Goal: Communication & Community: Answer question/provide support

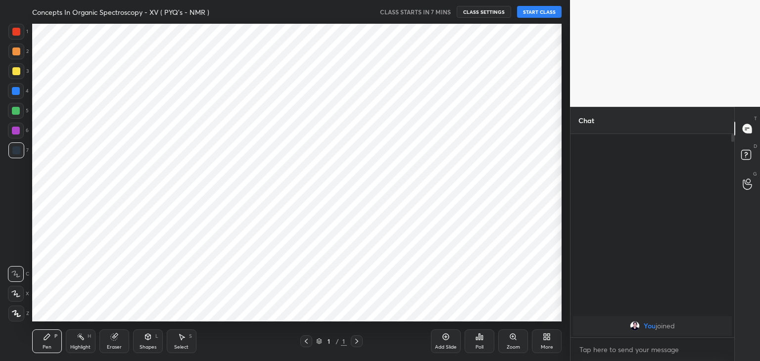
scroll to position [49168, 48936]
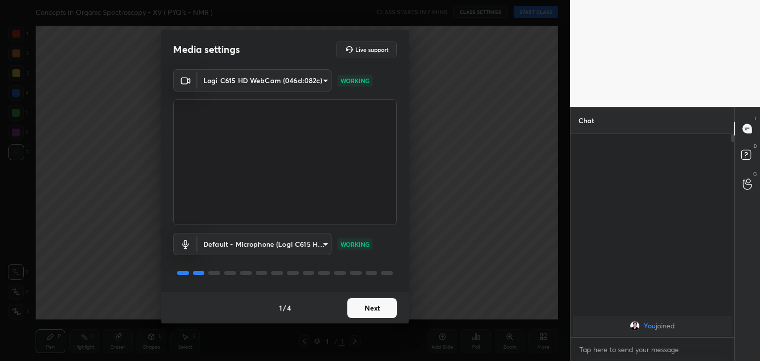
click at [371, 311] on button "Next" at bounding box center [371, 308] width 49 height 20
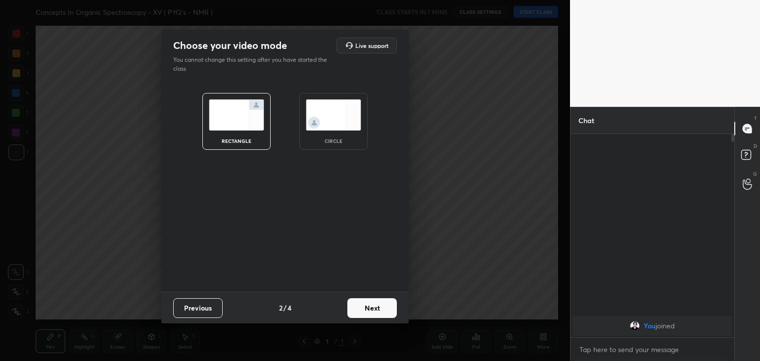
click at [326, 122] on img at bounding box center [333, 114] width 55 height 31
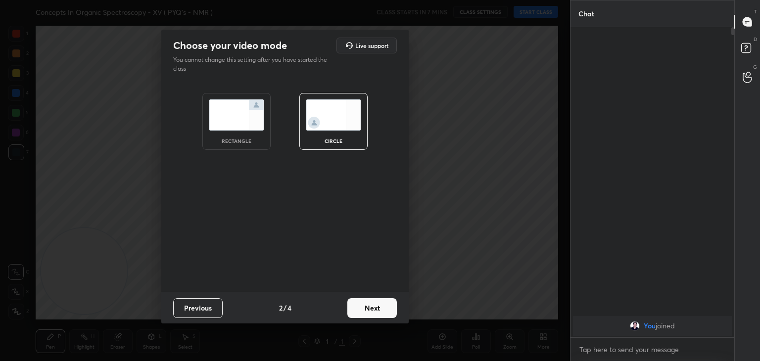
click at [365, 318] on div "Previous 2 / 4 Next" at bounding box center [284, 308] width 247 height 32
click at [363, 313] on button "Next" at bounding box center [371, 308] width 49 height 20
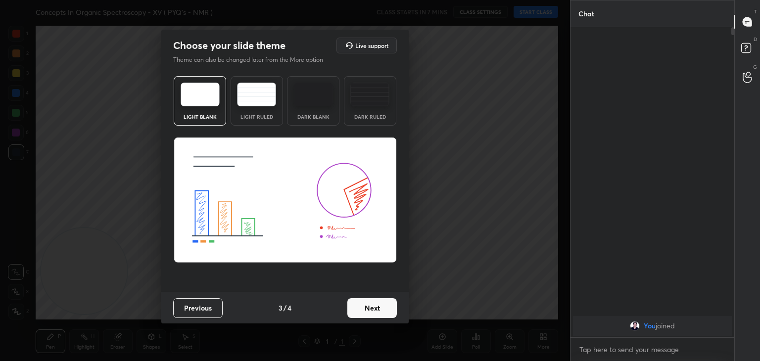
click at [363, 313] on button "Next" at bounding box center [371, 308] width 49 height 20
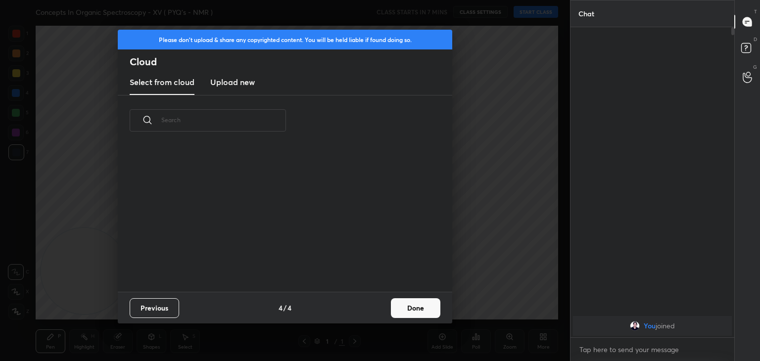
scroll to position [146, 318]
click at [232, 79] on h3 "Upload new" at bounding box center [232, 82] width 45 height 12
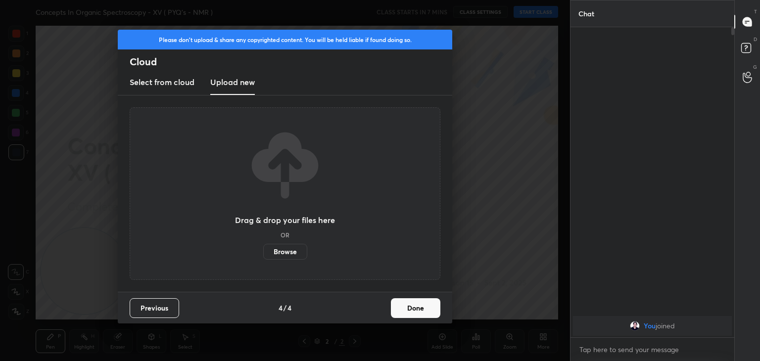
click at [291, 252] on label "Browse" at bounding box center [285, 252] width 44 height 16
click at [263, 252] on input "Browse" at bounding box center [263, 252] width 0 height 16
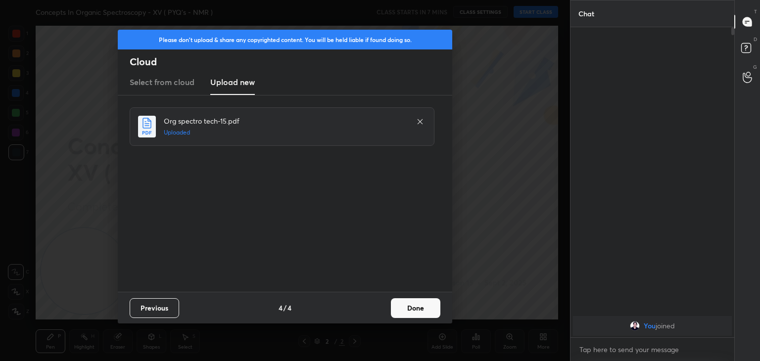
click at [410, 315] on button "Done" at bounding box center [415, 308] width 49 height 20
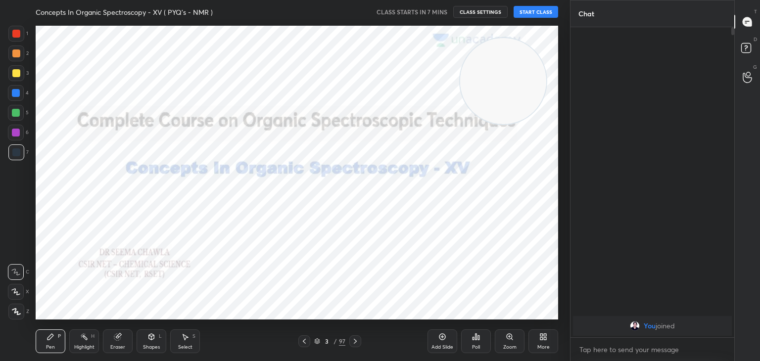
drag, startPoint x: 95, startPoint y: 281, endPoint x: 514, endPoint y: 90, distance: 460.6
click at [514, 90] on video at bounding box center [503, 81] width 86 height 86
click at [355, 343] on icon at bounding box center [355, 341] width 8 height 8
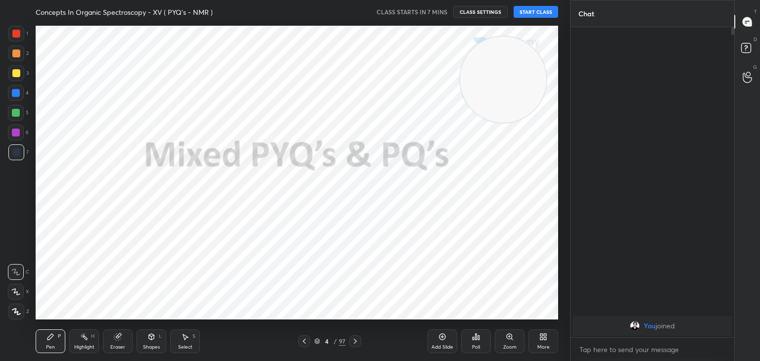
click at [355, 343] on icon at bounding box center [355, 341] width 8 height 8
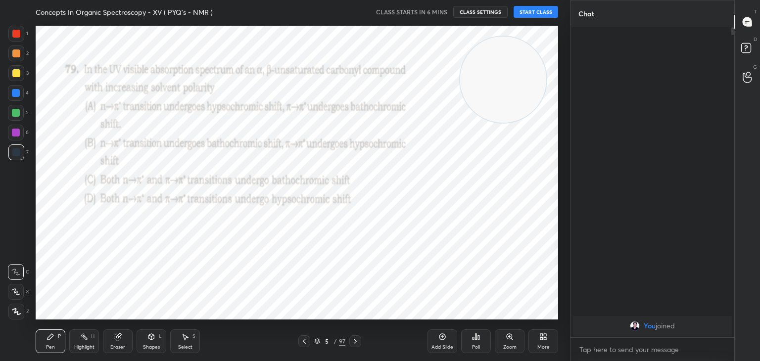
click at [351, 342] on icon at bounding box center [355, 341] width 8 height 8
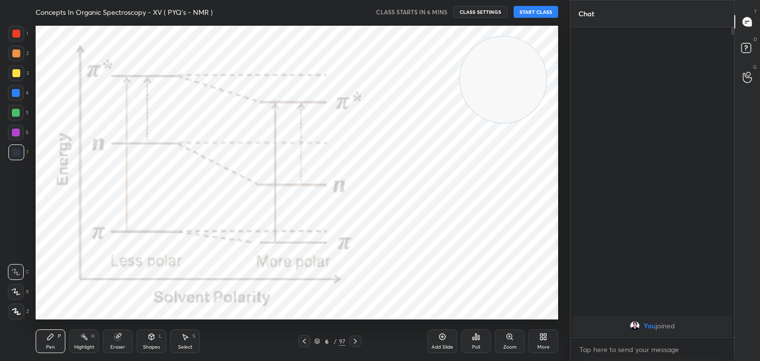
click at [350, 343] on div at bounding box center [355, 341] width 12 height 12
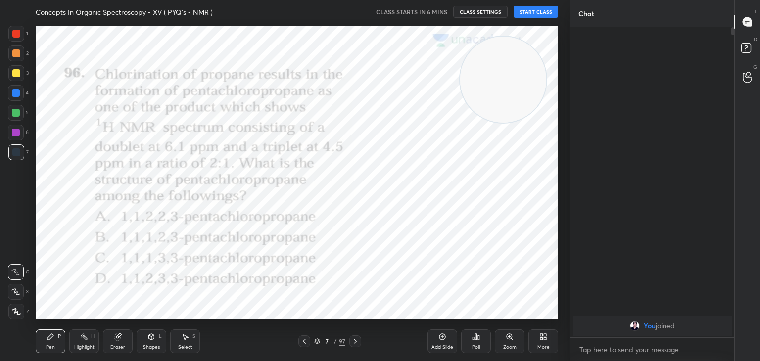
click at [352, 341] on icon at bounding box center [355, 341] width 8 height 8
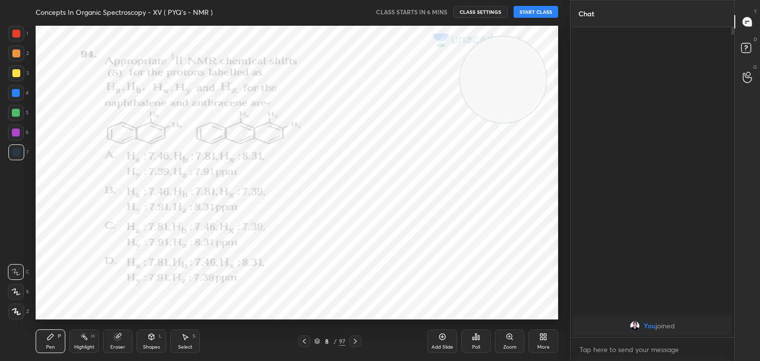
click at [357, 341] on icon at bounding box center [355, 341] width 8 height 8
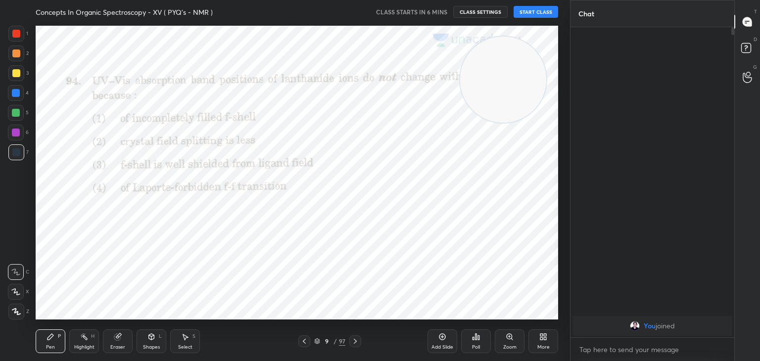
click at [357, 341] on icon at bounding box center [355, 341] width 8 height 8
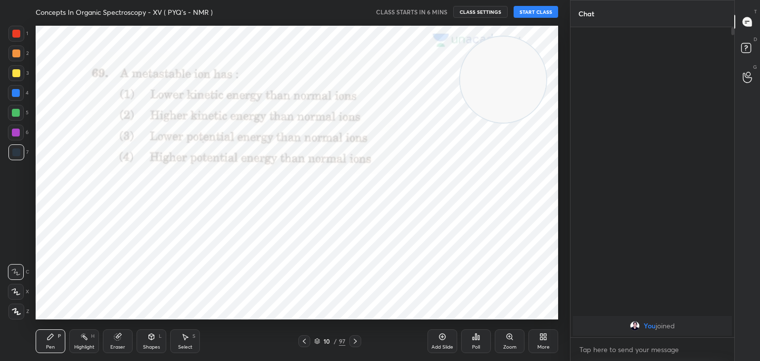
click at [357, 341] on icon at bounding box center [355, 341] width 8 height 8
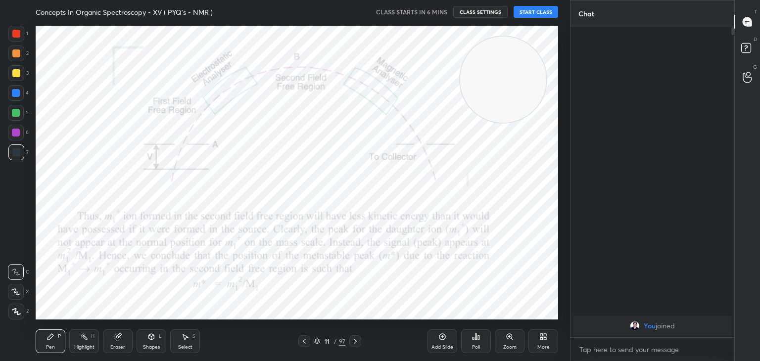
click at [357, 341] on icon at bounding box center [355, 341] width 8 height 8
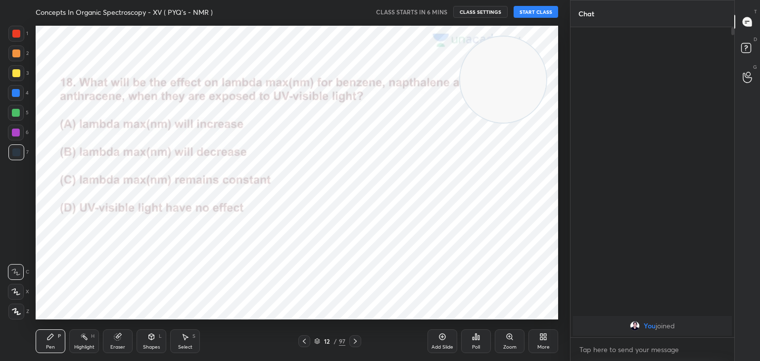
click at [357, 341] on icon at bounding box center [355, 341] width 8 height 8
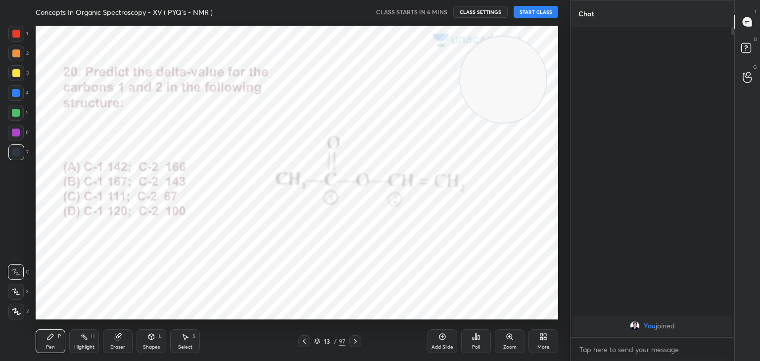
click at [357, 341] on icon at bounding box center [355, 341] width 8 height 8
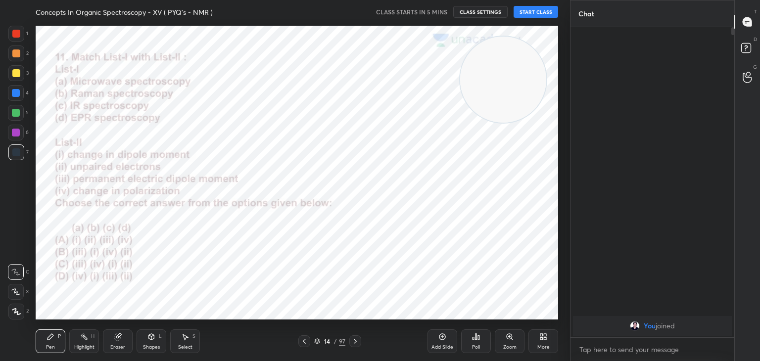
click at [357, 341] on icon at bounding box center [355, 341] width 8 height 8
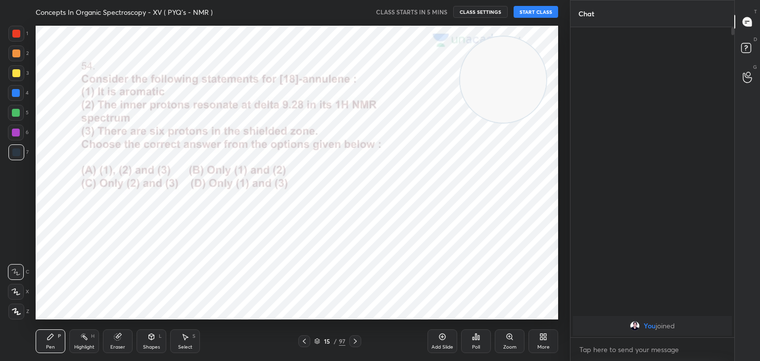
click at [357, 341] on icon at bounding box center [355, 341] width 8 height 8
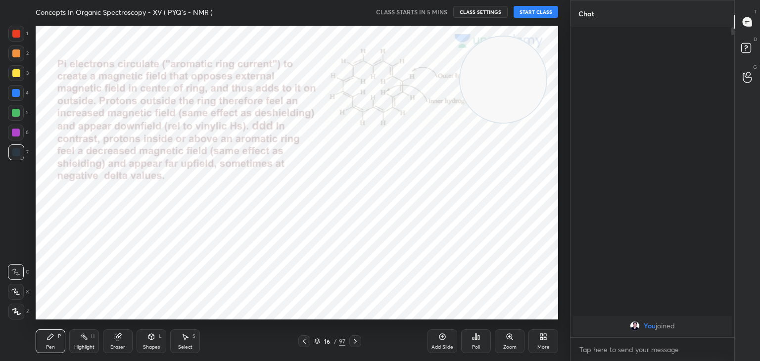
click at [357, 341] on icon at bounding box center [355, 341] width 8 height 8
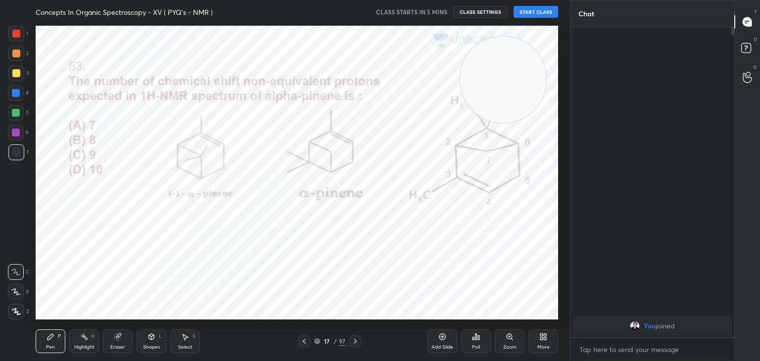
click at [357, 341] on icon at bounding box center [355, 341] width 8 height 8
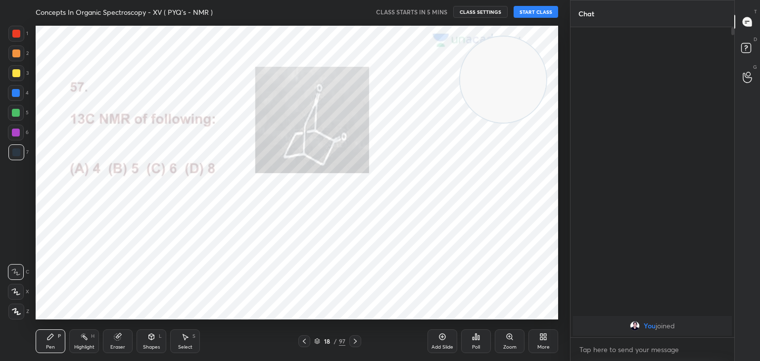
click at [357, 341] on icon at bounding box center [355, 341] width 8 height 8
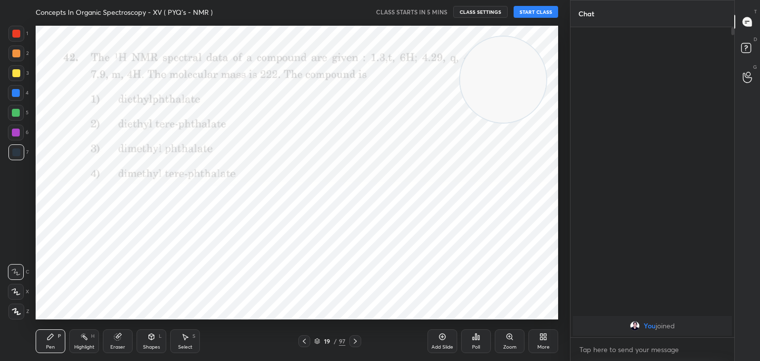
click at [357, 341] on icon at bounding box center [355, 341] width 8 height 8
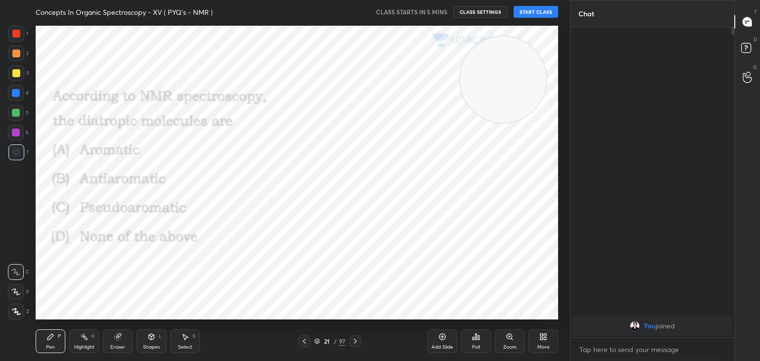
click at [357, 341] on icon at bounding box center [355, 341] width 8 height 8
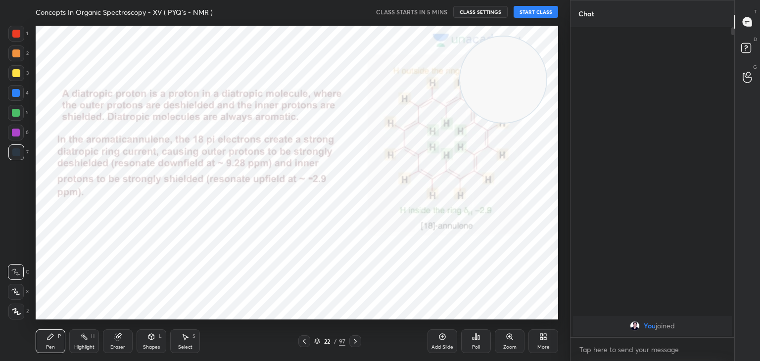
click at [357, 341] on icon at bounding box center [355, 341] width 8 height 8
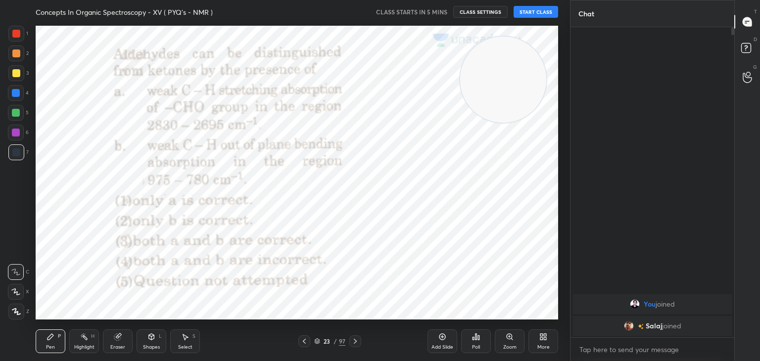
click at [357, 341] on icon at bounding box center [355, 341] width 8 height 8
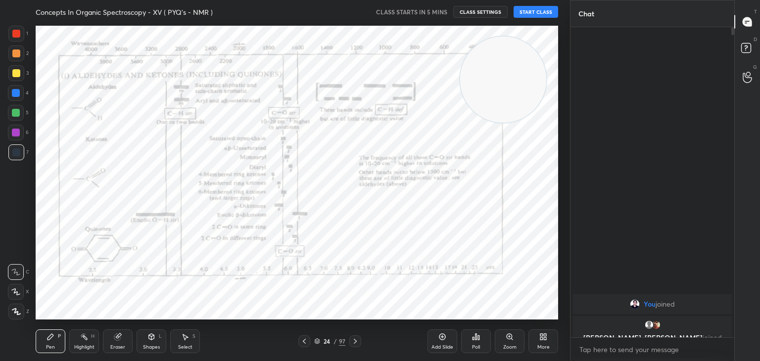
click at [301, 340] on icon at bounding box center [304, 341] width 8 height 8
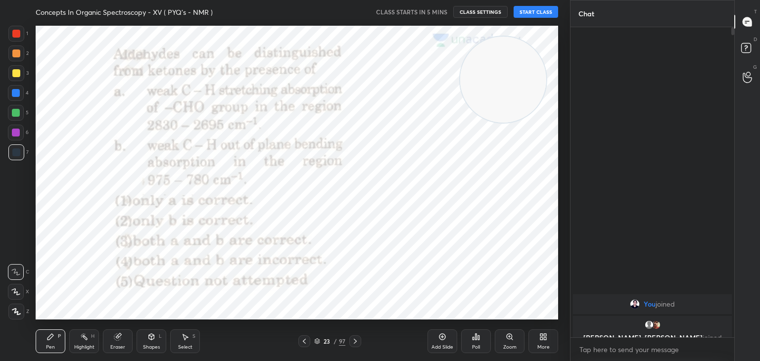
click at [301, 340] on icon at bounding box center [304, 341] width 8 height 8
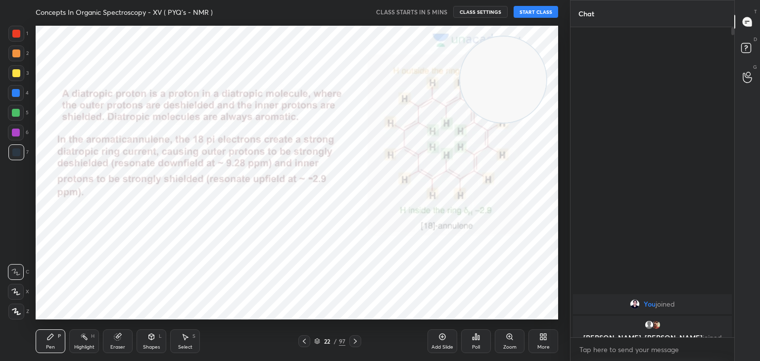
click at [301, 340] on icon at bounding box center [304, 341] width 8 height 8
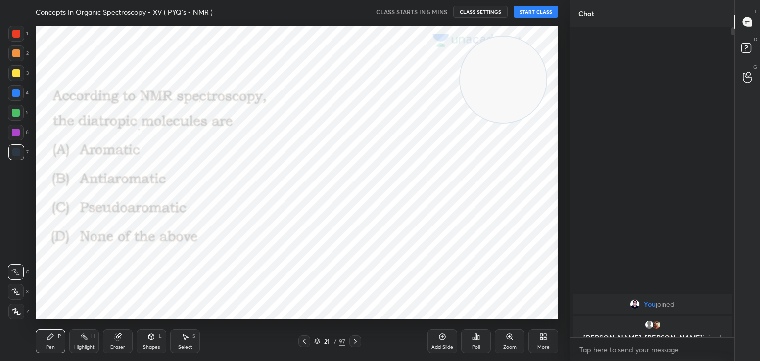
click at [301, 340] on icon at bounding box center [304, 341] width 8 height 8
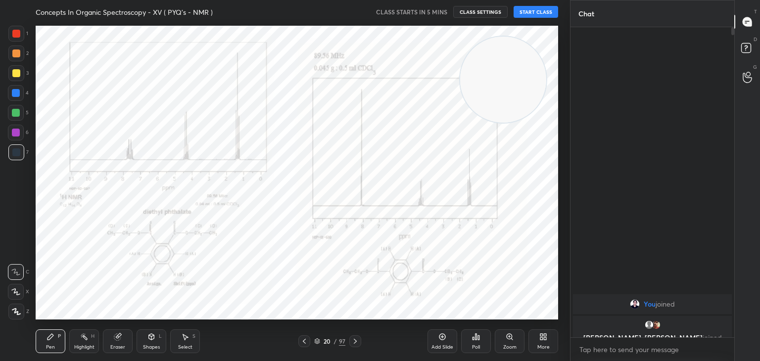
click at [352, 339] on icon at bounding box center [355, 341] width 8 height 8
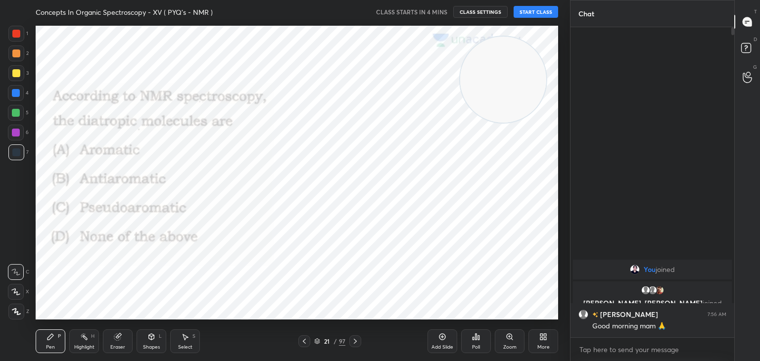
click at [352, 339] on icon at bounding box center [355, 341] width 8 height 8
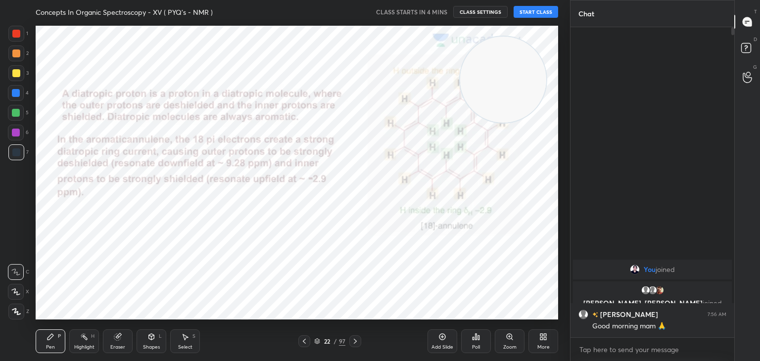
click at [352, 339] on icon at bounding box center [355, 341] width 8 height 8
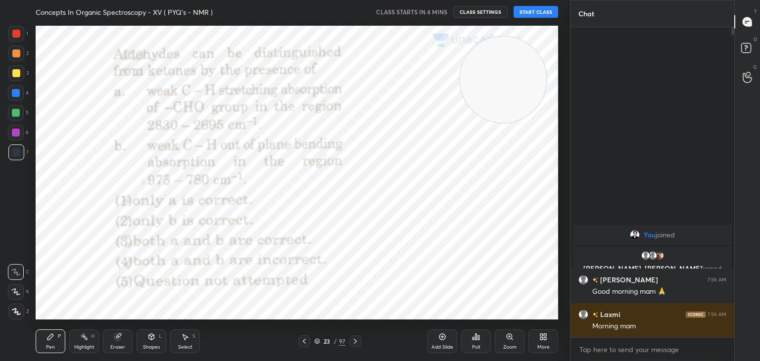
click at [353, 339] on icon at bounding box center [355, 341] width 8 height 8
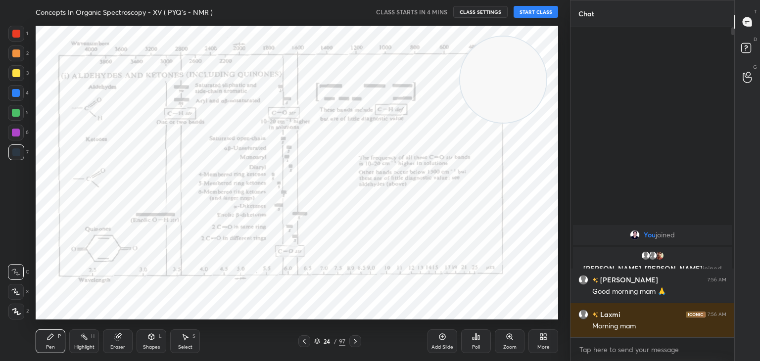
click at [353, 339] on icon at bounding box center [355, 341] width 8 height 8
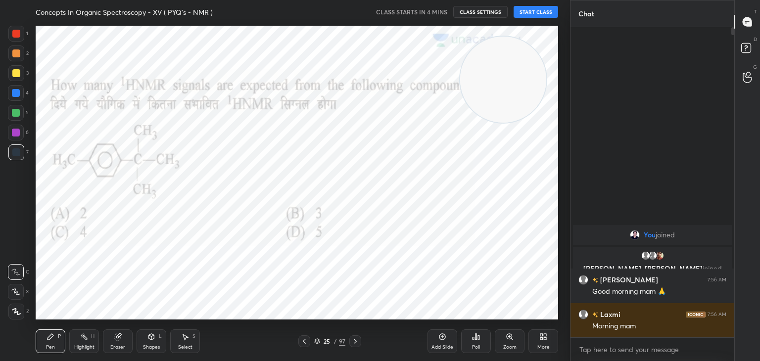
click at [353, 339] on icon at bounding box center [355, 341] width 8 height 8
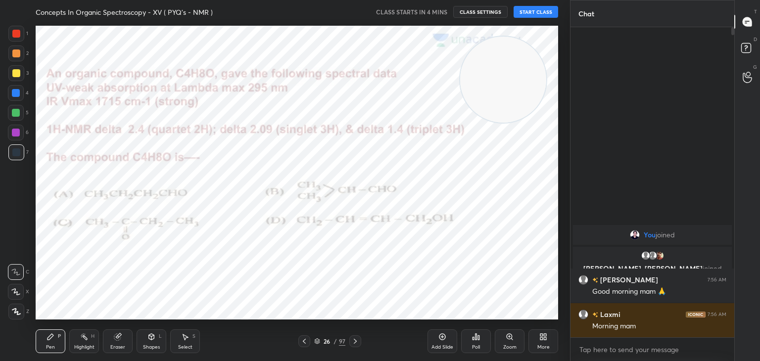
click at [353, 339] on icon at bounding box center [355, 341] width 8 height 8
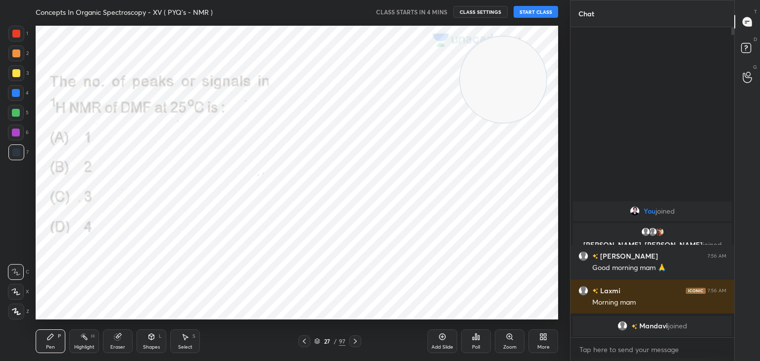
click at [354, 337] on icon at bounding box center [355, 341] width 8 height 8
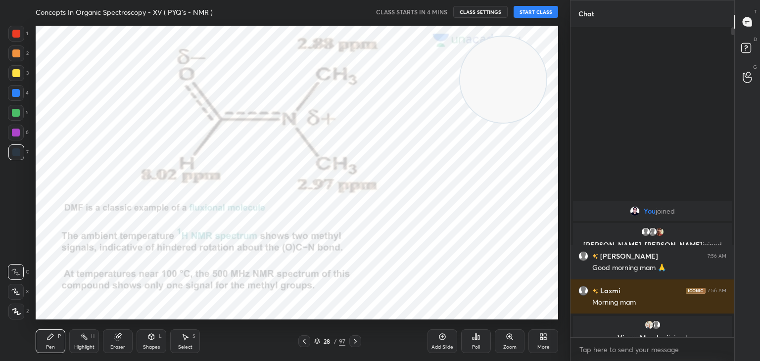
click at [354, 337] on icon at bounding box center [355, 341] width 8 height 8
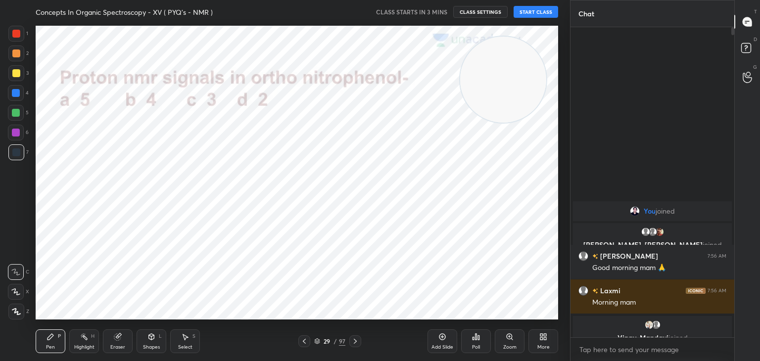
click at [354, 337] on icon at bounding box center [355, 341] width 8 height 8
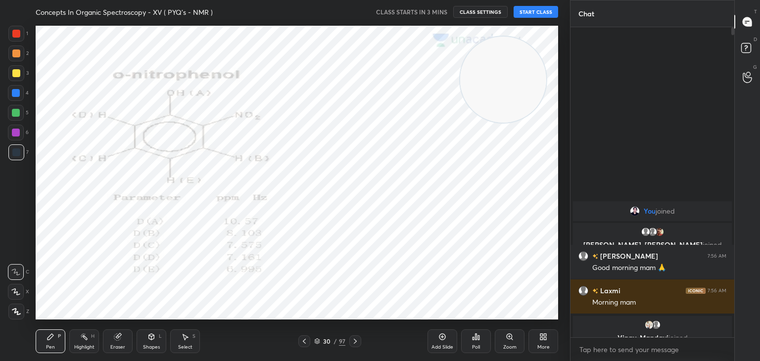
click at [354, 337] on icon at bounding box center [355, 341] width 8 height 8
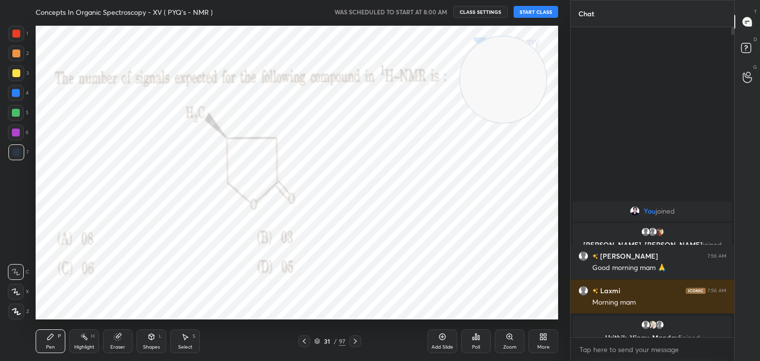
click at [528, 11] on button "START CLASS" at bounding box center [535, 12] width 45 height 12
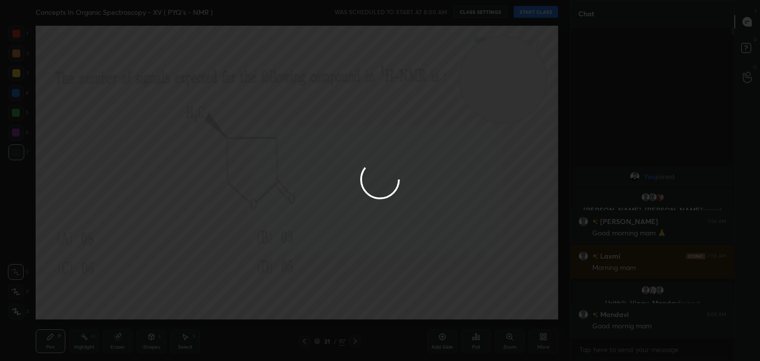
type textarea "x"
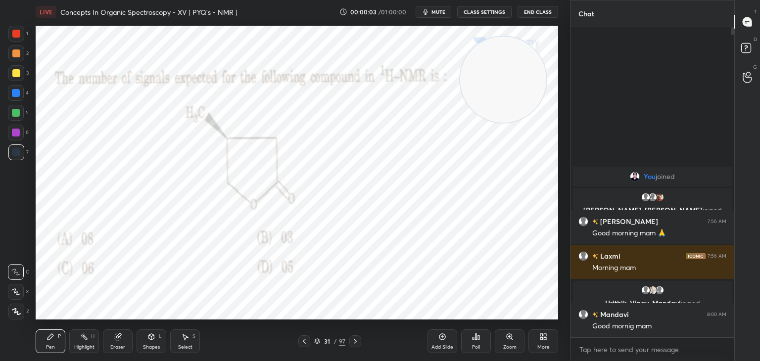
click at [304, 343] on icon at bounding box center [304, 341] width 8 height 8
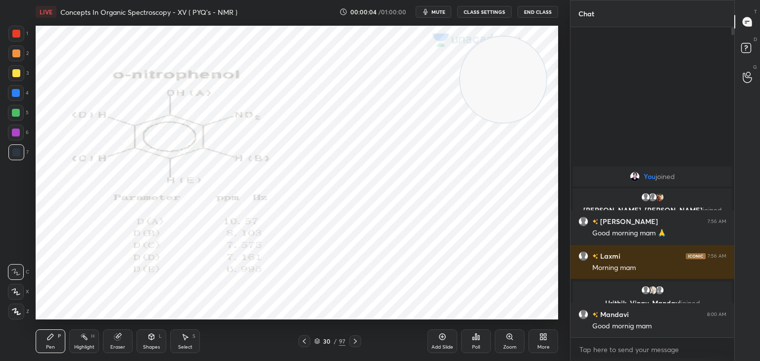
click at [304, 343] on icon at bounding box center [304, 341] width 8 height 8
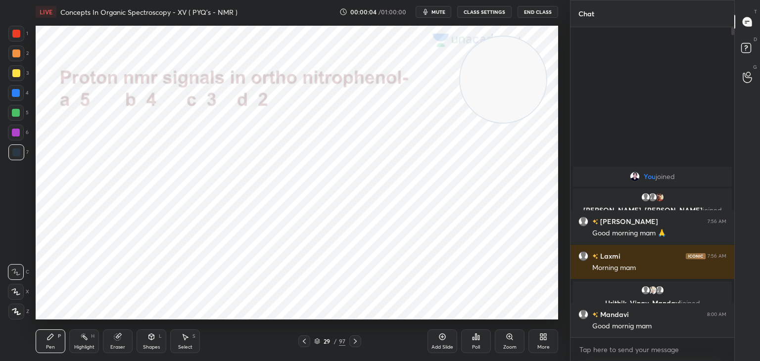
click at [304, 343] on icon at bounding box center [304, 341] width 8 height 8
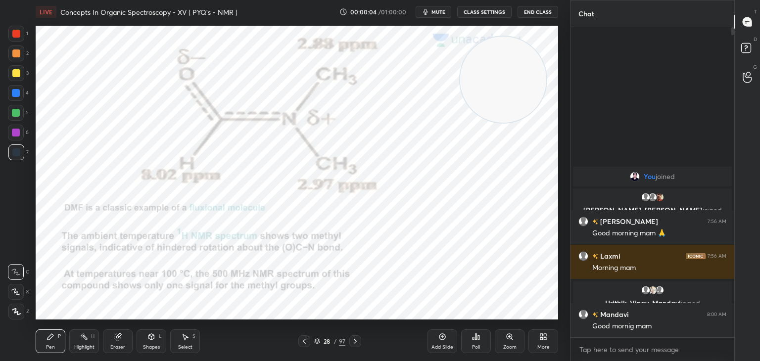
click at [304, 343] on icon at bounding box center [304, 341] width 8 height 8
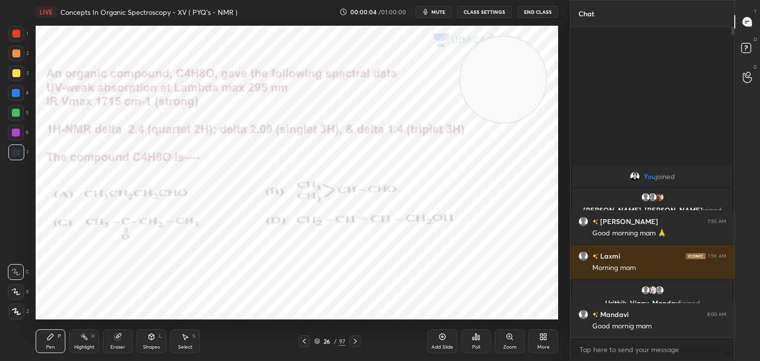
click at [304, 343] on icon at bounding box center [304, 341] width 8 height 8
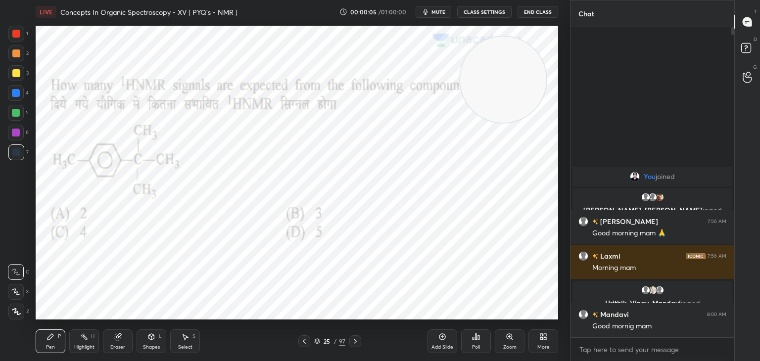
click at [303, 343] on icon at bounding box center [304, 341] width 8 height 8
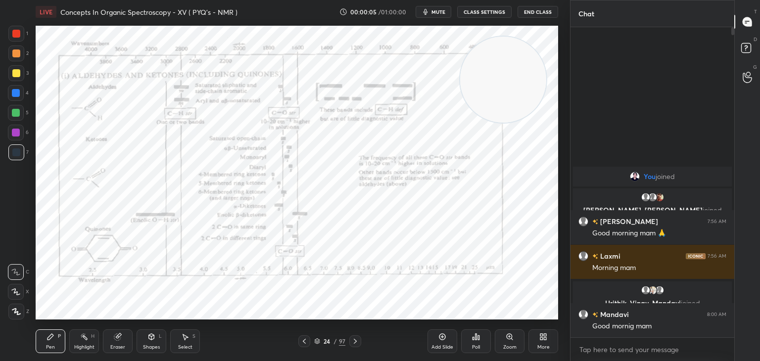
click at [303, 343] on icon at bounding box center [304, 341] width 8 height 8
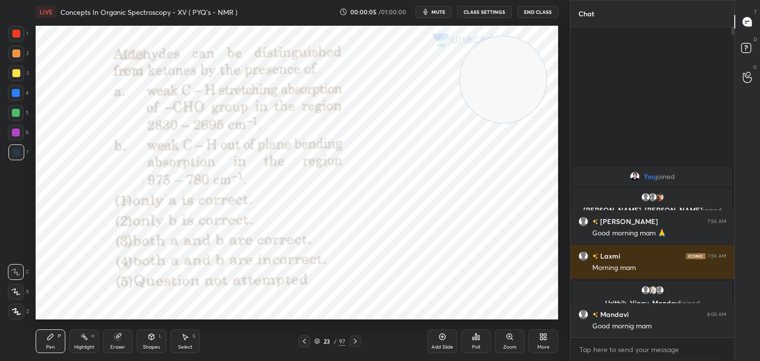
click at [302, 342] on icon at bounding box center [304, 341] width 8 height 8
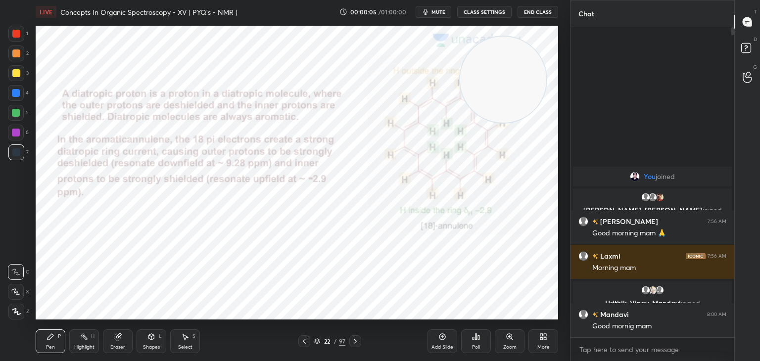
click at [302, 342] on icon at bounding box center [304, 341] width 8 height 8
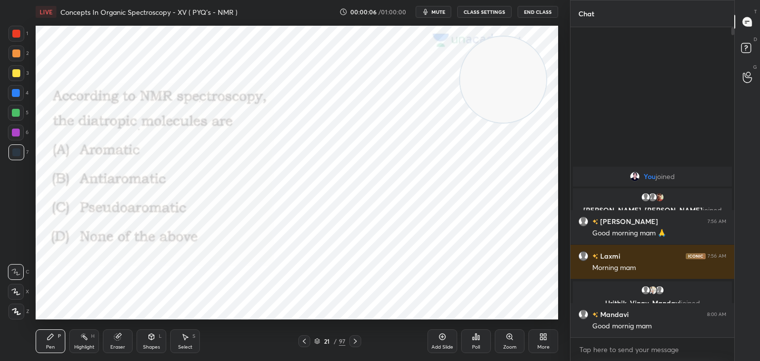
click at [302, 342] on icon at bounding box center [304, 341] width 8 height 8
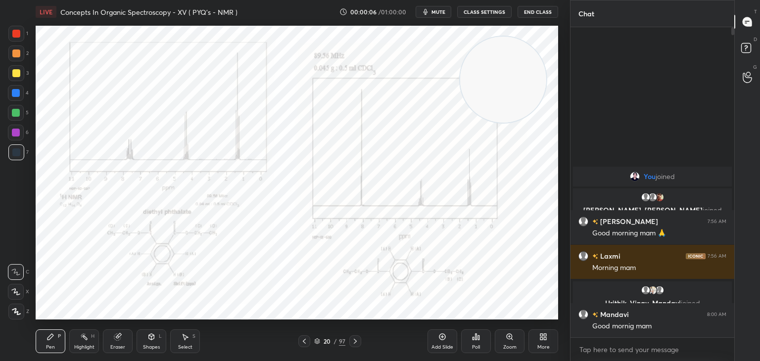
click at [301, 341] on icon at bounding box center [304, 341] width 8 height 8
click at [300, 339] on icon at bounding box center [304, 341] width 8 height 8
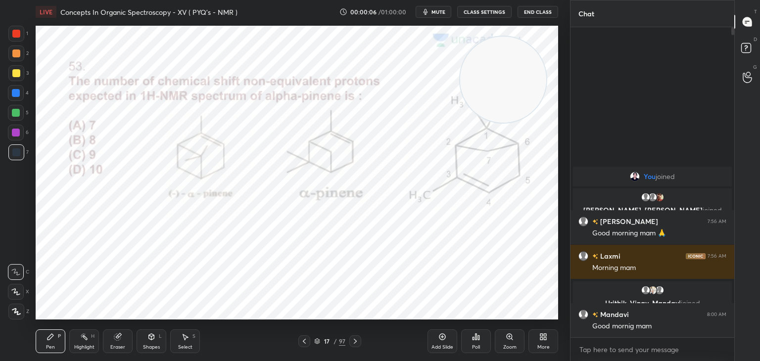
click at [300, 339] on icon at bounding box center [304, 341] width 8 height 8
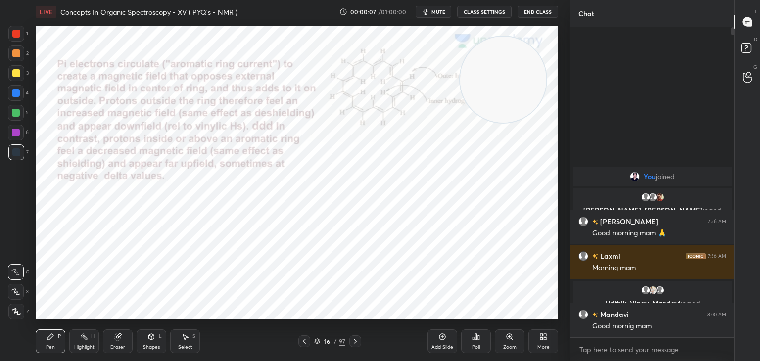
click at [300, 339] on icon at bounding box center [304, 341] width 8 height 8
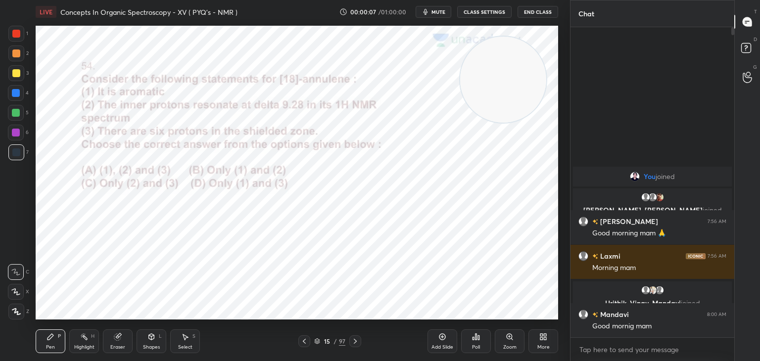
click at [300, 339] on icon at bounding box center [304, 341] width 8 height 8
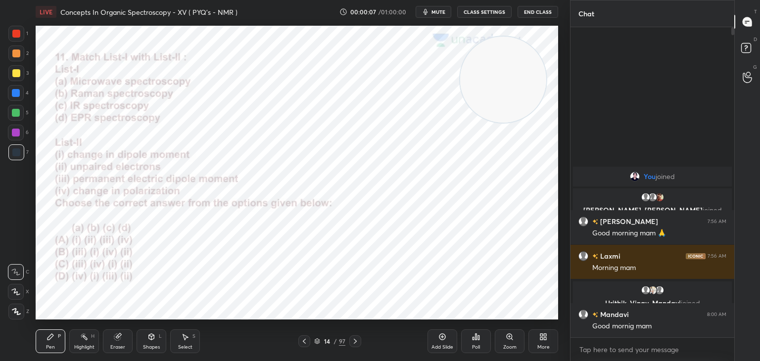
click at [299, 339] on div at bounding box center [304, 341] width 12 height 12
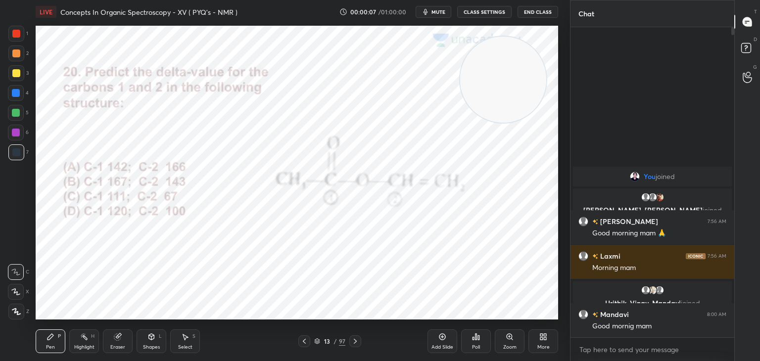
click at [299, 339] on div at bounding box center [304, 341] width 12 height 12
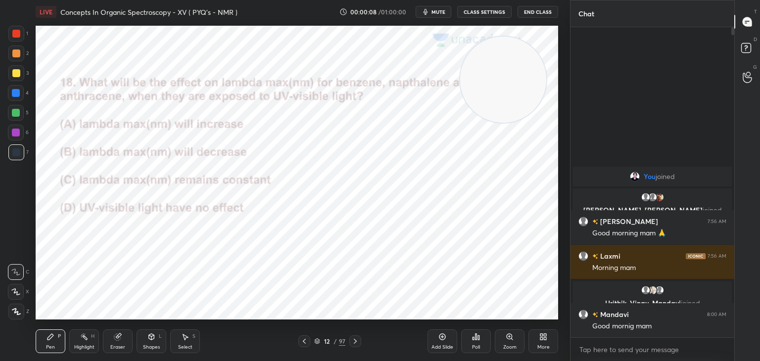
click at [299, 339] on div at bounding box center [304, 341] width 12 height 12
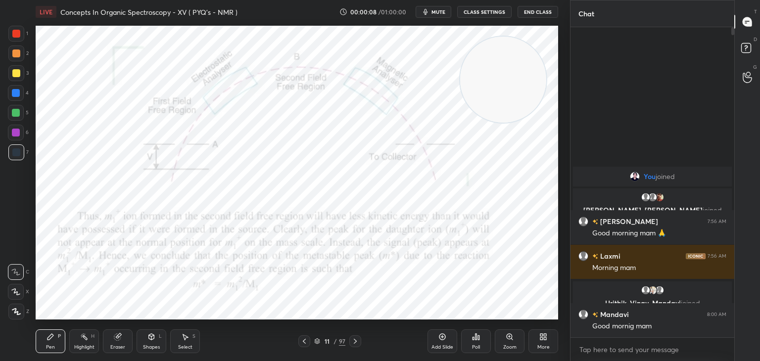
click at [299, 339] on div at bounding box center [304, 341] width 12 height 12
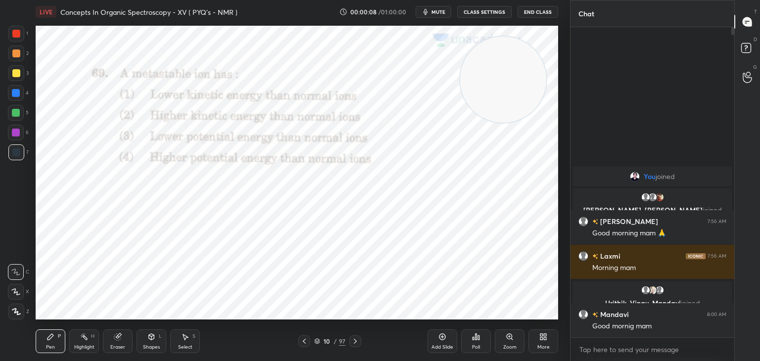
click at [299, 339] on div at bounding box center [304, 341] width 12 height 12
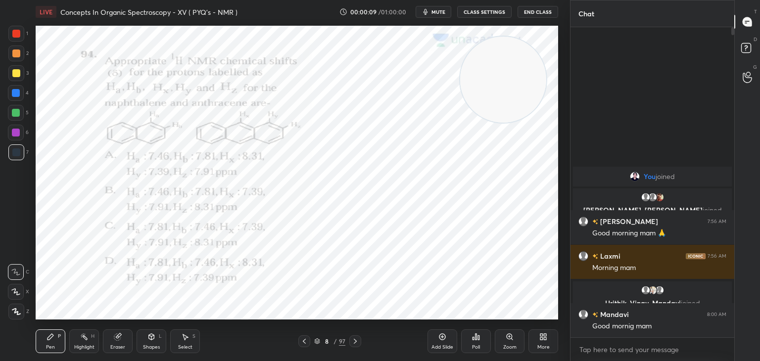
click at [299, 339] on div at bounding box center [304, 341] width 12 height 12
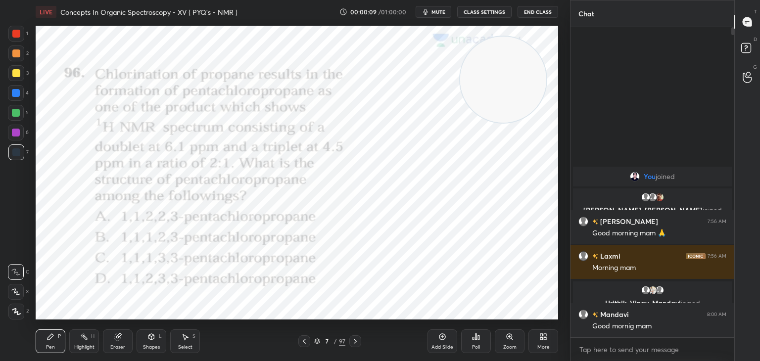
click at [299, 339] on div at bounding box center [304, 341] width 12 height 12
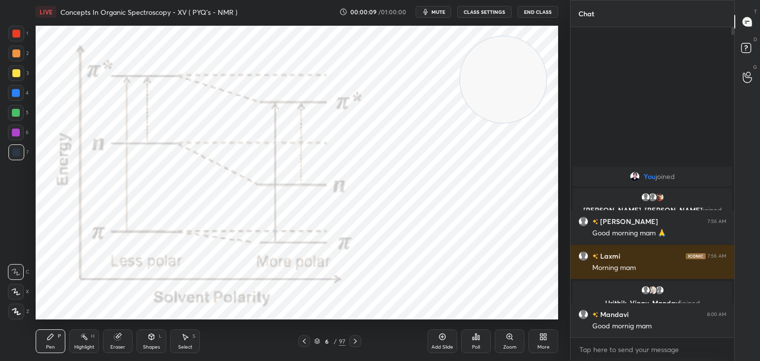
click at [299, 340] on div at bounding box center [304, 341] width 12 height 12
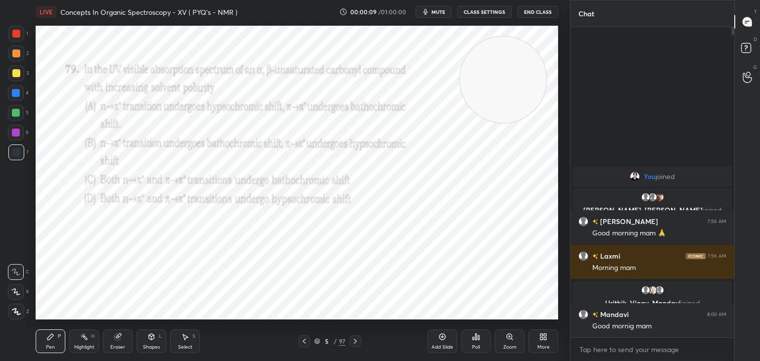
click at [299, 340] on div at bounding box center [304, 341] width 12 height 12
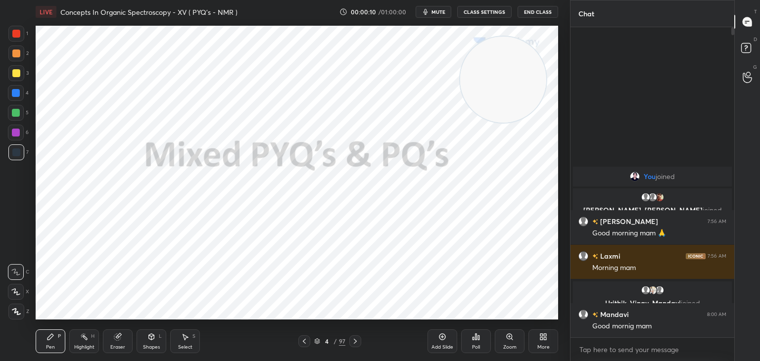
click at [299, 340] on div at bounding box center [304, 341] width 12 height 12
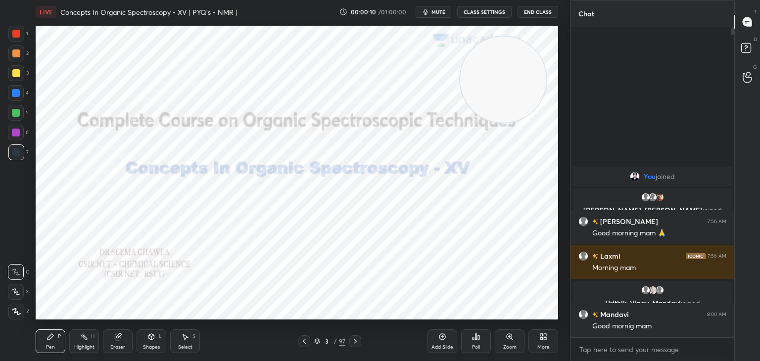
click at [299, 340] on div at bounding box center [304, 341] width 12 height 12
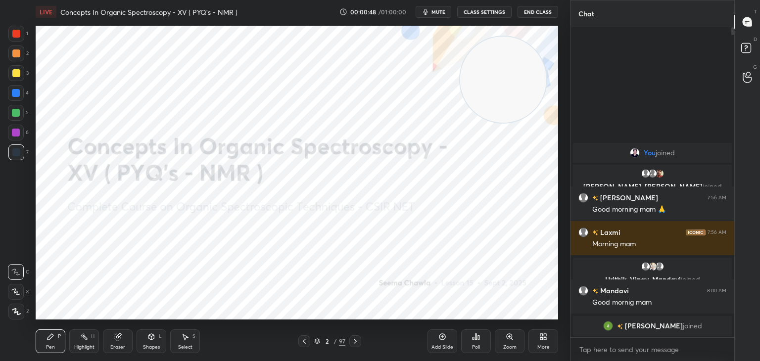
click at [16, 33] on div at bounding box center [16, 34] width 8 height 8
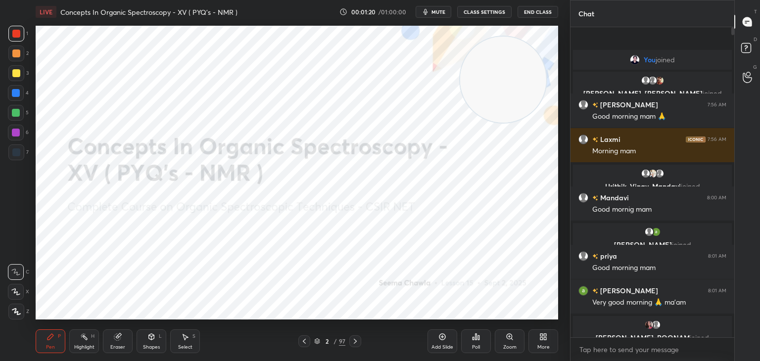
click at [357, 341] on icon at bounding box center [355, 341] width 8 height 8
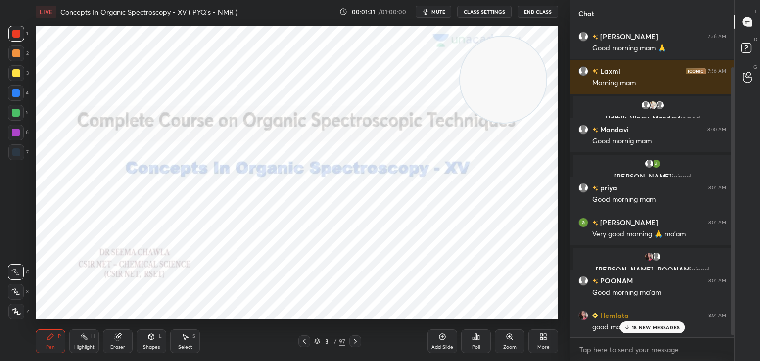
scroll to position [48, 0]
click at [358, 338] on icon at bounding box center [355, 341] width 8 height 8
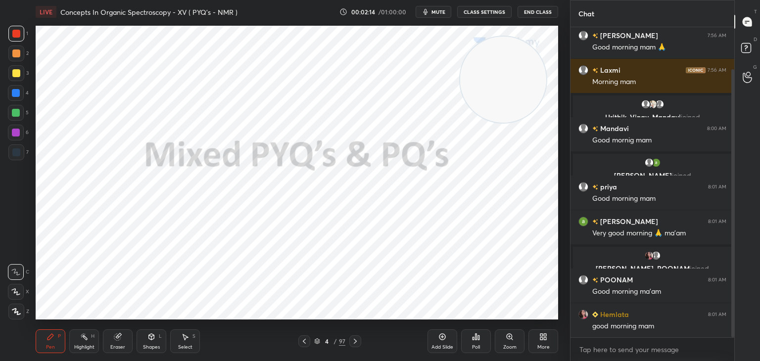
click at [357, 340] on icon at bounding box center [355, 341] width 8 height 8
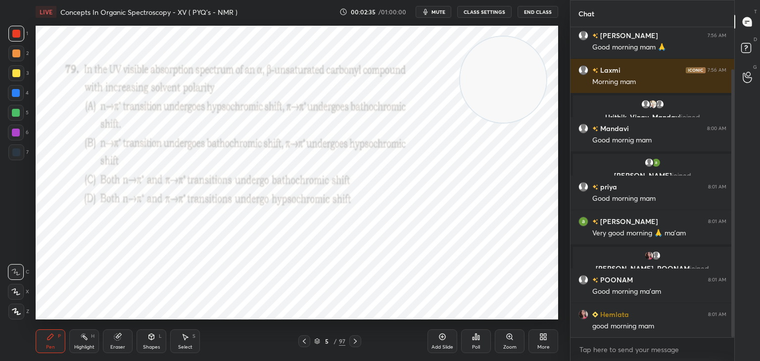
click at [476, 334] on icon at bounding box center [475, 337] width 1 height 6
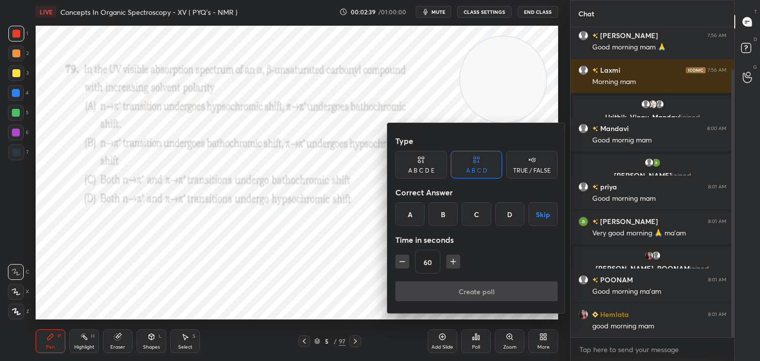
scroll to position [83, 0]
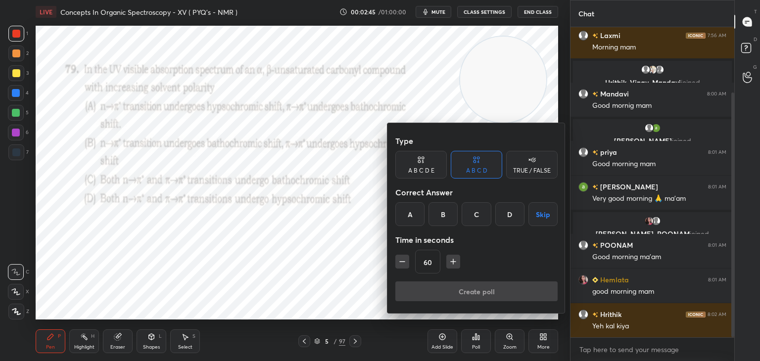
click at [407, 207] on div "A" at bounding box center [409, 214] width 29 height 24
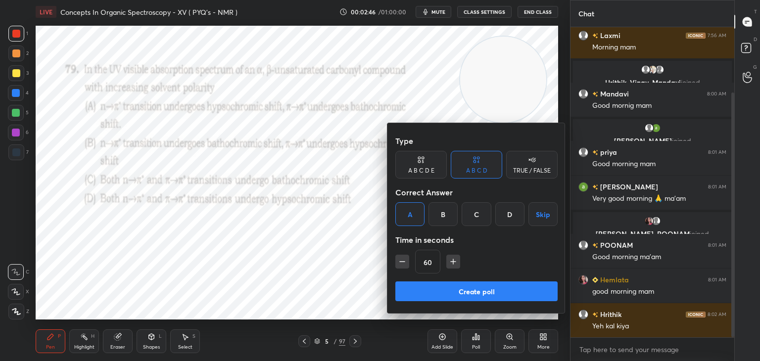
click at [404, 260] on icon "button" at bounding box center [402, 262] width 10 height 10
type input "45"
click at [423, 287] on button "Create poll" at bounding box center [476, 291] width 162 height 20
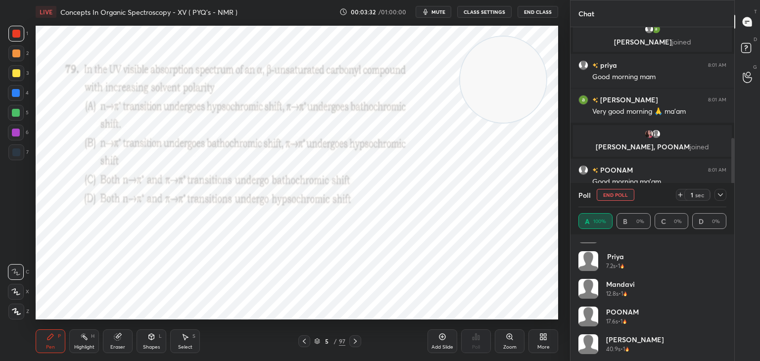
scroll to position [131, 0]
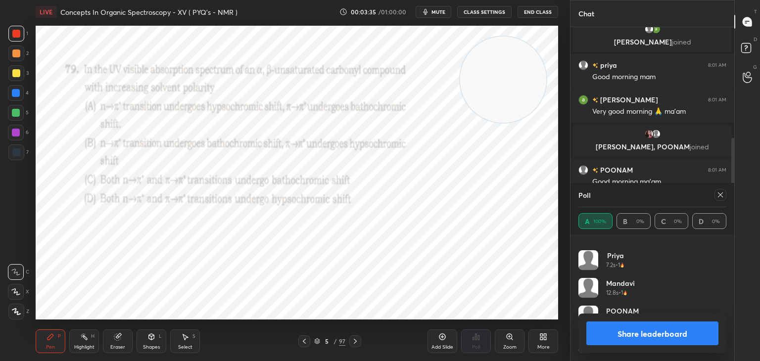
click at [721, 192] on icon at bounding box center [720, 195] width 8 height 8
type textarea "x"
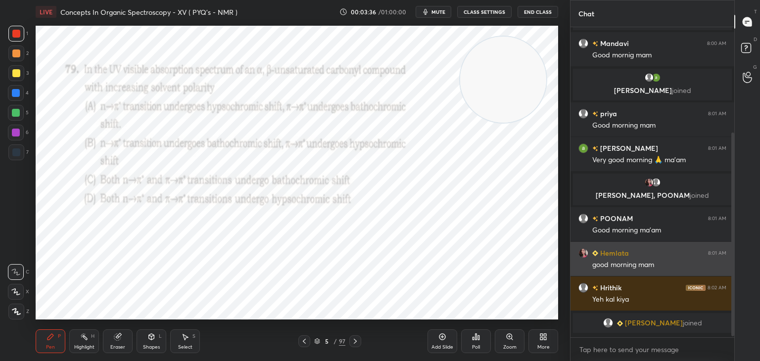
scroll to position [307, 161]
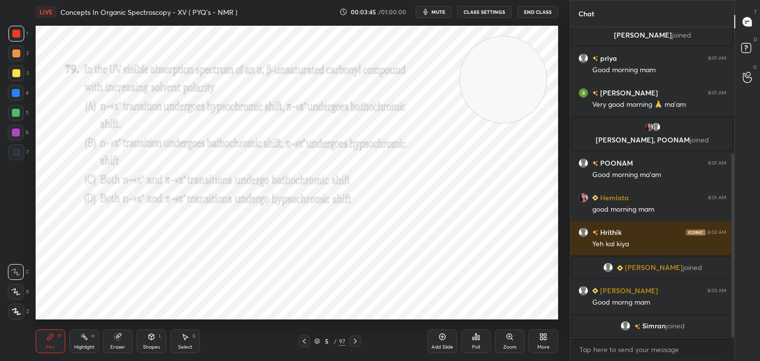
click at [356, 340] on icon at bounding box center [355, 341] width 8 height 8
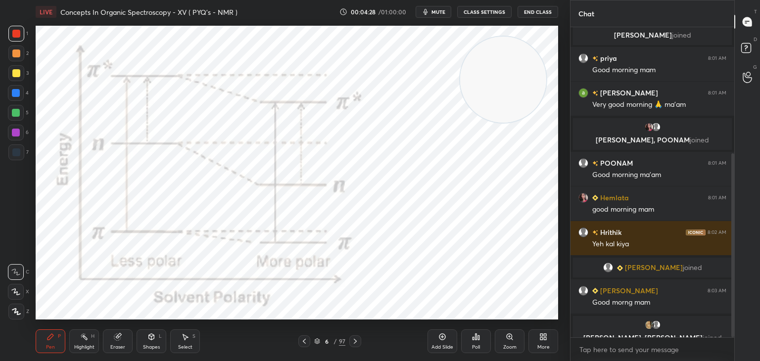
scroll to position [225, 0]
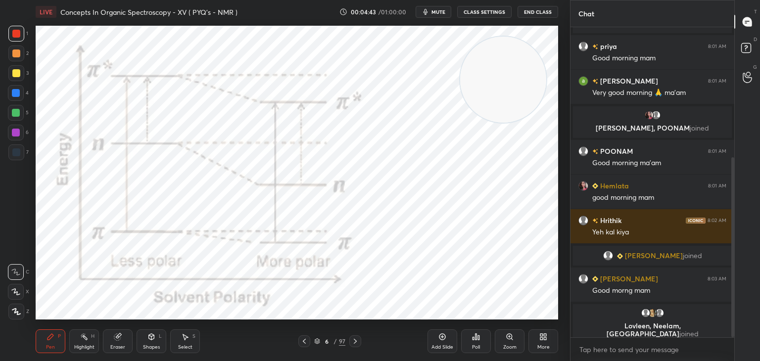
click at [356, 339] on icon at bounding box center [355, 341] width 8 height 8
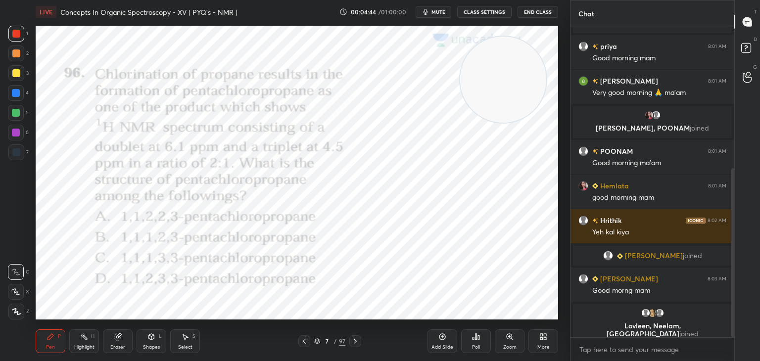
scroll to position [259, 0]
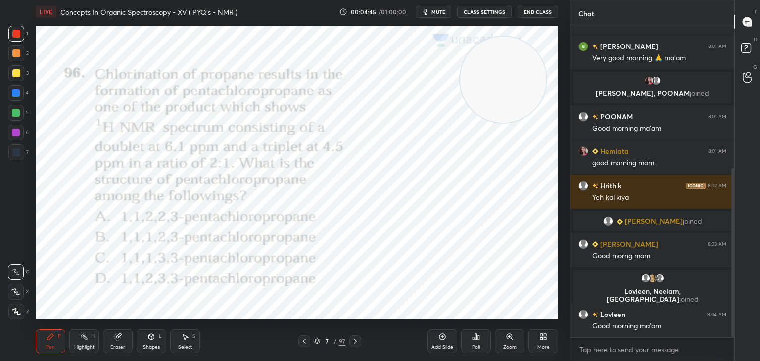
click at [476, 335] on icon at bounding box center [475, 337] width 1 height 6
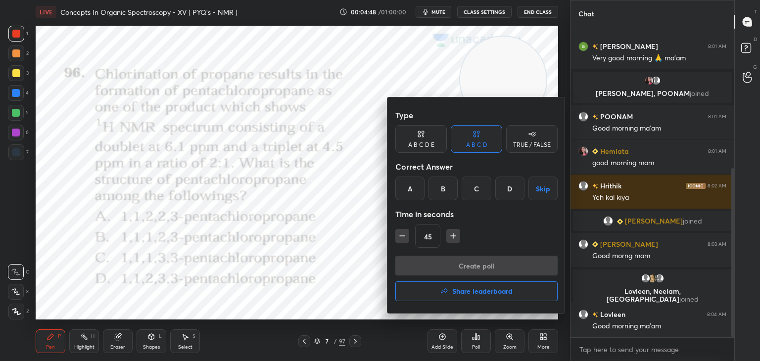
click at [454, 233] on icon "button" at bounding box center [453, 236] width 10 height 10
type input "60"
click at [512, 186] on div "D" at bounding box center [509, 189] width 29 height 24
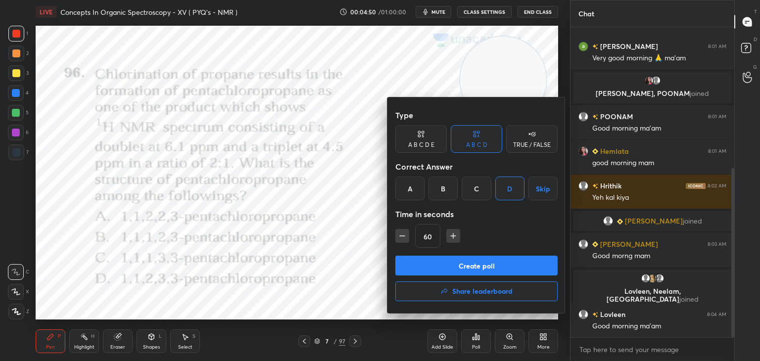
click at [468, 273] on button "Create poll" at bounding box center [476, 266] width 162 height 20
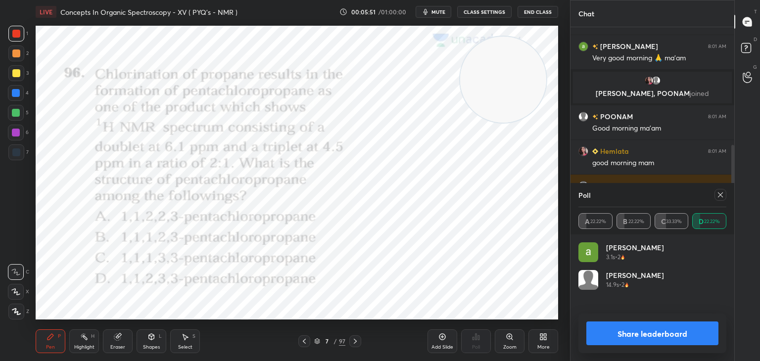
scroll to position [334, 0]
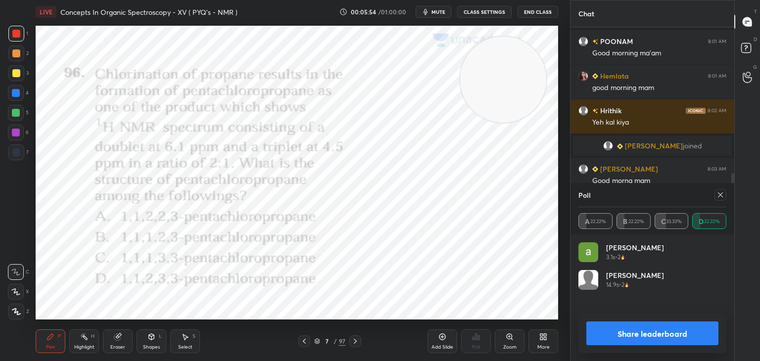
click at [720, 194] on icon at bounding box center [720, 195] width 8 height 8
type textarea "x"
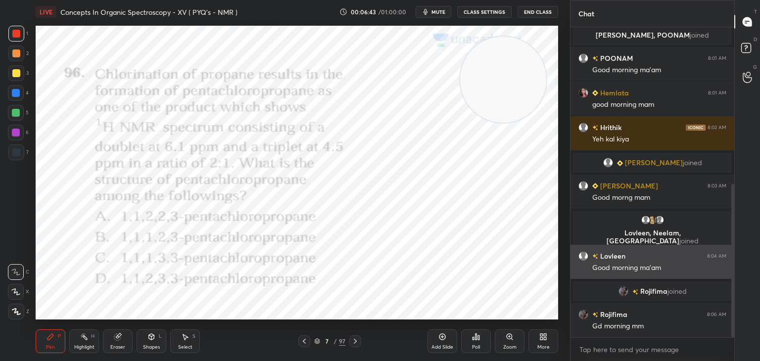
scroll to position [341, 0]
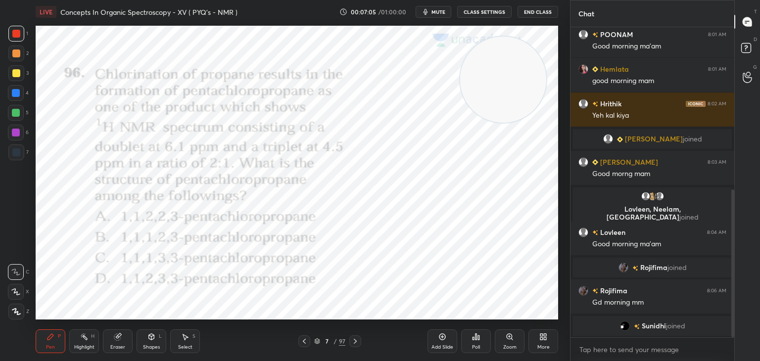
click at [14, 151] on div at bounding box center [16, 152] width 8 height 8
click at [16, 91] on div at bounding box center [16, 93] width 8 height 8
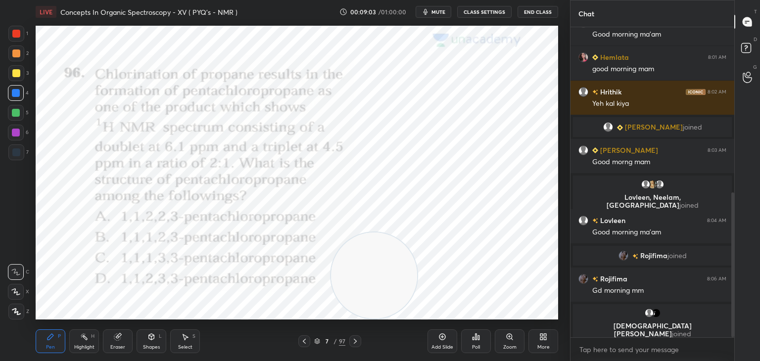
click at [16, 30] on div at bounding box center [16, 34] width 8 height 8
click at [16, 152] on div at bounding box center [16, 152] width 8 height 8
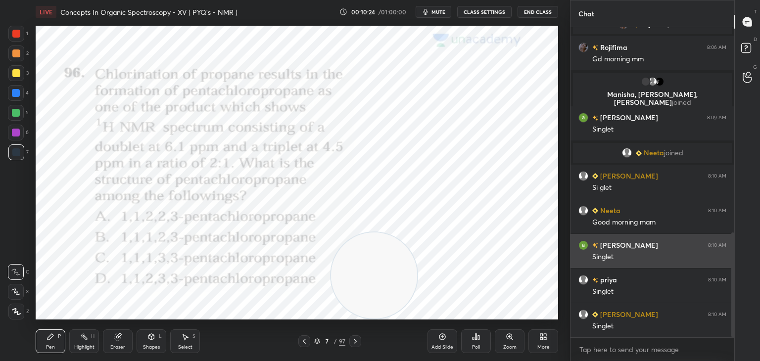
scroll to position [608, 0]
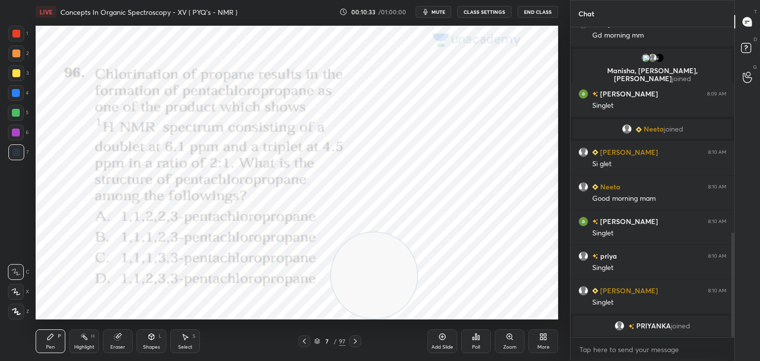
click at [355, 339] on icon at bounding box center [355, 341] width 8 height 8
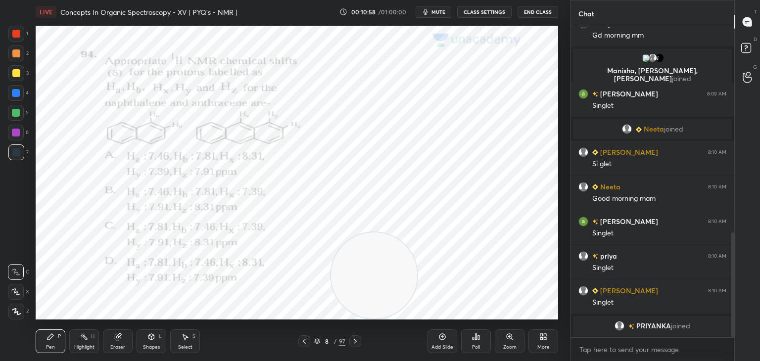
click at [16, 32] on div at bounding box center [16, 34] width 8 height 8
click at [477, 338] on icon at bounding box center [476, 337] width 8 height 8
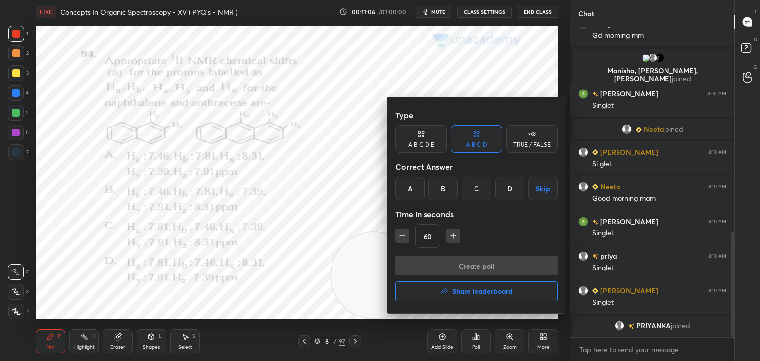
click at [404, 237] on icon "button" at bounding box center [402, 236] width 10 height 10
type input "45"
click at [509, 185] on div "D" at bounding box center [509, 189] width 29 height 24
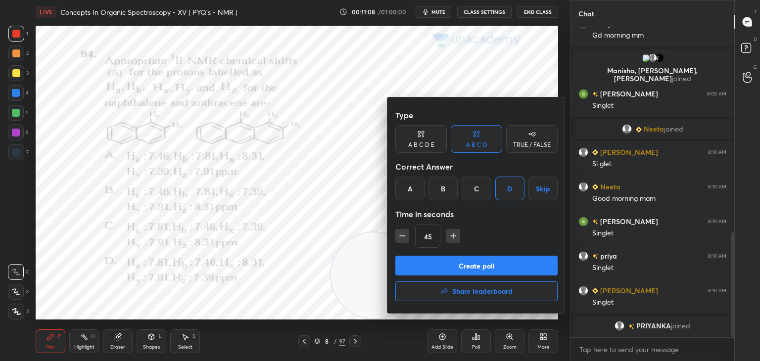
click at [459, 263] on button "Create poll" at bounding box center [476, 266] width 162 height 20
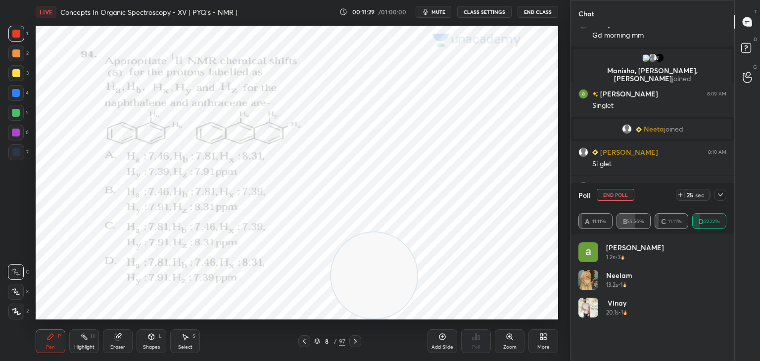
scroll to position [635, 0]
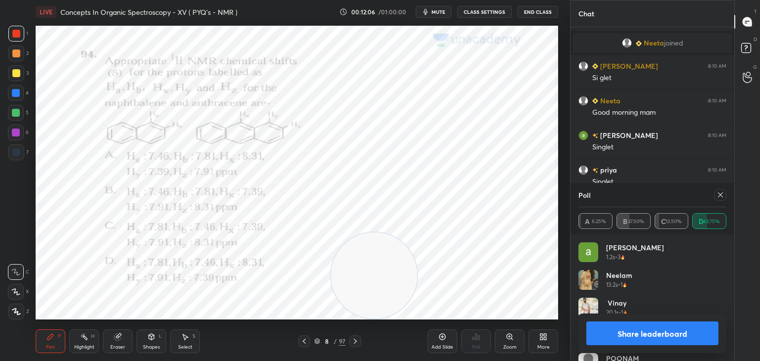
click at [722, 193] on icon at bounding box center [720, 194] width 5 height 5
type textarea "x"
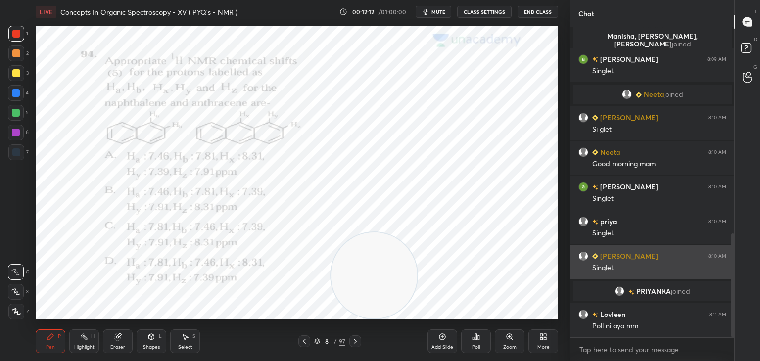
scroll to position [618, 0]
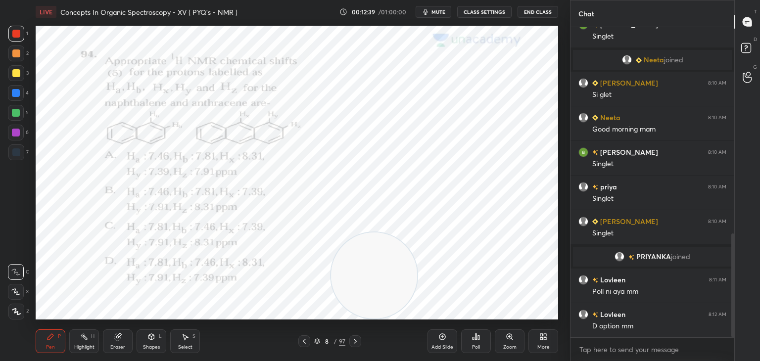
click at [358, 339] on icon at bounding box center [355, 341] width 8 height 8
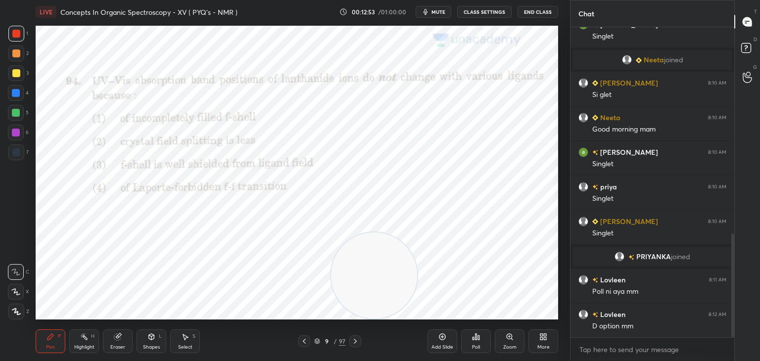
click at [476, 338] on icon at bounding box center [475, 337] width 1 height 6
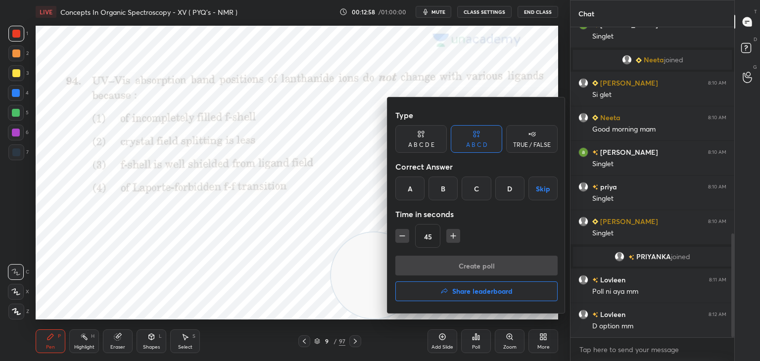
click at [473, 185] on div "C" at bounding box center [476, 189] width 29 height 24
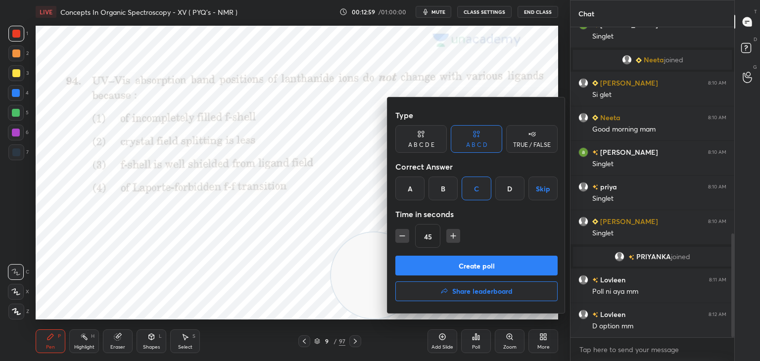
click at [453, 234] on icon "button" at bounding box center [453, 236] width 10 height 10
type input "60"
click at [447, 268] on button "Create poll" at bounding box center [476, 266] width 162 height 20
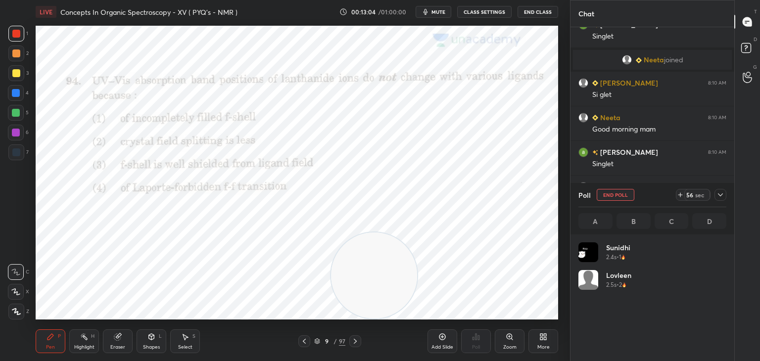
scroll to position [116, 145]
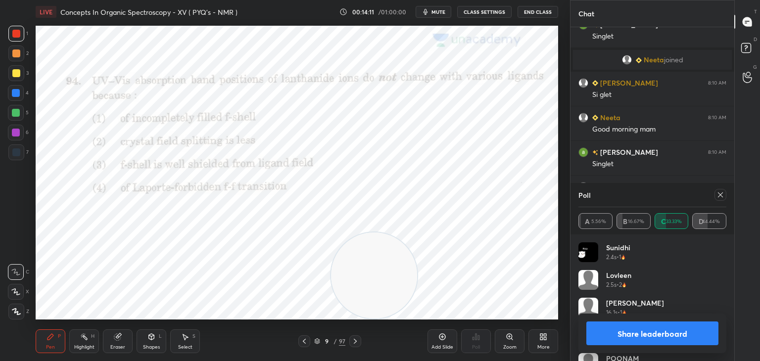
click at [721, 192] on icon at bounding box center [720, 195] width 8 height 8
type textarea "x"
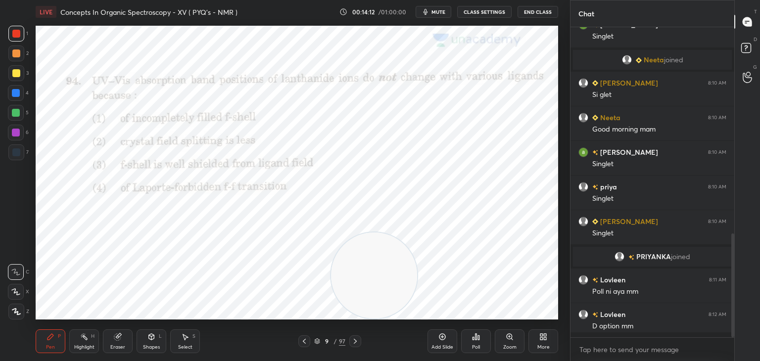
scroll to position [3, 3]
click at [357, 338] on icon at bounding box center [355, 341] width 8 height 8
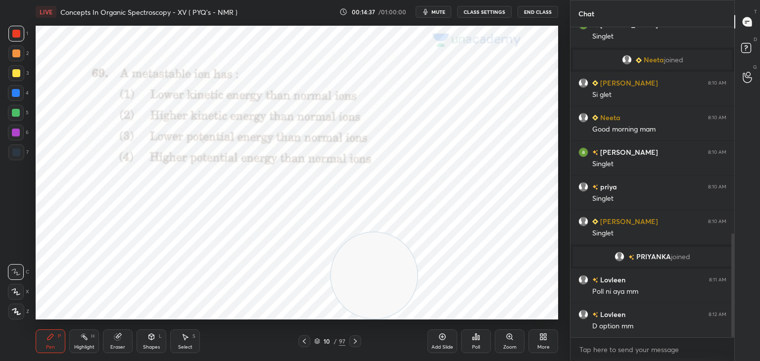
click at [479, 338] on icon at bounding box center [478, 337] width 1 height 4
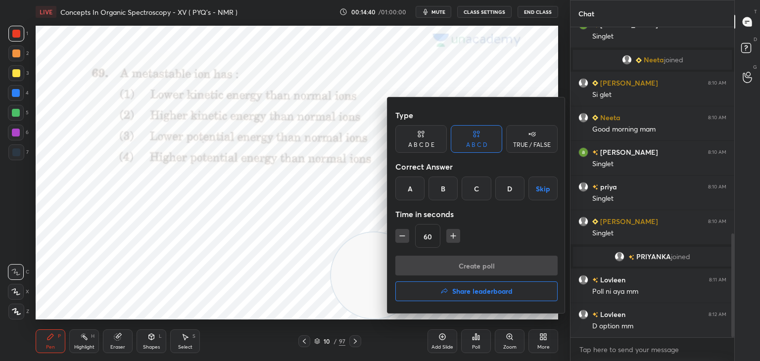
click at [409, 181] on div "A" at bounding box center [409, 189] width 29 height 24
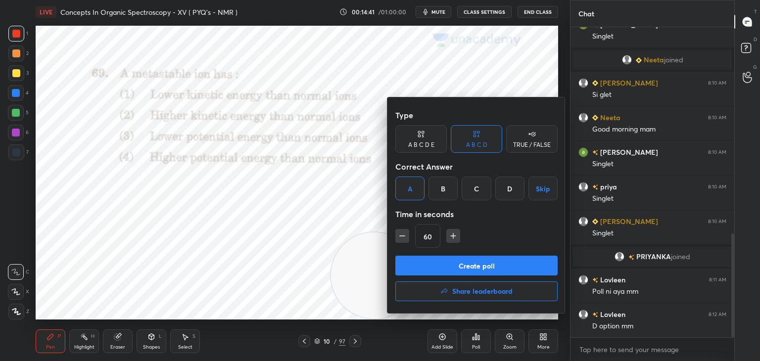
click at [402, 231] on icon "button" at bounding box center [402, 236] width 10 height 10
type input "45"
click at [443, 264] on button "Create poll" at bounding box center [476, 266] width 162 height 20
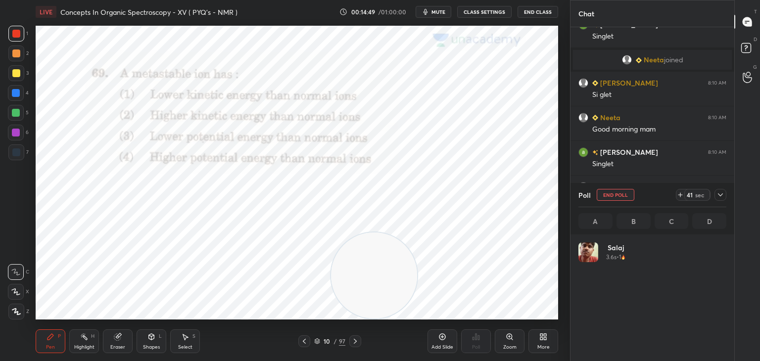
scroll to position [116, 145]
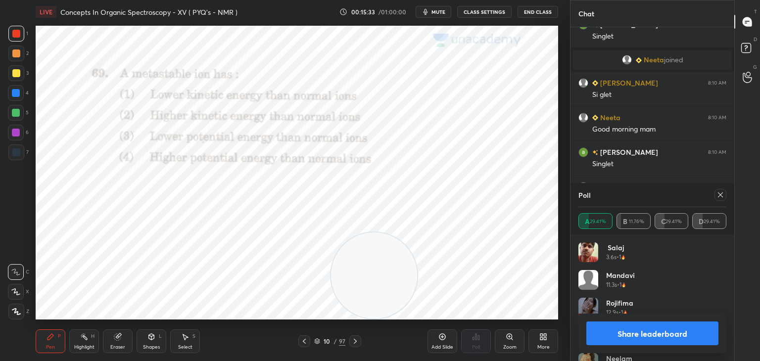
click at [722, 192] on icon at bounding box center [720, 194] width 5 height 5
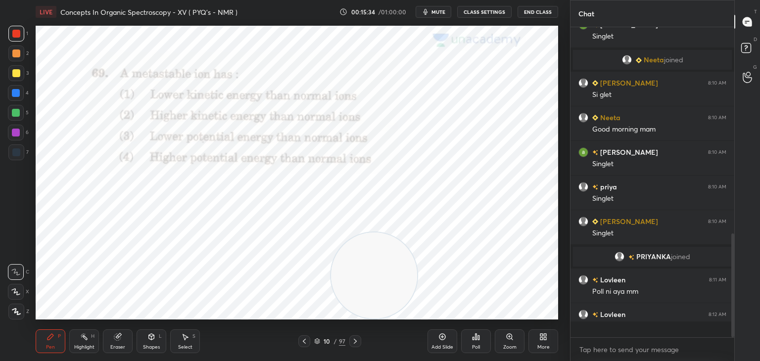
scroll to position [291, 161]
click at [357, 340] on icon at bounding box center [355, 341] width 8 height 8
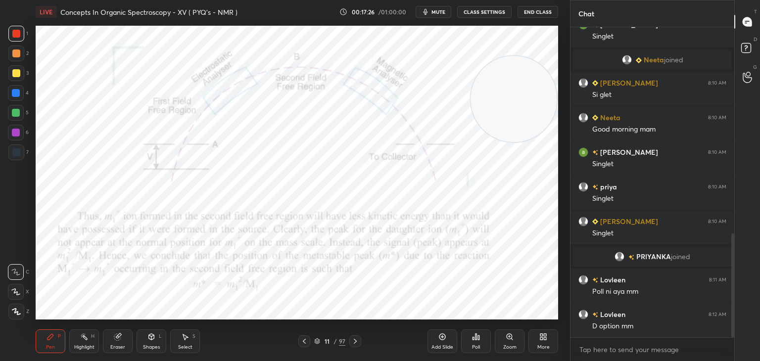
click at [357, 339] on icon at bounding box center [355, 341] width 8 height 8
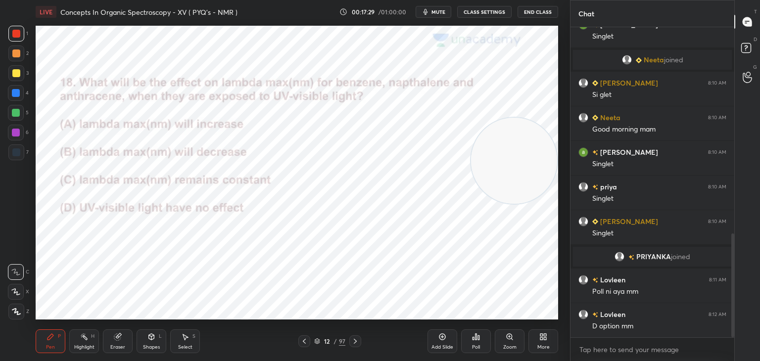
click at [478, 332] on div "Poll" at bounding box center [476, 341] width 30 height 24
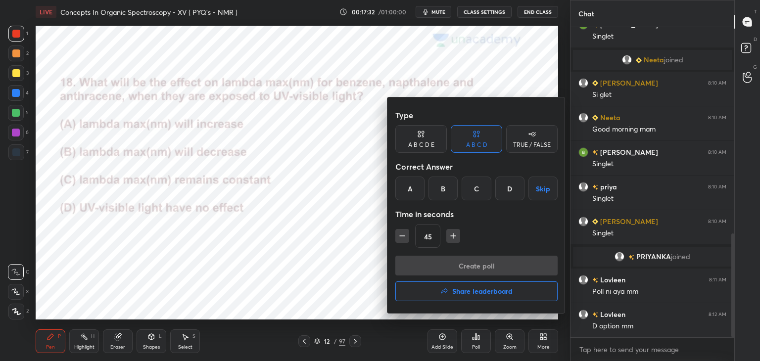
click at [412, 184] on div "A" at bounding box center [409, 189] width 29 height 24
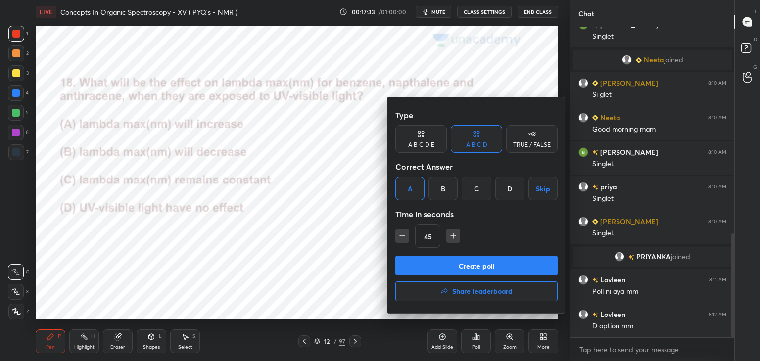
click at [436, 264] on button "Create poll" at bounding box center [476, 266] width 162 height 20
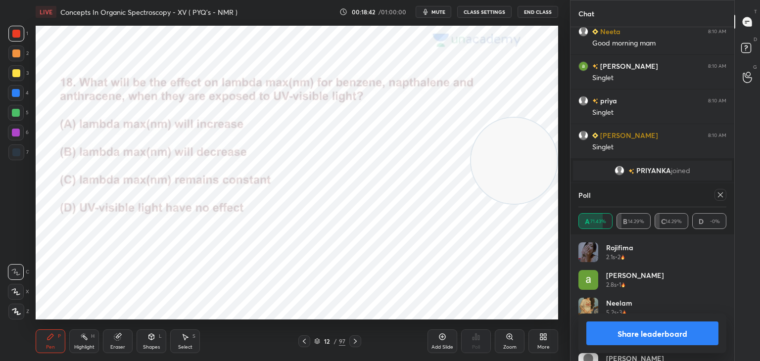
scroll to position [728, 0]
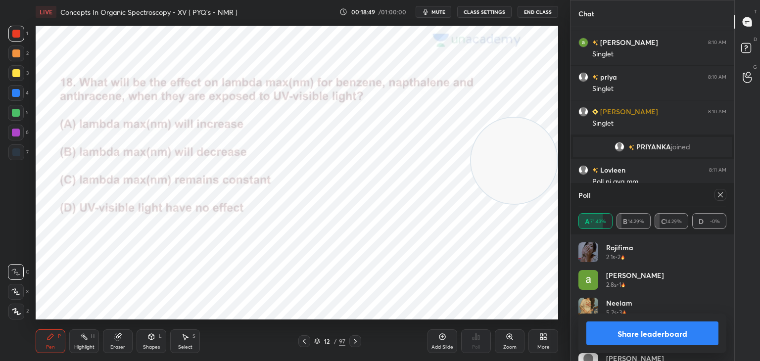
click at [722, 194] on icon at bounding box center [720, 195] width 8 height 8
type textarea "x"
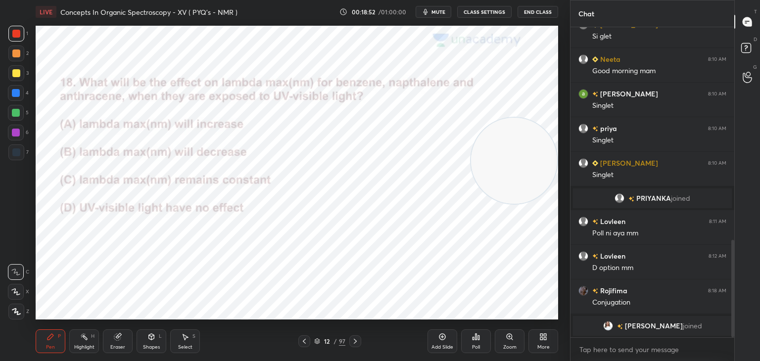
scroll to position [689, 0]
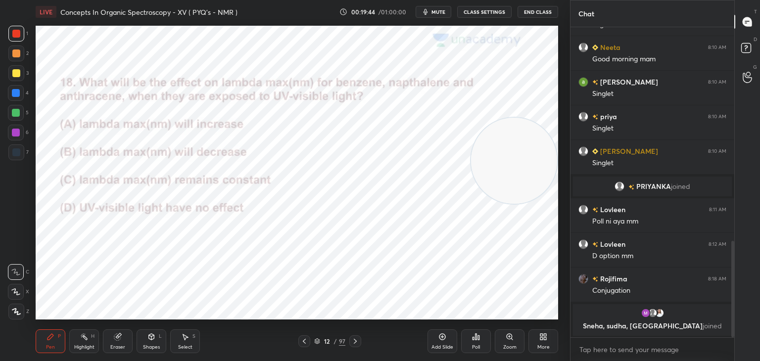
click at [471, 123] on video at bounding box center [514, 161] width 86 height 86
click at [474, 123] on video at bounding box center [514, 161] width 86 height 86
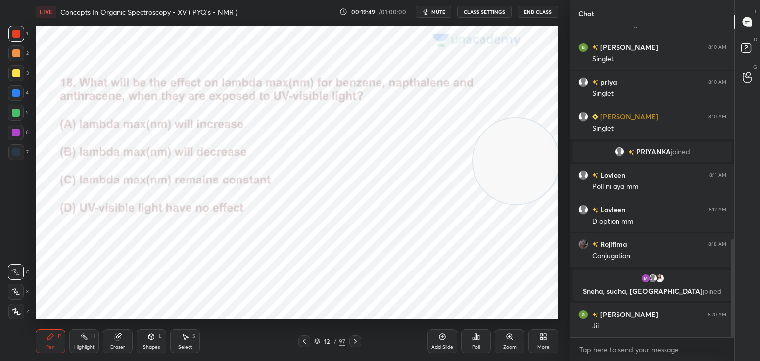
scroll to position [673, 0]
click at [355, 341] on icon at bounding box center [355, 341] width 3 height 5
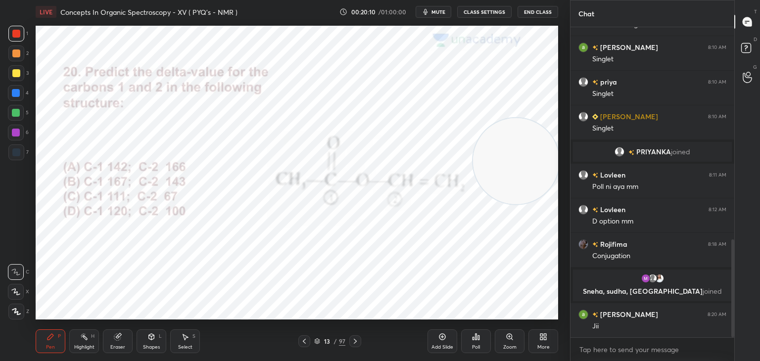
click at [475, 336] on icon at bounding box center [476, 337] width 8 height 8
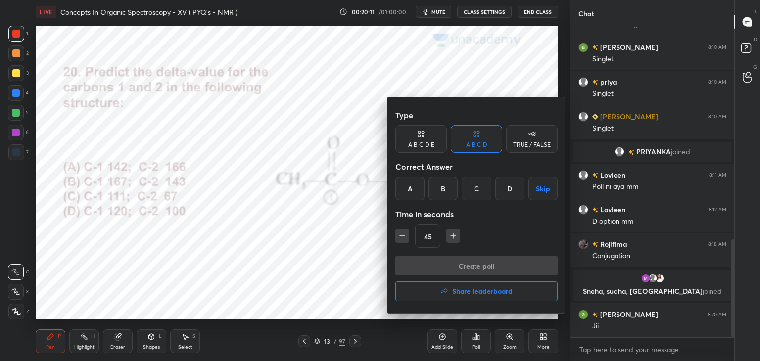
click at [454, 234] on icon "button" at bounding box center [453, 236] width 10 height 10
type input "60"
click at [442, 188] on div "B" at bounding box center [442, 189] width 29 height 24
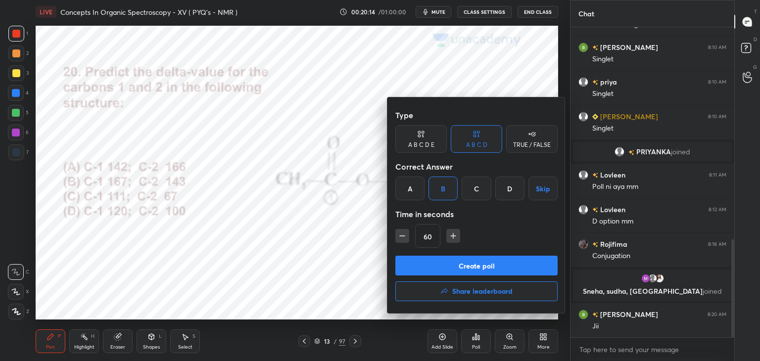
click at [438, 268] on button "Create poll" at bounding box center [476, 266] width 162 height 20
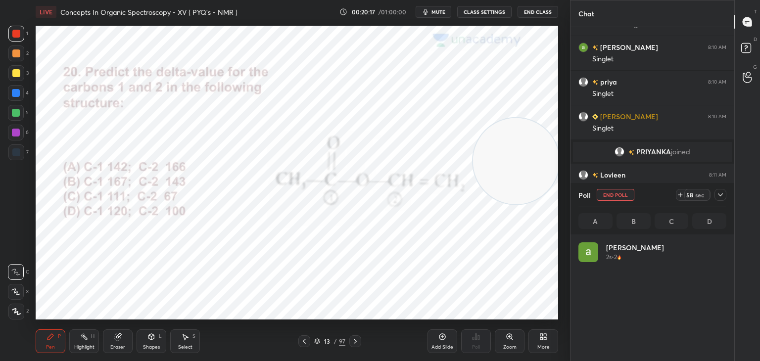
scroll to position [116, 145]
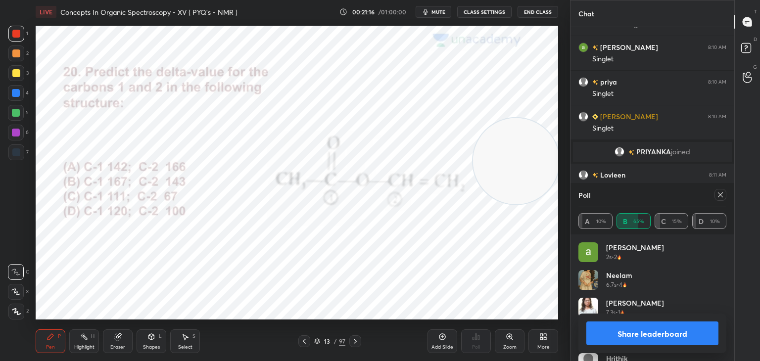
click at [718, 196] on icon at bounding box center [720, 195] width 8 height 8
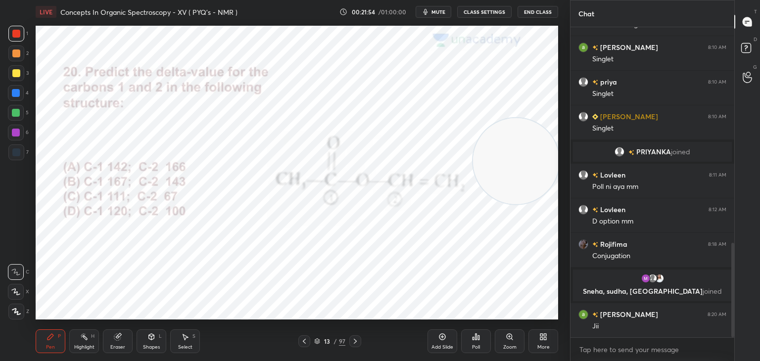
scroll to position [707, 0]
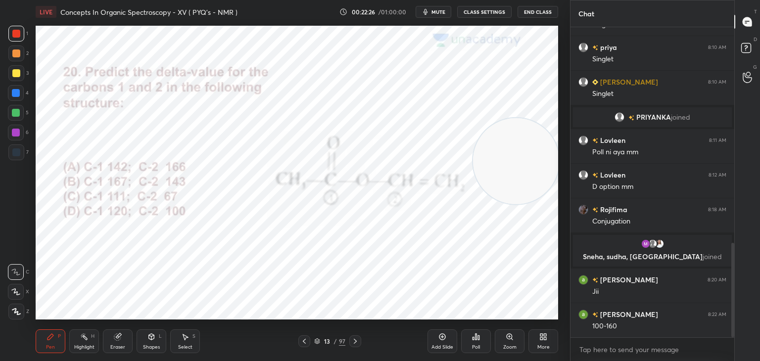
click at [356, 340] on icon at bounding box center [355, 341] width 8 height 8
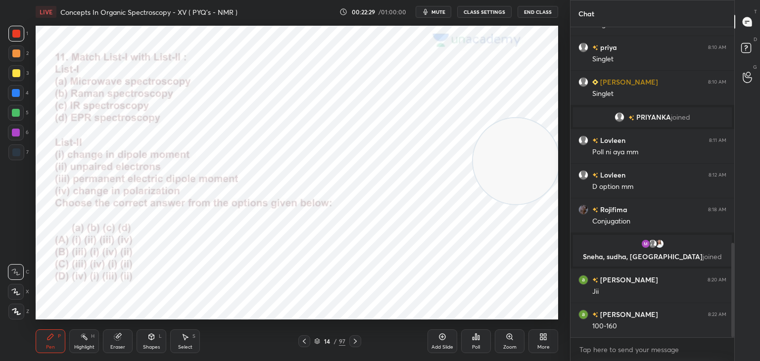
click at [480, 339] on div "Poll" at bounding box center [476, 341] width 30 height 24
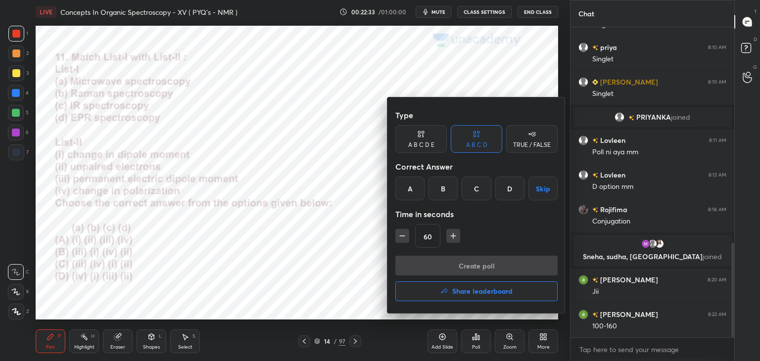
click at [479, 186] on div "C" at bounding box center [476, 189] width 29 height 24
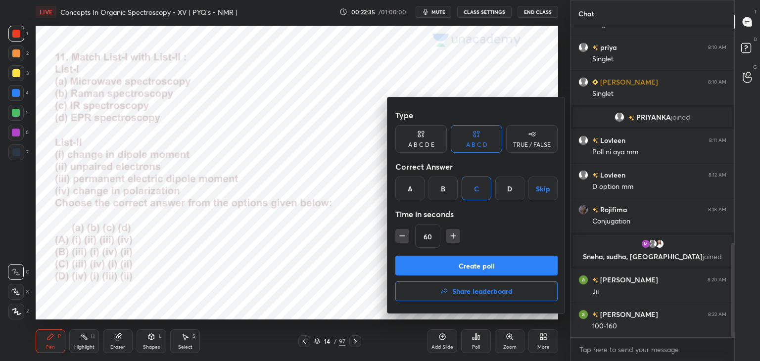
click at [467, 266] on button "Create poll" at bounding box center [476, 266] width 162 height 20
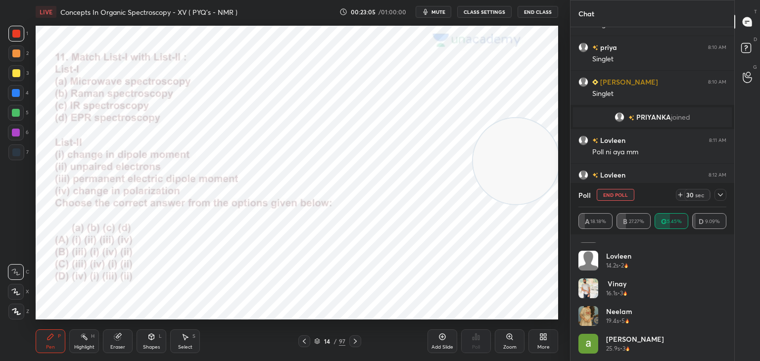
scroll to position [20, 0]
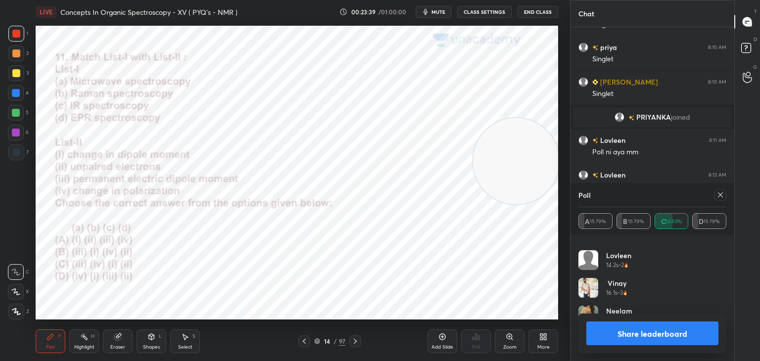
click at [635, 333] on button "Share leaderboard" at bounding box center [652, 334] width 132 height 24
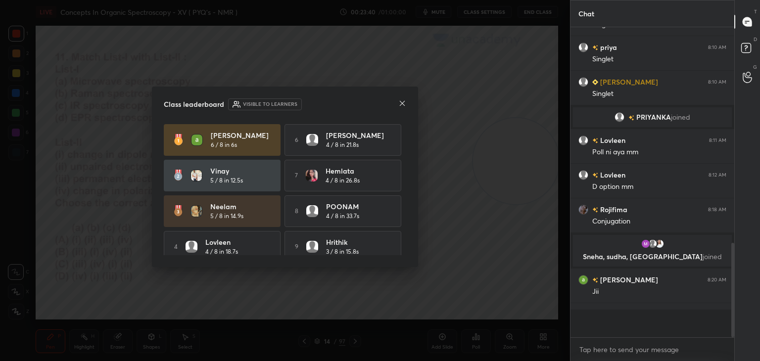
scroll to position [307, 161]
click at [406, 103] on icon at bounding box center [402, 103] width 8 height 8
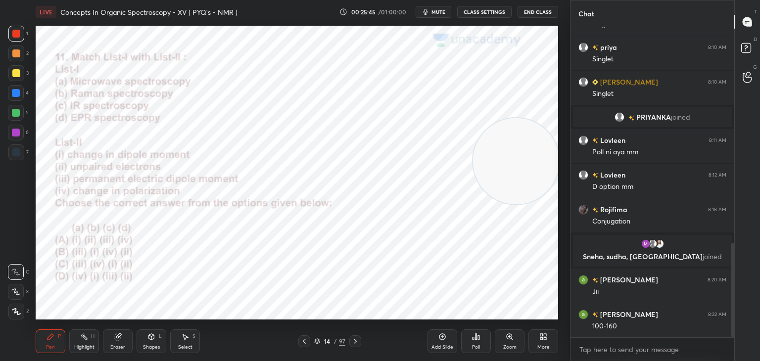
click at [358, 336] on div at bounding box center [355, 341] width 12 height 12
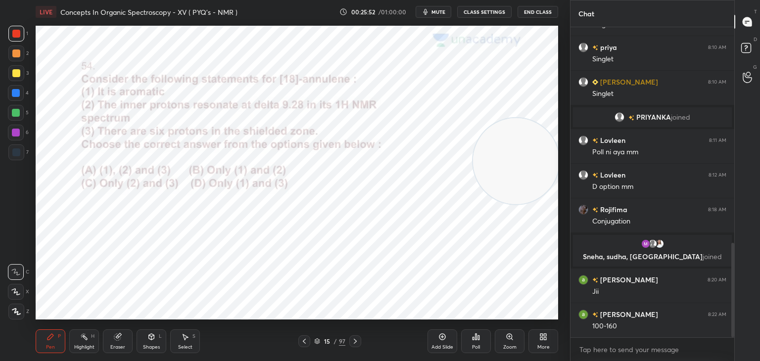
click at [478, 336] on icon at bounding box center [478, 337] width 1 height 4
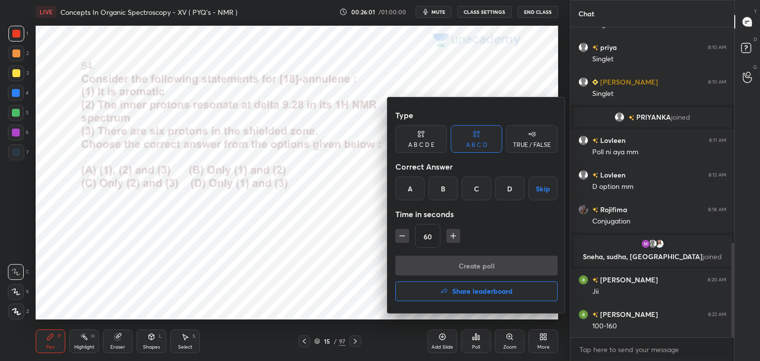
click at [518, 188] on div "D" at bounding box center [509, 189] width 29 height 24
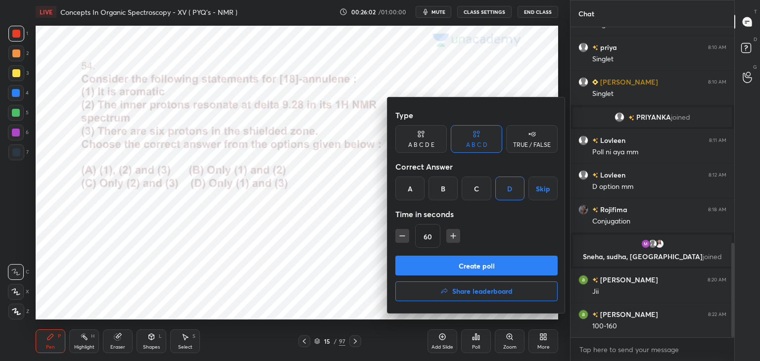
click at [463, 268] on button "Create poll" at bounding box center [476, 266] width 162 height 20
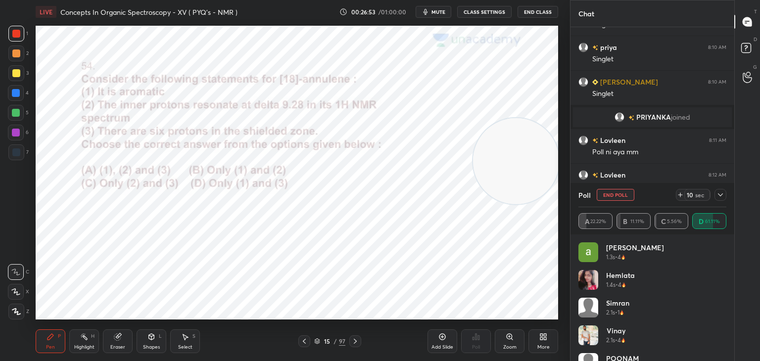
scroll to position [783, 0]
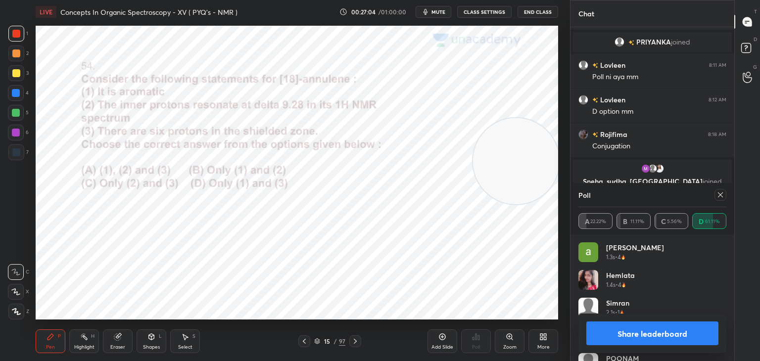
click at [725, 192] on div at bounding box center [720, 195] width 12 height 12
type textarea "x"
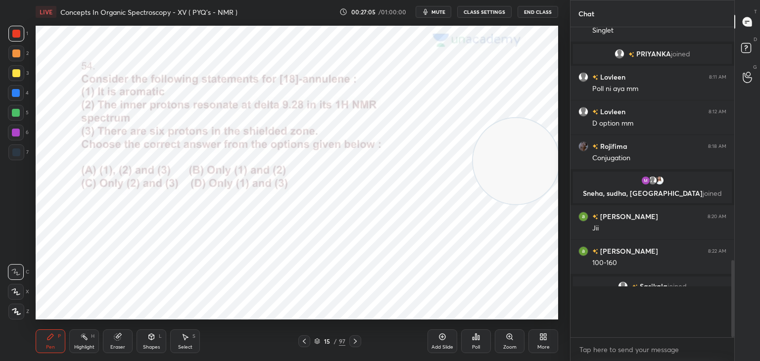
scroll to position [291, 161]
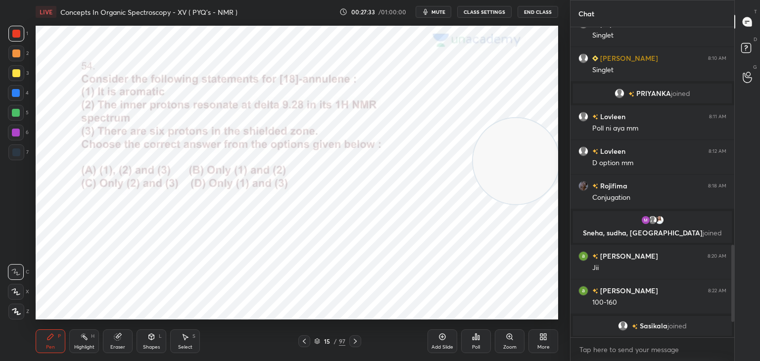
click at [355, 338] on icon at bounding box center [355, 341] width 8 height 8
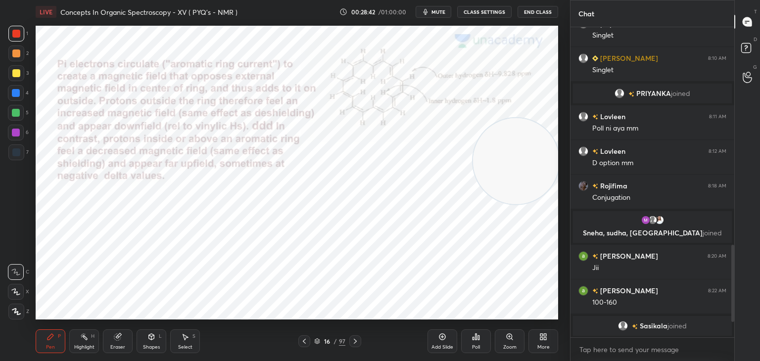
click at [304, 340] on icon at bounding box center [304, 341] width 8 height 8
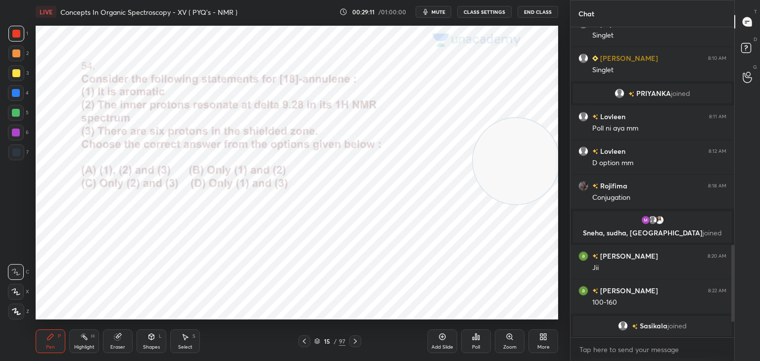
scroll to position [747, 0]
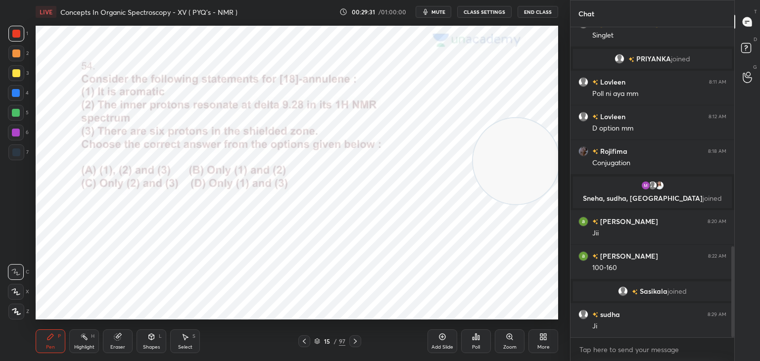
click at [357, 339] on icon at bounding box center [355, 341] width 8 height 8
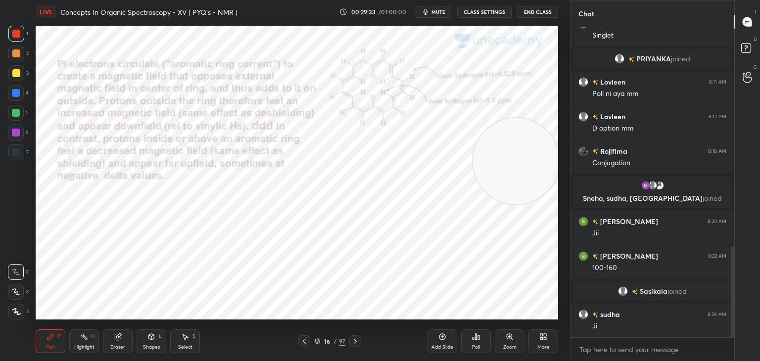
click at [354, 341] on icon at bounding box center [355, 341] width 8 height 8
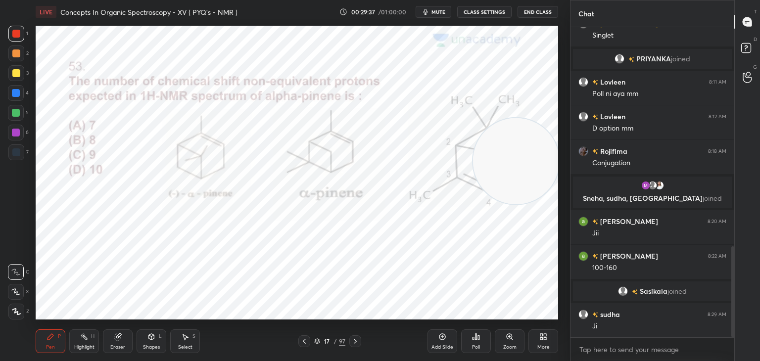
click at [475, 337] on icon at bounding box center [475, 337] width 1 height 6
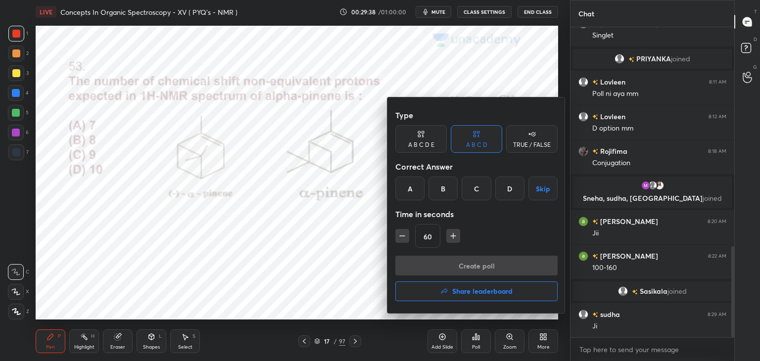
click at [455, 230] on button "button" at bounding box center [453, 236] width 14 height 14
type input "75"
click at [515, 183] on div "D" at bounding box center [509, 189] width 29 height 24
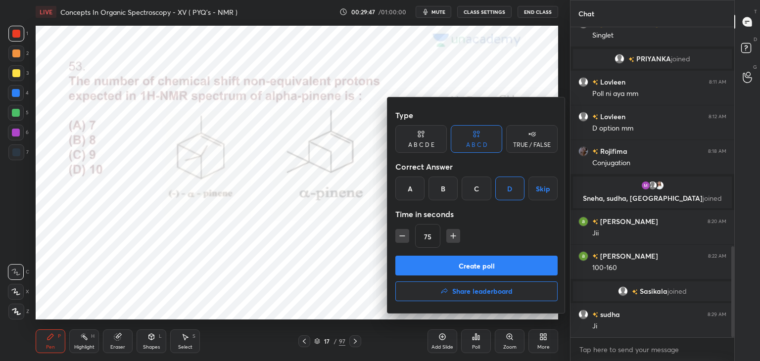
click at [475, 264] on button "Create poll" at bounding box center [476, 266] width 162 height 20
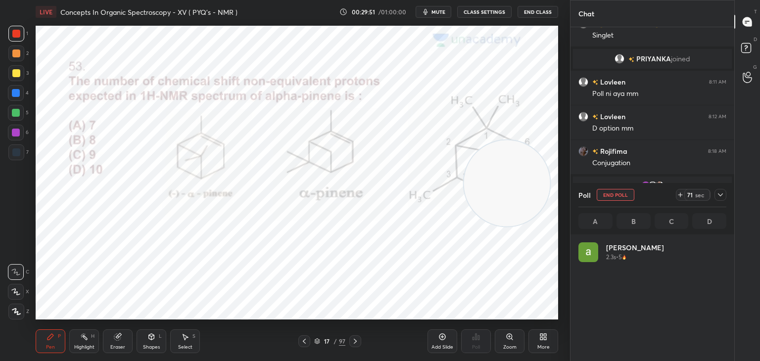
scroll to position [116, 145]
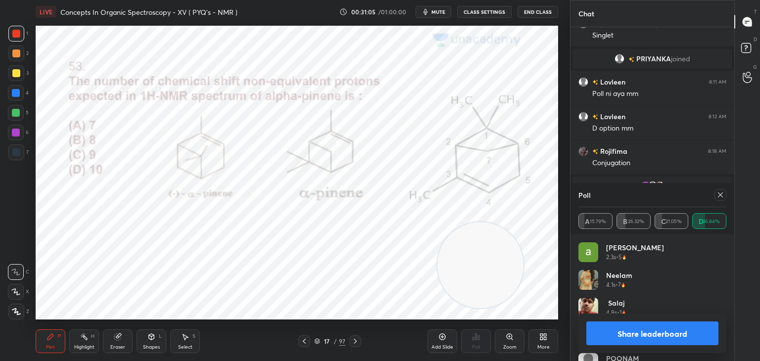
click at [720, 196] on icon at bounding box center [720, 195] width 8 height 8
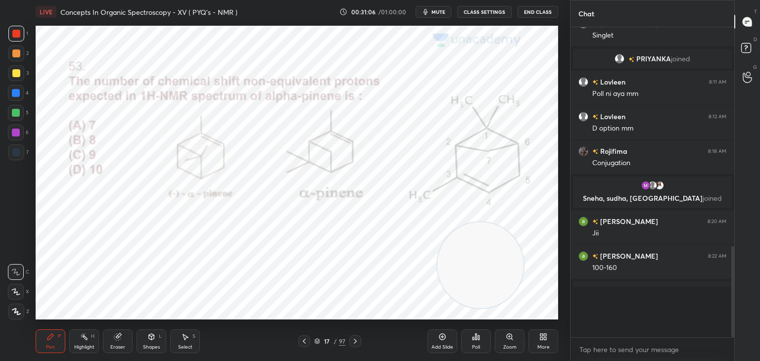
scroll to position [3, 3]
click at [355, 339] on icon at bounding box center [355, 341] width 8 height 8
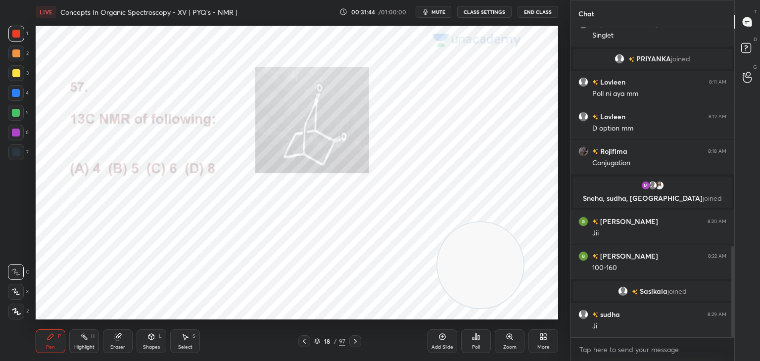
click at [477, 337] on icon at bounding box center [476, 337] width 8 height 8
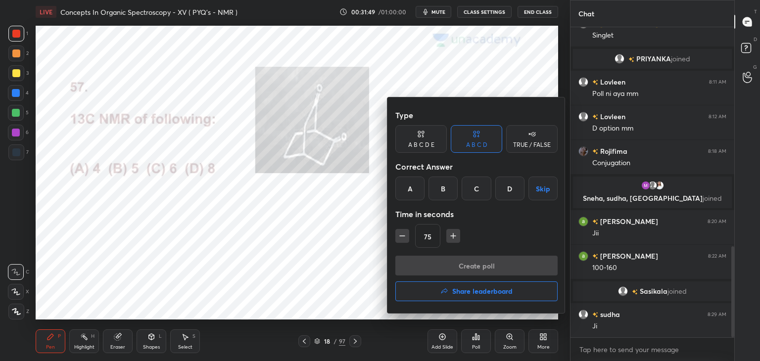
click at [481, 185] on div "C" at bounding box center [476, 189] width 29 height 24
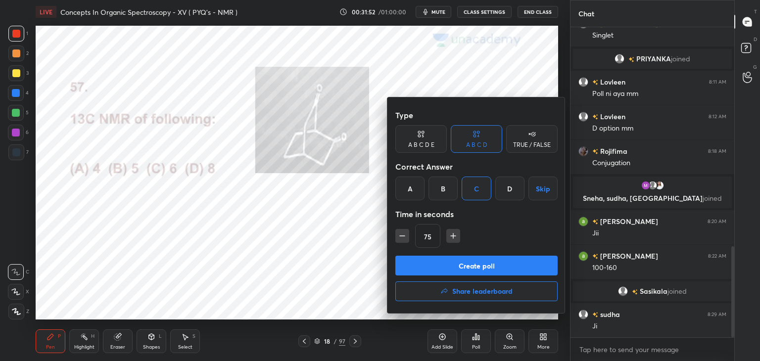
click at [464, 264] on button "Create poll" at bounding box center [476, 266] width 162 height 20
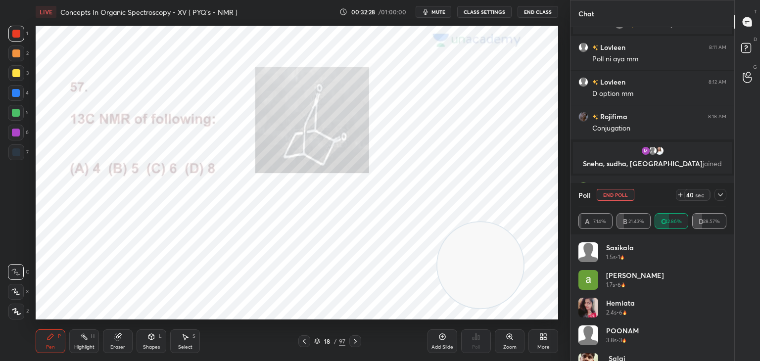
scroll to position [843, 0]
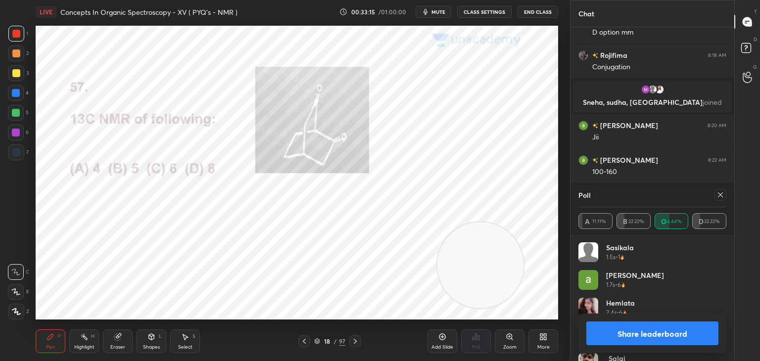
click at [723, 191] on icon at bounding box center [720, 195] width 8 height 8
type textarea "x"
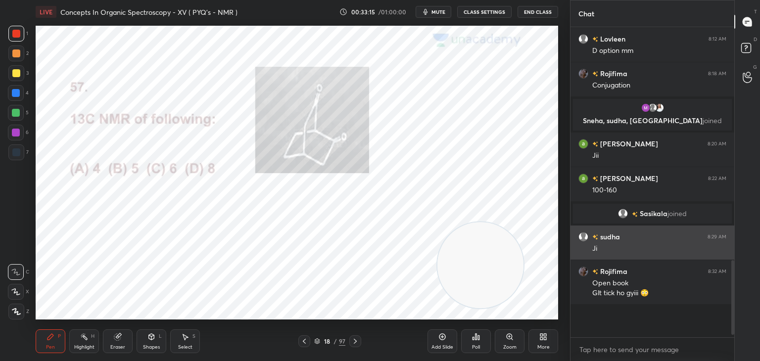
scroll to position [291, 161]
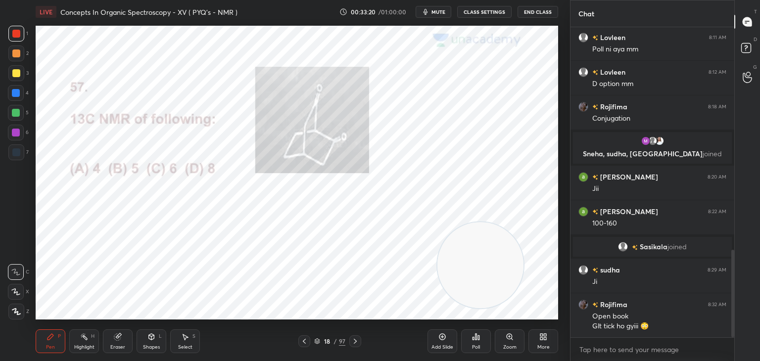
click at [15, 71] on div at bounding box center [16, 73] width 8 height 8
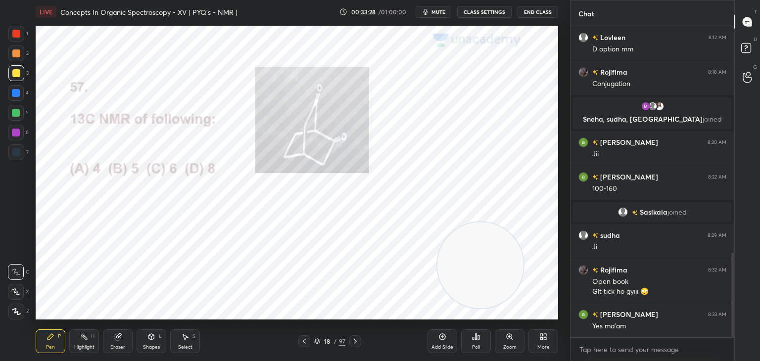
click at [20, 152] on div at bounding box center [16, 152] width 8 height 8
click at [15, 30] on div at bounding box center [16, 34] width 8 height 8
click at [355, 338] on icon at bounding box center [355, 341] width 8 height 8
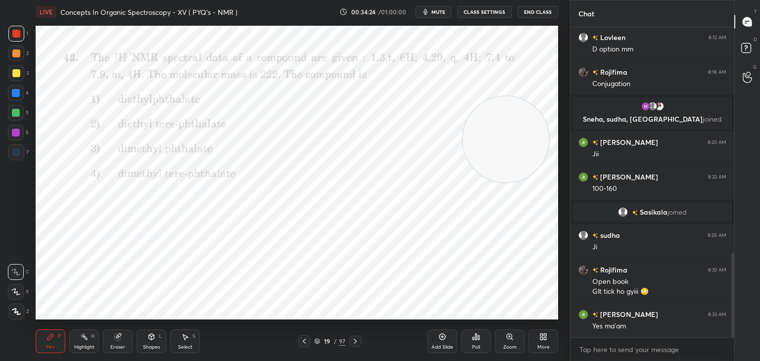
click at [479, 337] on icon at bounding box center [478, 337] width 1 height 4
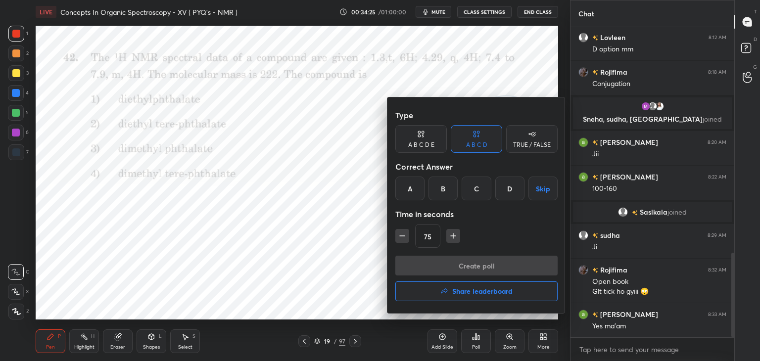
click at [454, 232] on icon "button" at bounding box center [453, 236] width 10 height 10
click at [455, 232] on icon "button" at bounding box center [453, 236] width 10 height 10
click at [458, 232] on icon "button" at bounding box center [458, 236] width 10 height 10
type input "120"
click at [410, 185] on div "A" at bounding box center [409, 189] width 29 height 24
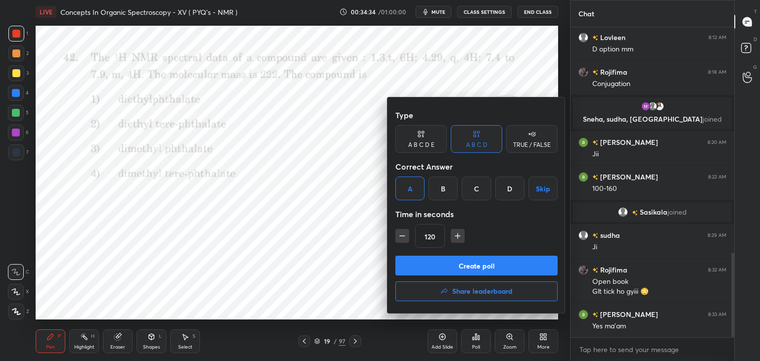
click at [478, 260] on button "Create poll" at bounding box center [476, 266] width 162 height 20
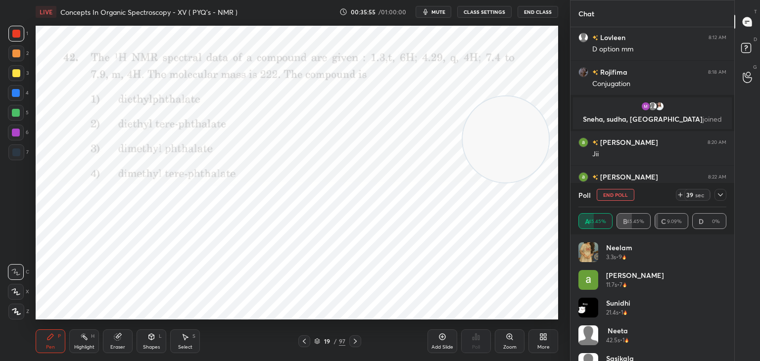
scroll to position [3, 3]
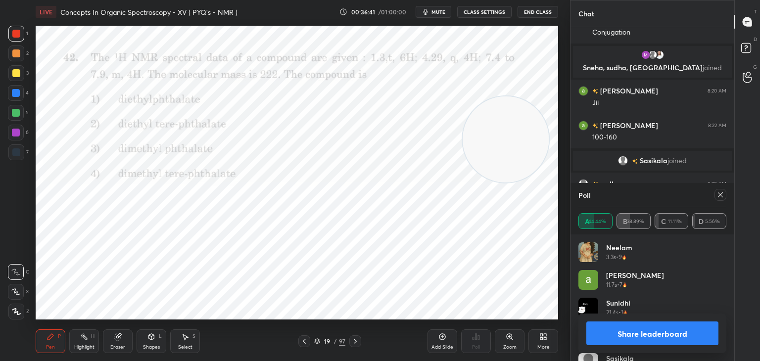
click at [720, 191] on icon at bounding box center [720, 195] width 8 height 8
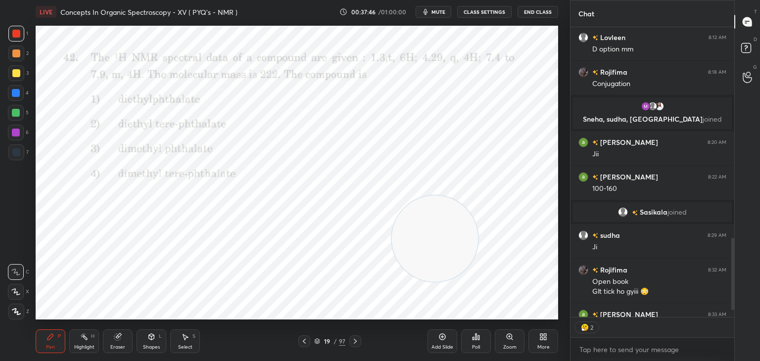
scroll to position [881, 0]
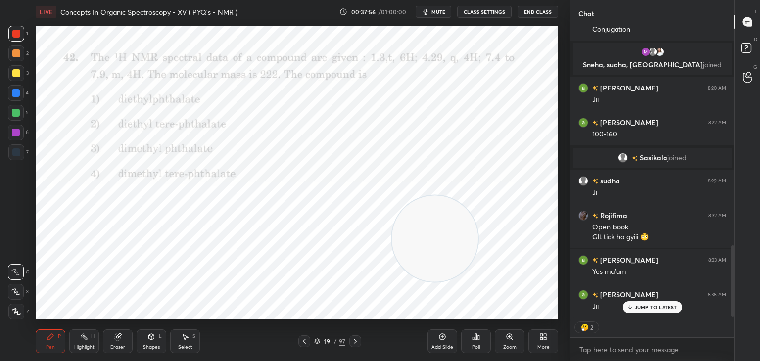
type textarea "x"
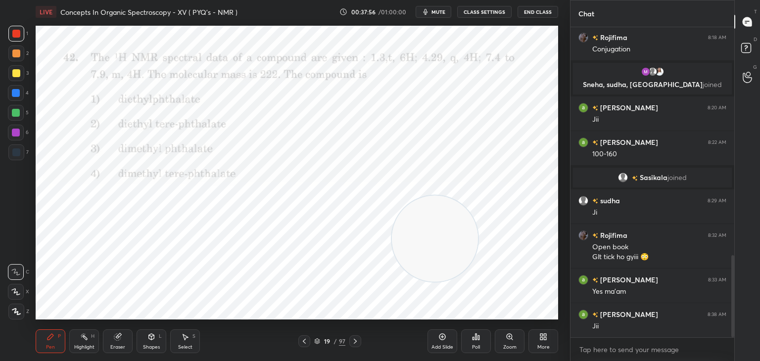
scroll to position [3, 3]
click at [17, 150] on div at bounding box center [16, 152] width 8 height 8
click at [18, 89] on div at bounding box center [16, 93] width 8 height 8
click at [19, 151] on div at bounding box center [16, 152] width 8 height 8
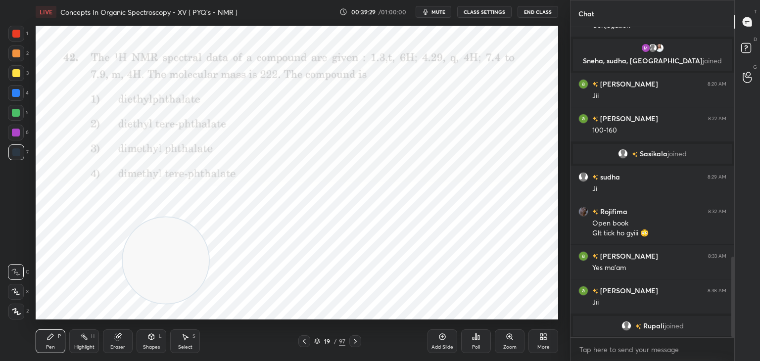
scroll to position [879, 0]
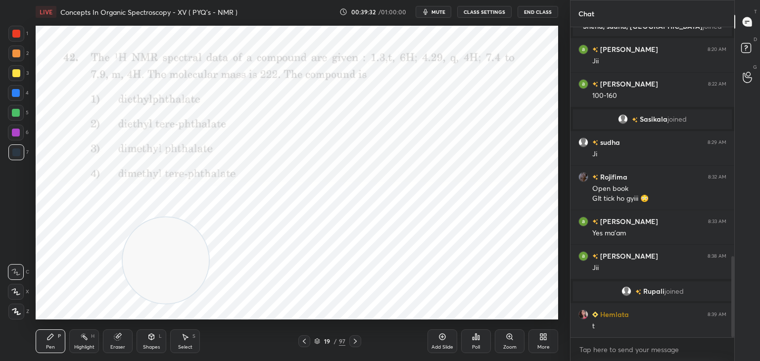
click at [14, 111] on div at bounding box center [16, 113] width 8 height 8
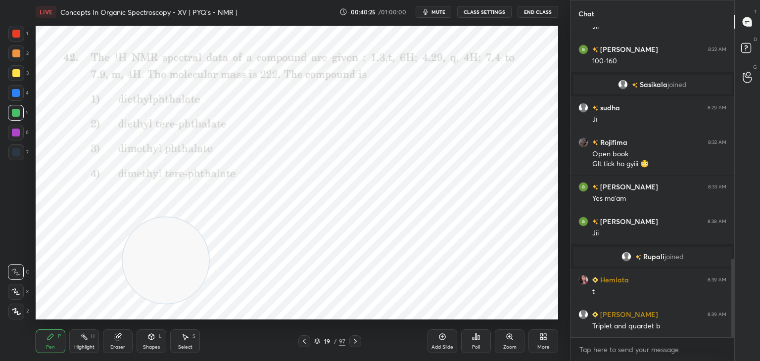
scroll to position [948, 0]
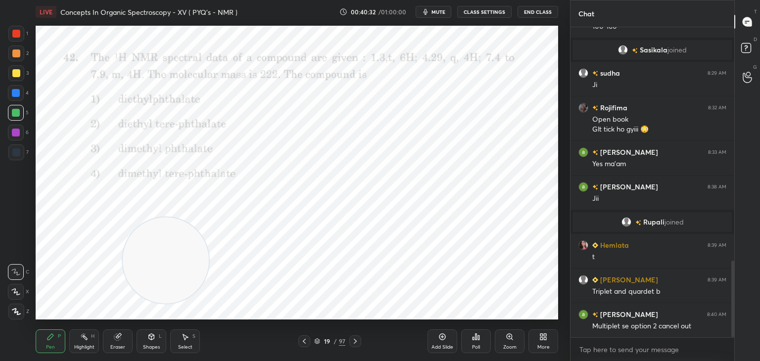
click at [17, 32] on div at bounding box center [16, 34] width 8 height 8
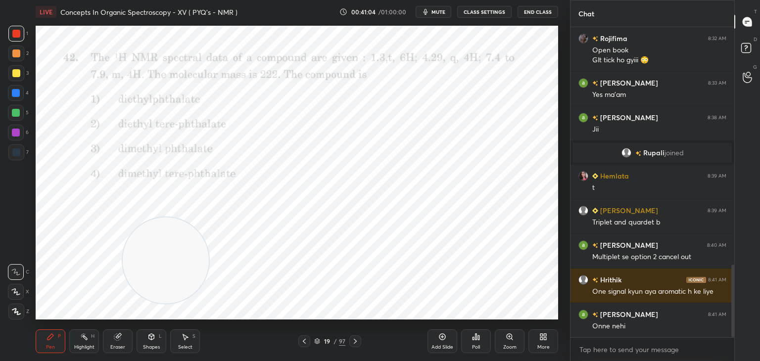
scroll to position [1052, 0]
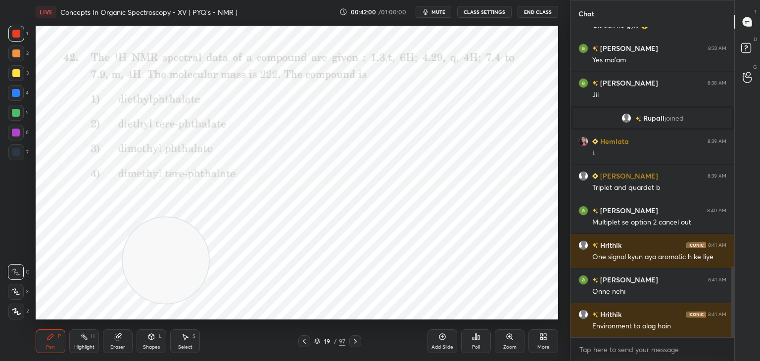
click at [357, 339] on icon at bounding box center [355, 341] width 8 height 8
click at [513, 341] on div "Zoom" at bounding box center [510, 341] width 30 height 24
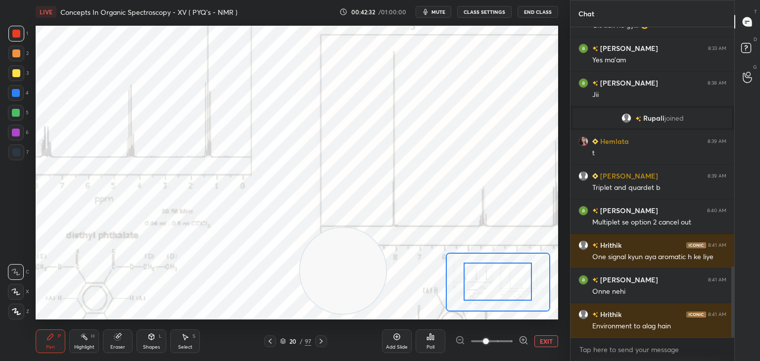
drag, startPoint x: 507, startPoint y: 301, endPoint x: 517, endPoint y: 281, distance: 22.6
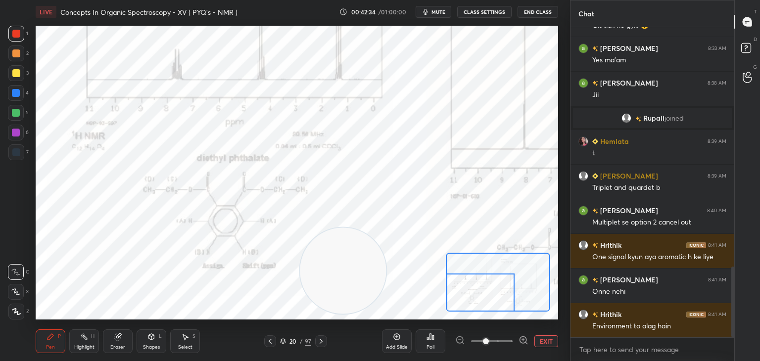
drag, startPoint x: 514, startPoint y: 278, endPoint x: 481, endPoint y: 292, distance: 36.6
click at [481, 292] on div at bounding box center [480, 293] width 68 height 38
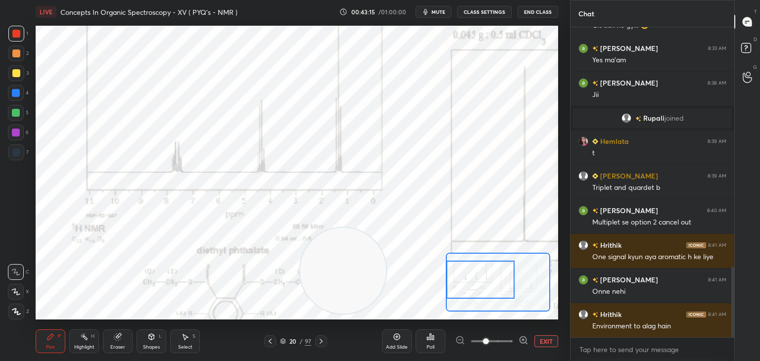
drag, startPoint x: 488, startPoint y: 293, endPoint x: 487, endPoint y: 280, distance: 12.9
click at [487, 280] on div at bounding box center [480, 280] width 68 height 38
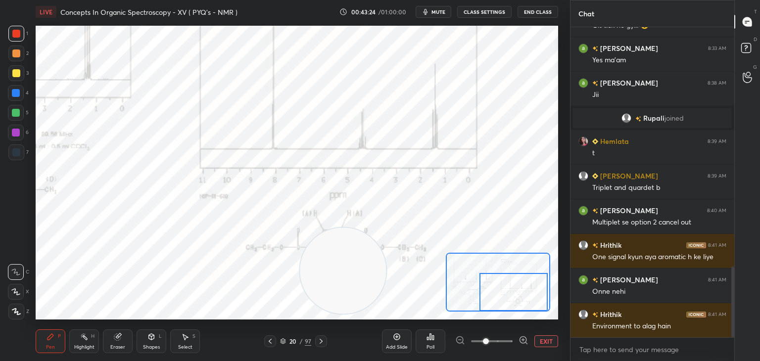
drag, startPoint x: 487, startPoint y: 280, endPoint x: 520, endPoint y: 293, distance: 35.4
click at [520, 293] on div at bounding box center [513, 292] width 68 height 38
drag, startPoint x: 364, startPoint y: 277, endPoint x: 124, endPoint y: 245, distance: 241.9
click at [127, 244] on video at bounding box center [112, 238] width 86 height 86
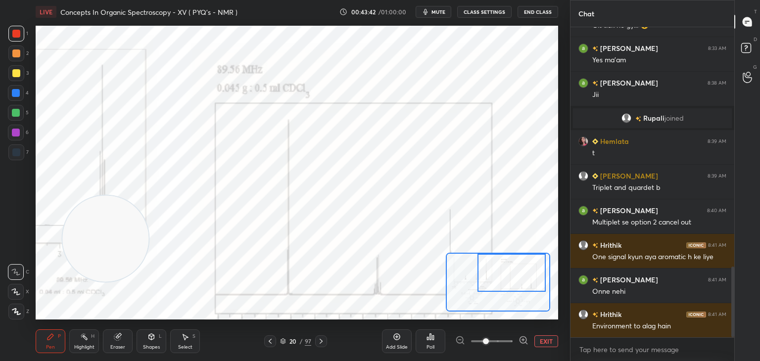
drag, startPoint x: 530, startPoint y: 305, endPoint x: 528, endPoint y: 281, distance: 24.3
click at [528, 281] on div at bounding box center [511, 273] width 68 height 38
click at [459, 343] on div at bounding box center [491, 341] width 73 height 12
click at [550, 337] on button "EXIT" at bounding box center [546, 341] width 24 height 12
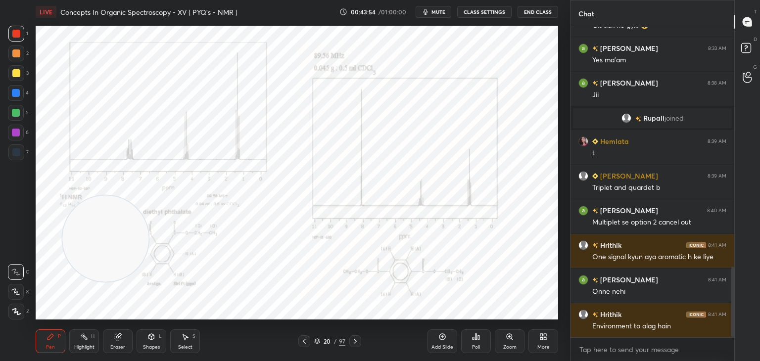
click at [354, 341] on icon at bounding box center [355, 341] width 8 height 8
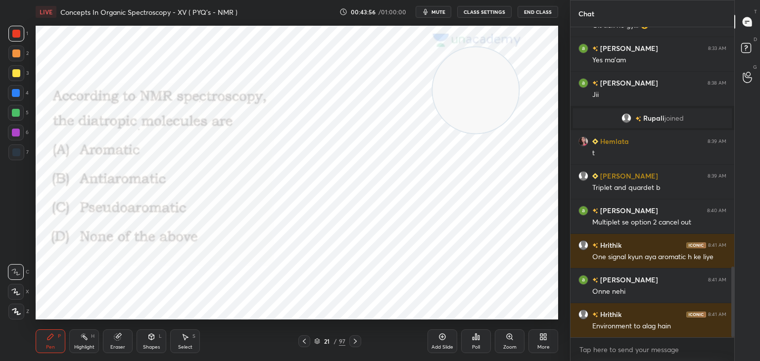
drag, startPoint x: 81, startPoint y: 244, endPoint x: 456, endPoint y: 95, distance: 403.3
click at [454, 95] on video at bounding box center [475, 90] width 86 height 86
click at [443, 335] on icon at bounding box center [442, 337] width 8 height 8
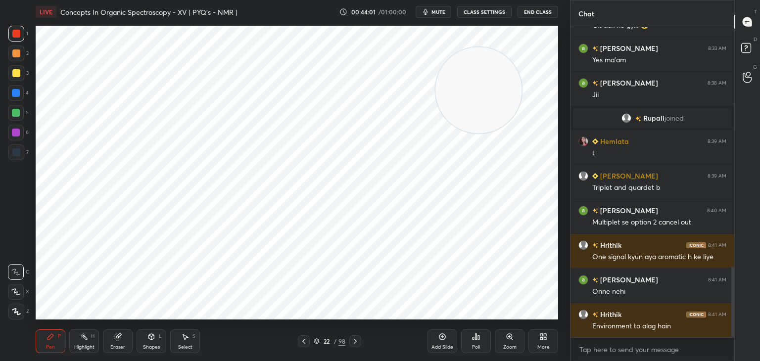
click at [305, 339] on icon at bounding box center [304, 341] width 8 height 8
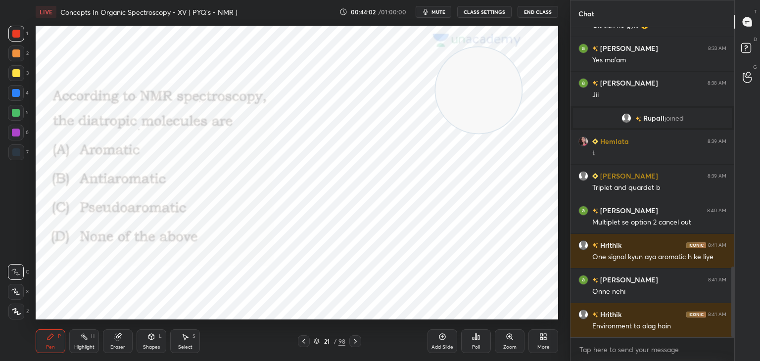
click at [477, 337] on icon at bounding box center [476, 337] width 8 height 8
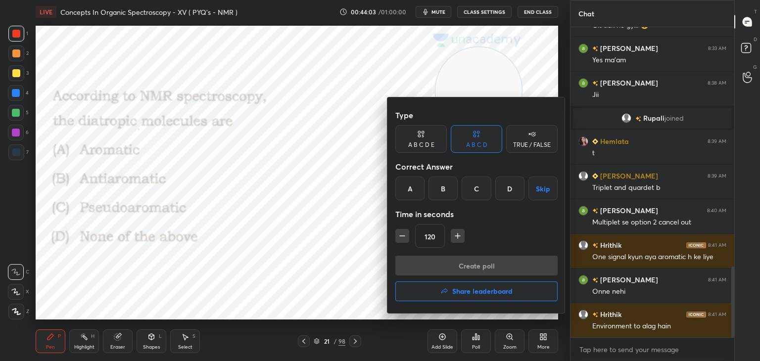
click at [404, 235] on icon "button" at bounding box center [402, 236] width 10 height 10
click at [404, 236] on icon "button" at bounding box center [402, 236] width 5 height 0
click at [403, 234] on icon "button" at bounding box center [402, 236] width 10 height 10
click at [400, 235] on icon "button" at bounding box center [402, 236] width 10 height 10
click at [402, 233] on icon "button" at bounding box center [402, 236] width 10 height 10
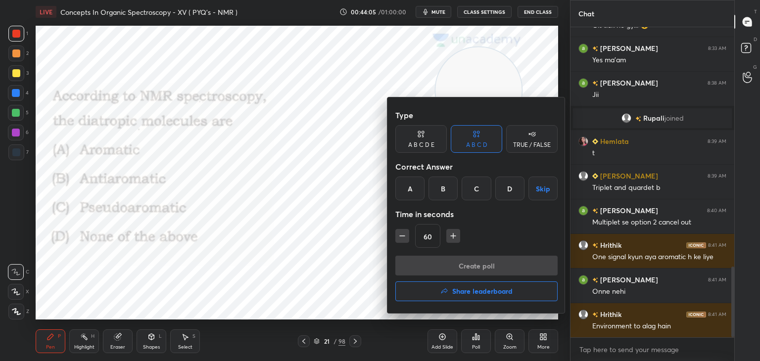
type input "45"
click at [413, 184] on div "A" at bounding box center [409, 189] width 29 height 24
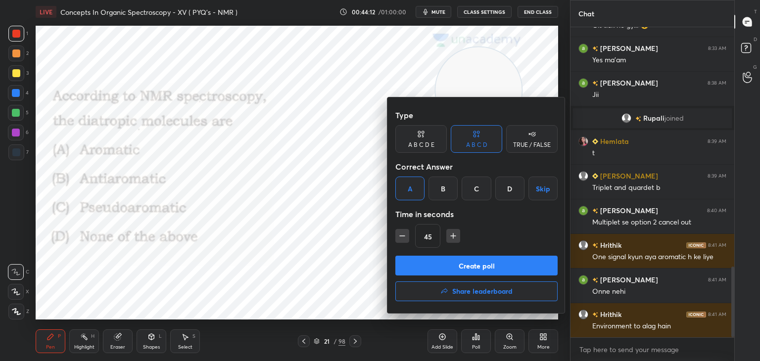
click at [441, 270] on button "Create poll" at bounding box center [476, 266] width 162 height 20
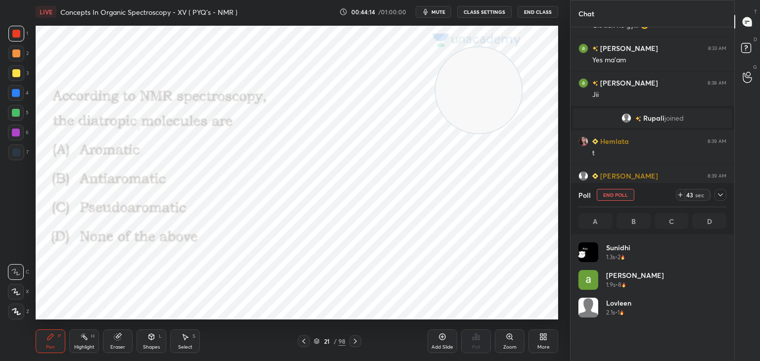
scroll to position [116, 145]
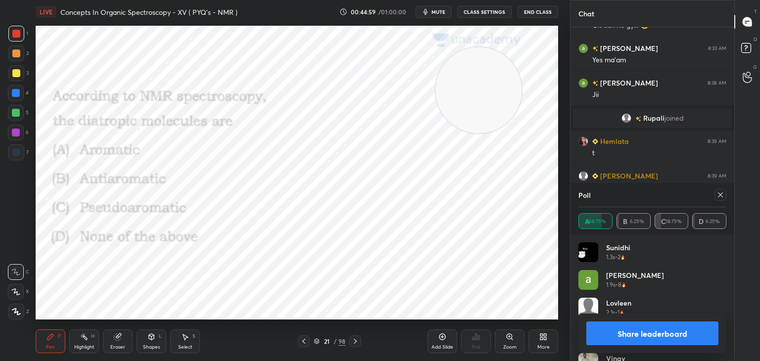
click at [723, 193] on icon at bounding box center [720, 195] width 8 height 8
type textarea "x"
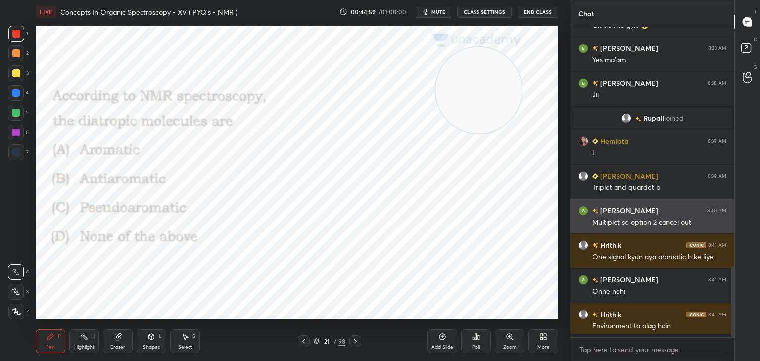
scroll to position [3, 3]
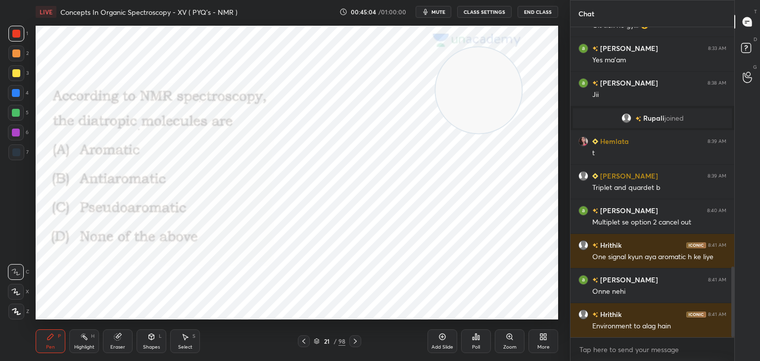
click at [14, 312] on icon at bounding box center [16, 312] width 8 height 6
click at [354, 342] on icon at bounding box center [355, 341] width 8 height 8
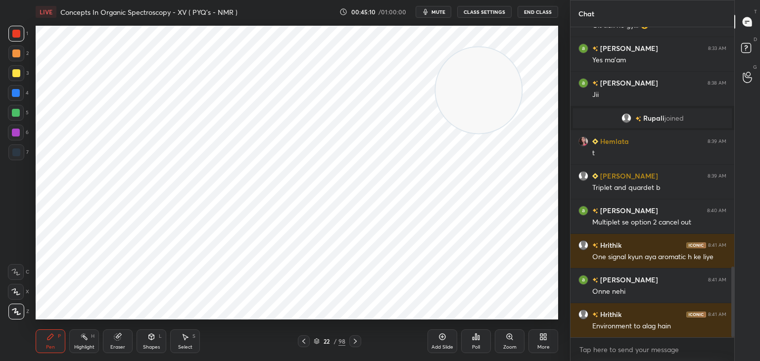
click at [355, 340] on icon at bounding box center [355, 341] width 8 height 8
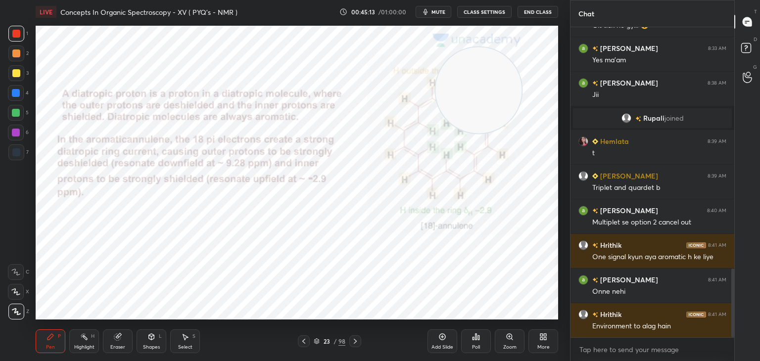
scroll to position [1086, 0]
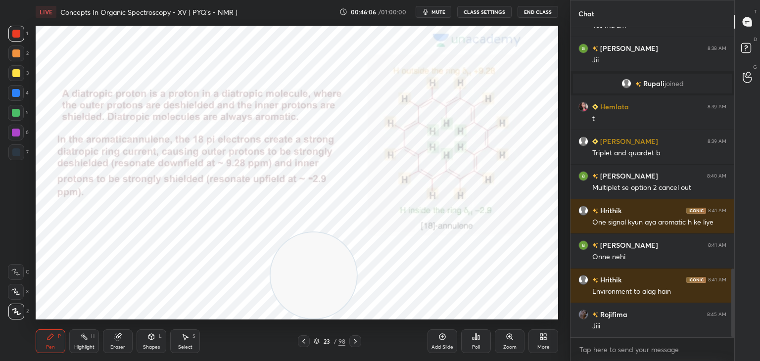
click at [354, 343] on icon at bounding box center [355, 341] width 3 height 5
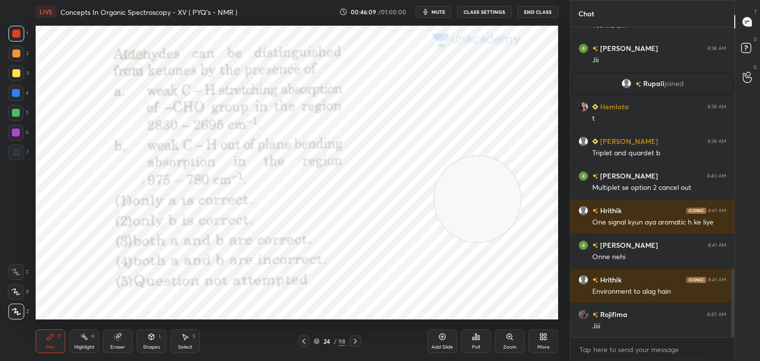
click at [478, 337] on icon at bounding box center [478, 337] width 1 height 4
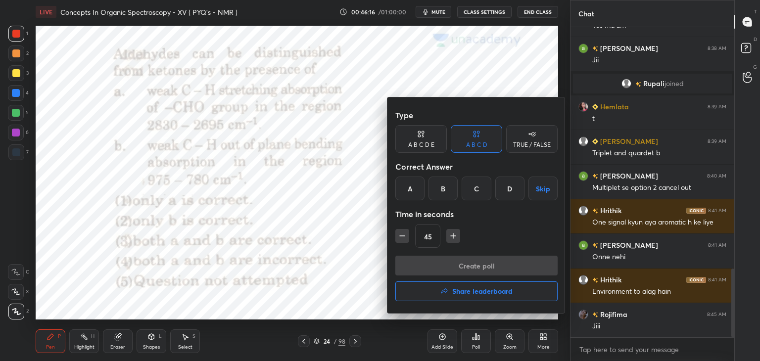
click at [453, 234] on icon "button" at bounding box center [453, 236] width 10 height 10
type input "60"
click at [476, 185] on div "C" at bounding box center [476, 189] width 29 height 24
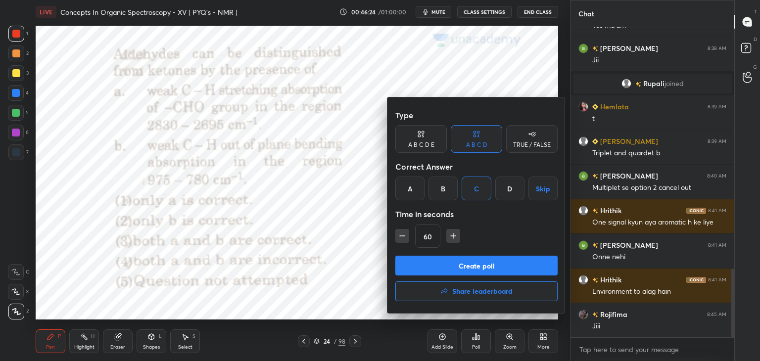
click at [457, 266] on button "Create poll" at bounding box center [476, 266] width 162 height 20
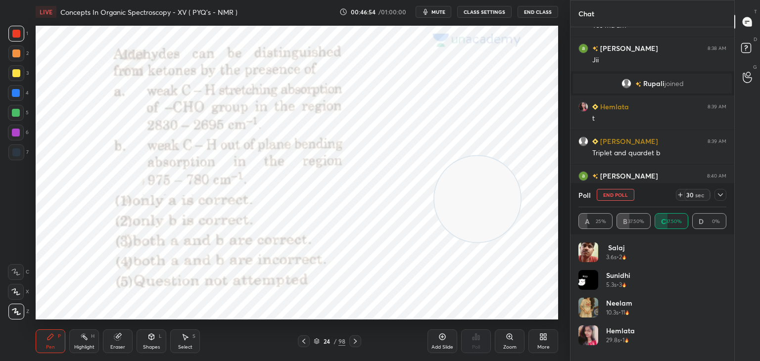
scroll to position [1172, 0]
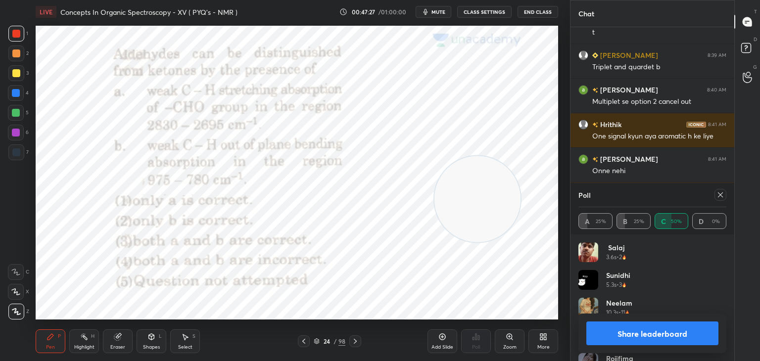
click at [641, 337] on button "Share leaderboard" at bounding box center [652, 334] width 132 height 24
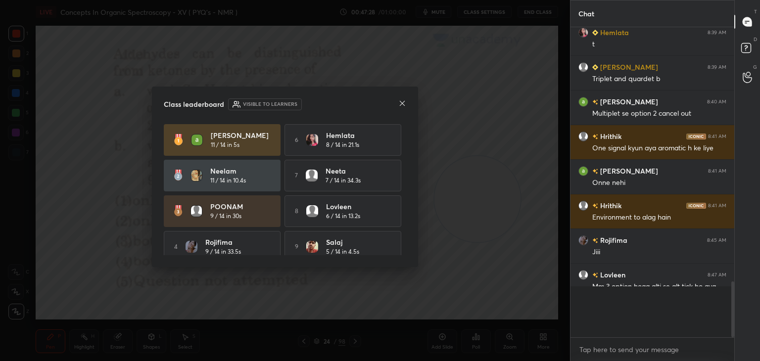
scroll to position [209, 161]
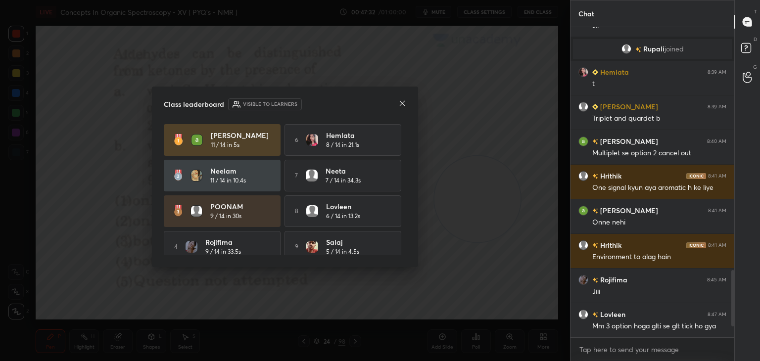
click at [400, 101] on icon at bounding box center [402, 103] width 5 height 5
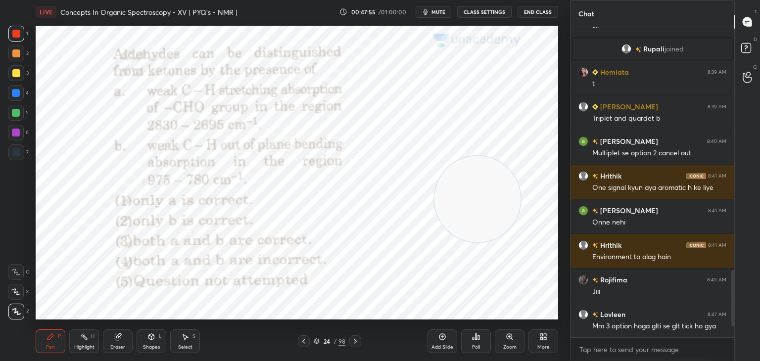
click at [356, 339] on icon at bounding box center [355, 341] width 8 height 8
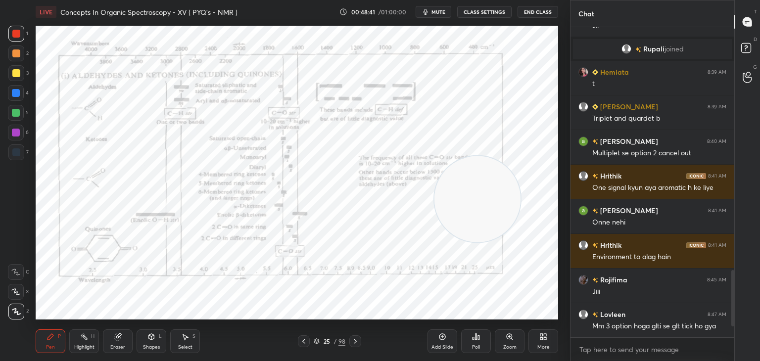
click at [356, 337] on icon at bounding box center [355, 341] width 8 height 8
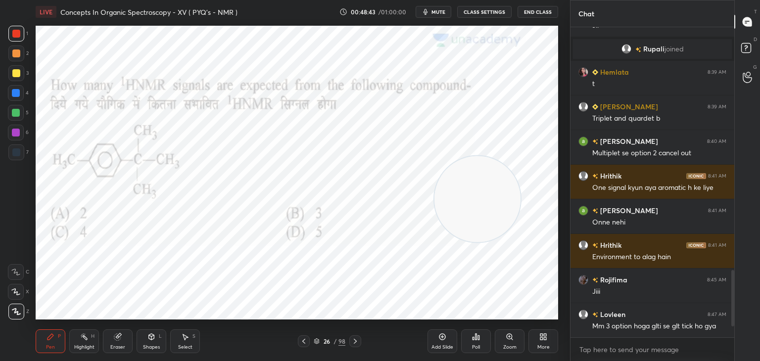
click at [479, 333] on icon at bounding box center [476, 337] width 8 height 8
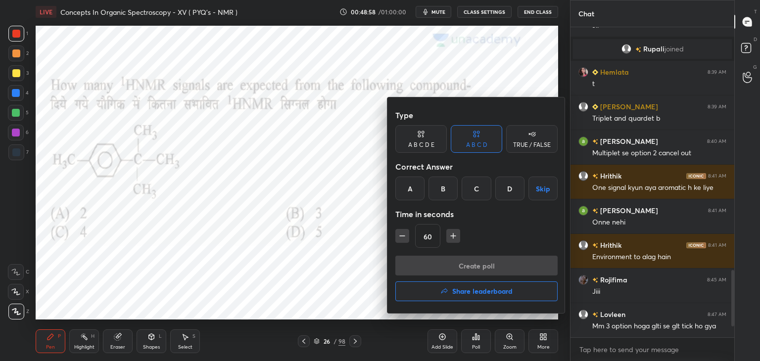
click at [473, 187] on div "C" at bounding box center [476, 189] width 29 height 24
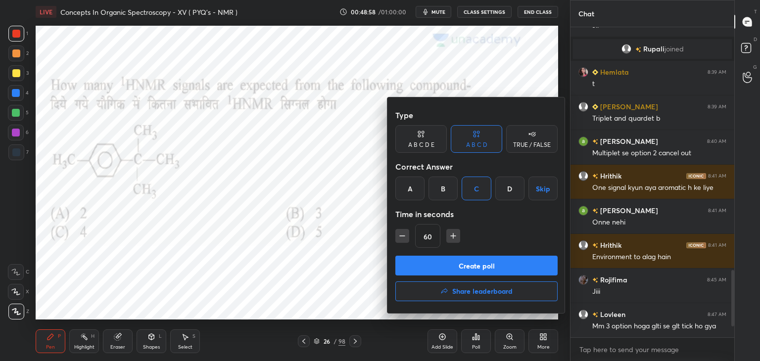
click at [450, 262] on button "Create poll" at bounding box center [476, 266] width 162 height 20
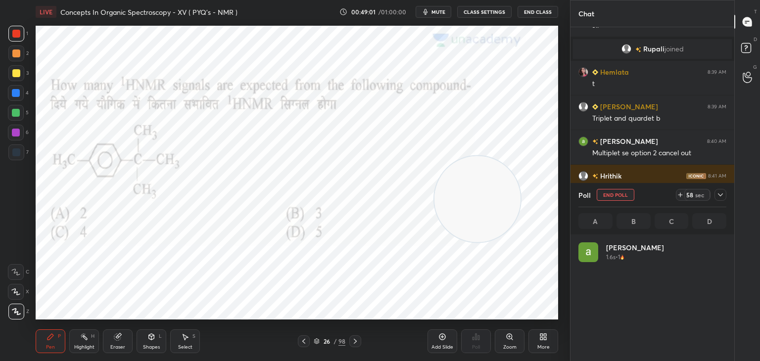
scroll to position [116, 145]
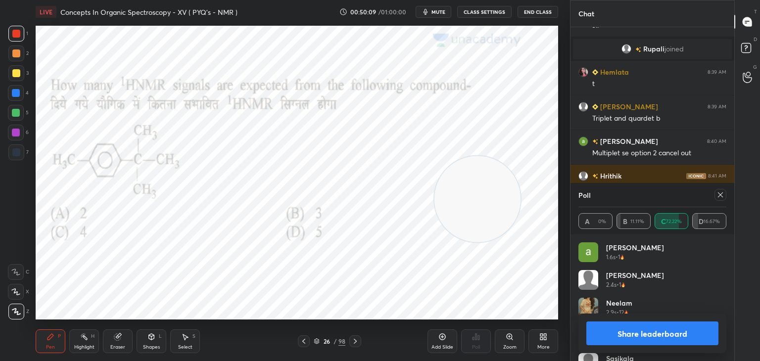
click at [724, 191] on div at bounding box center [720, 195] width 12 height 12
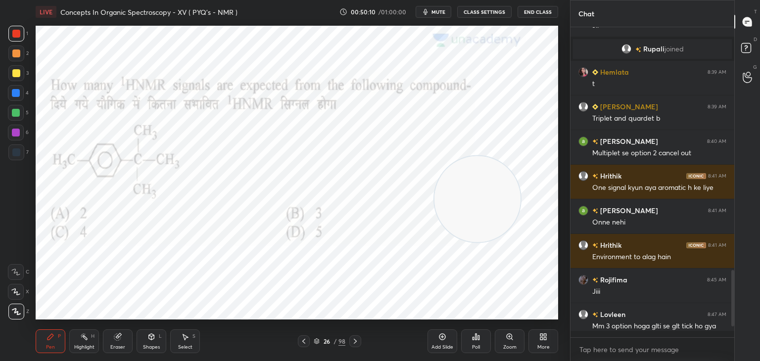
scroll to position [3, 3]
click at [18, 30] on div at bounding box center [16, 34] width 8 height 8
click at [16, 290] on icon at bounding box center [15, 291] width 9 height 7
click at [358, 338] on icon at bounding box center [355, 341] width 8 height 8
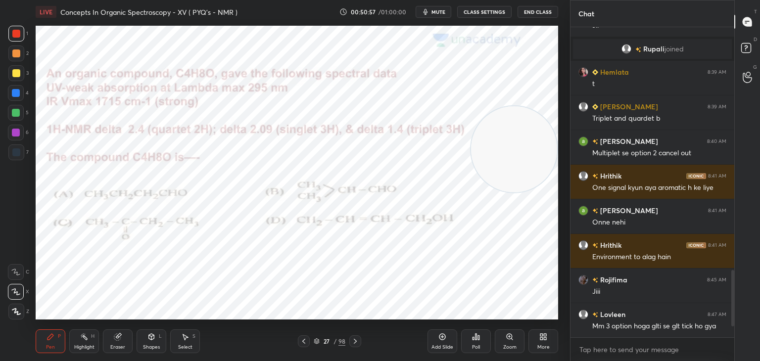
click at [479, 332] on div "Poll" at bounding box center [476, 341] width 30 height 24
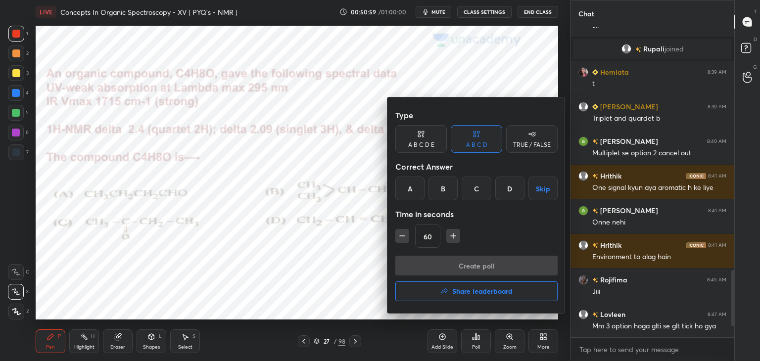
click at [477, 190] on div "C" at bounding box center [476, 189] width 29 height 24
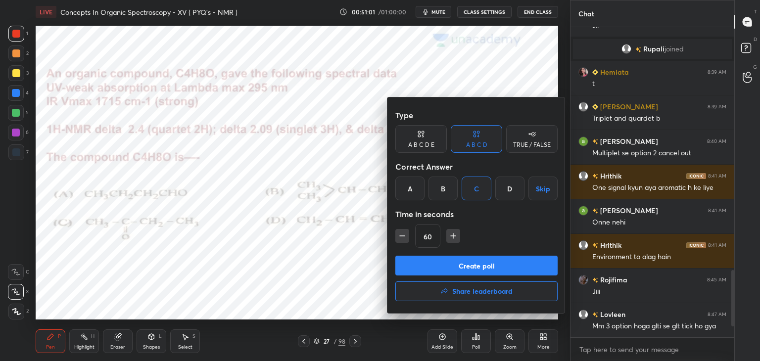
click at [475, 269] on button "Create poll" at bounding box center [476, 266] width 162 height 20
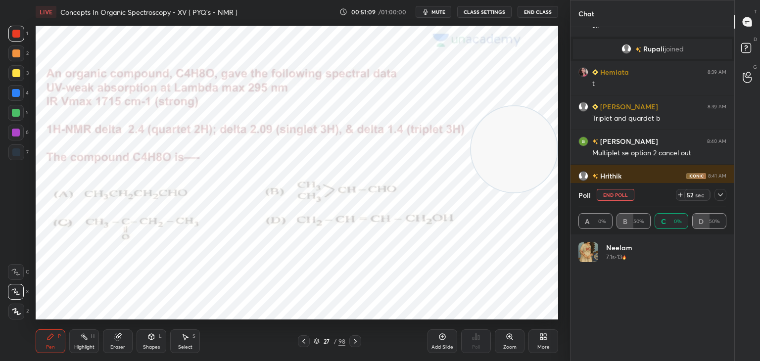
scroll to position [116, 145]
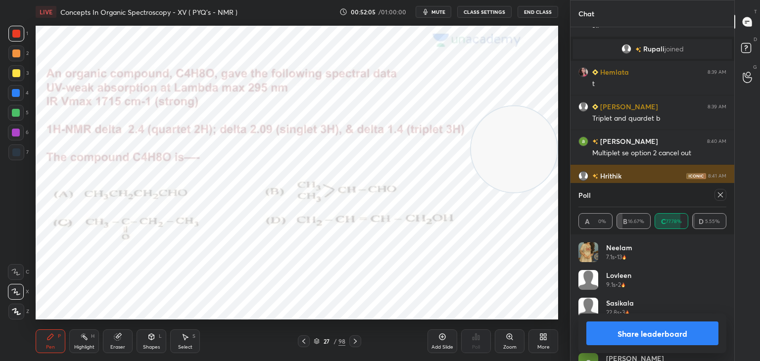
click at [722, 193] on icon at bounding box center [720, 194] width 5 height 5
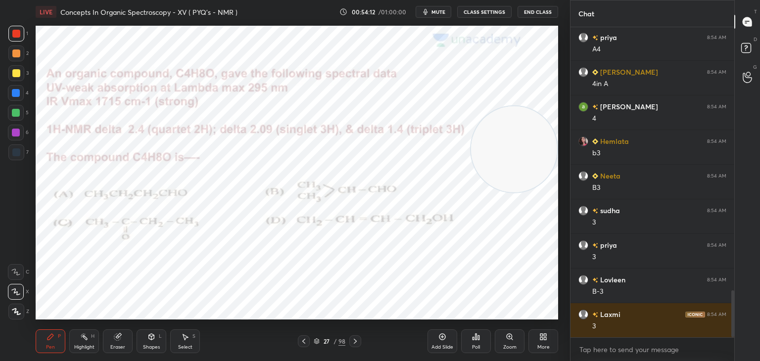
scroll to position [1780, 0]
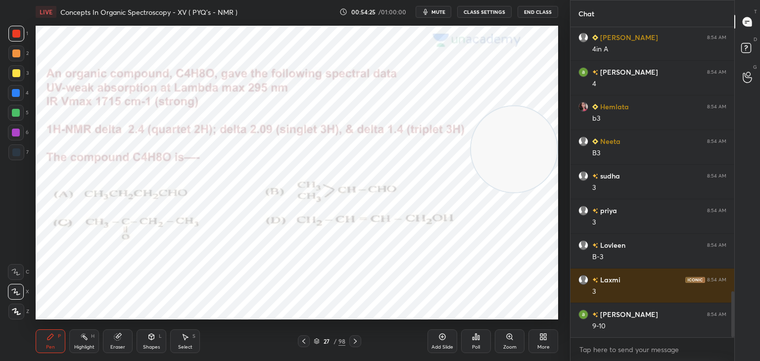
click at [352, 339] on icon at bounding box center [355, 341] width 8 height 8
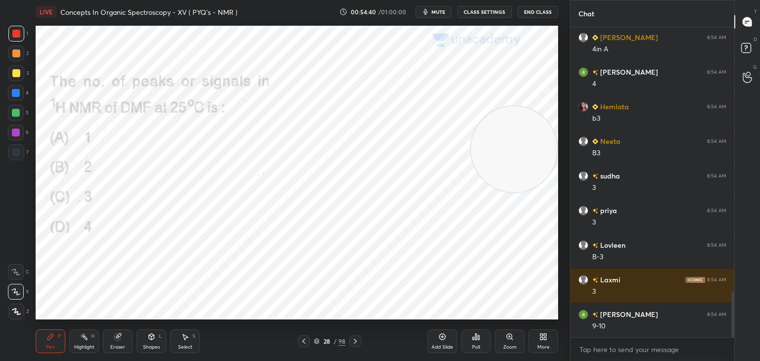
click at [476, 334] on icon at bounding box center [475, 337] width 1 height 6
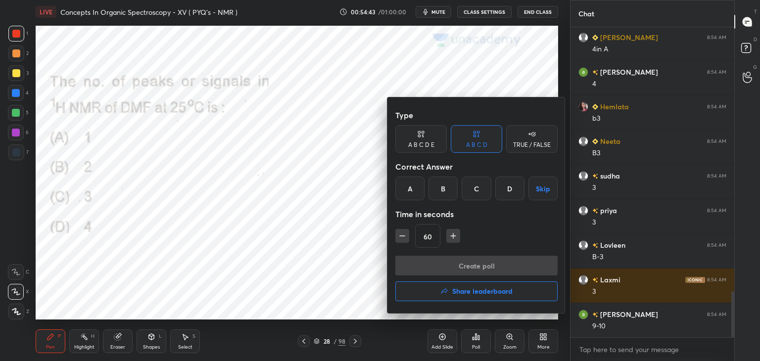
click at [475, 182] on div "C" at bounding box center [476, 189] width 29 height 24
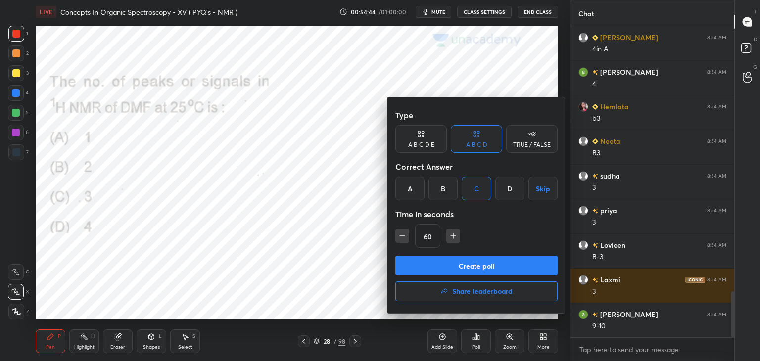
click at [448, 267] on button "Create poll" at bounding box center [476, 266] width 162 height 20
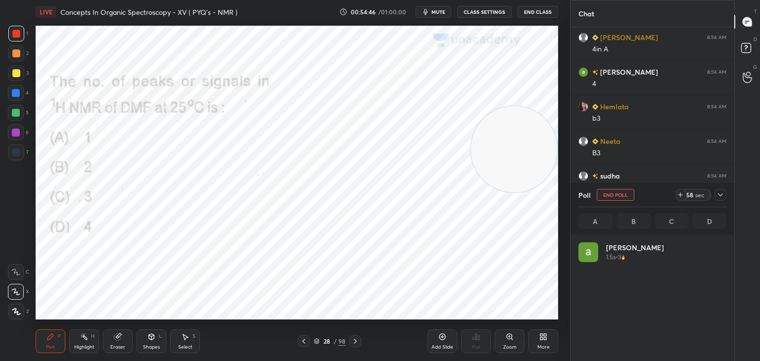
scroll to position [116, 145]
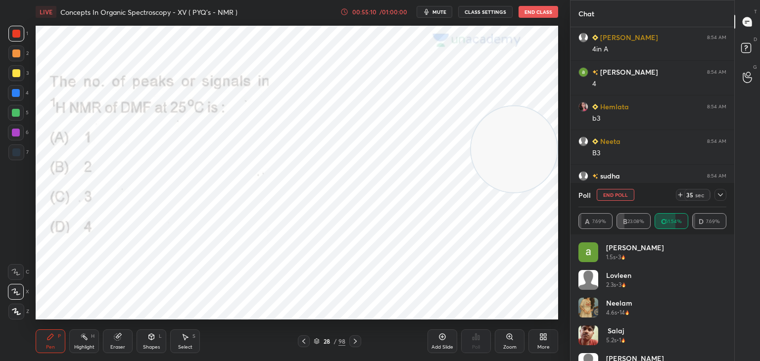
click at [346, 10] on icon at bounding box center [344, 11] width 1 height 3
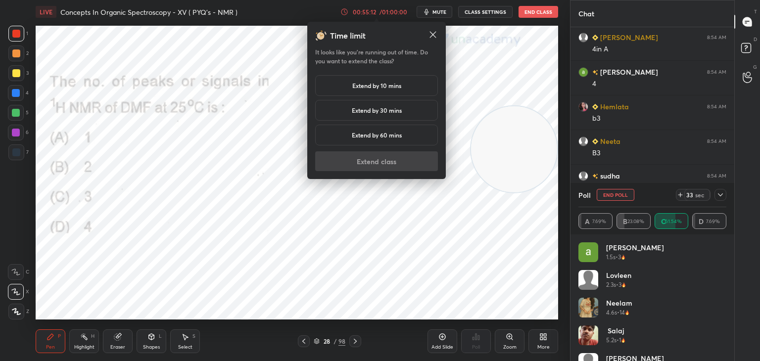
click at [393, 85] on h5 "Extend by 10 mins" at bounding box center [376, 85] width 49 height 9
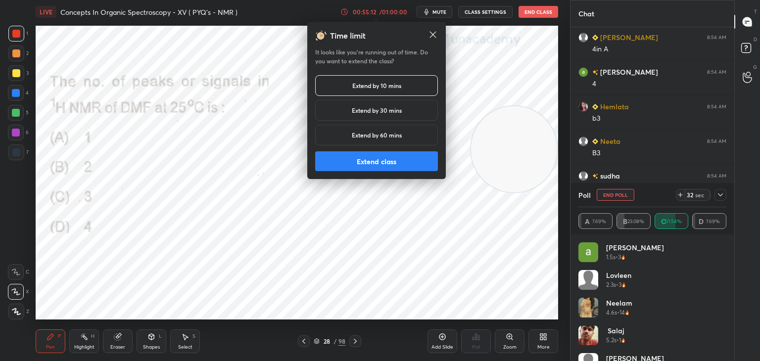
click at [409, 161] on button "Extend class" at bounding box center [376, 161] width 123 height 20
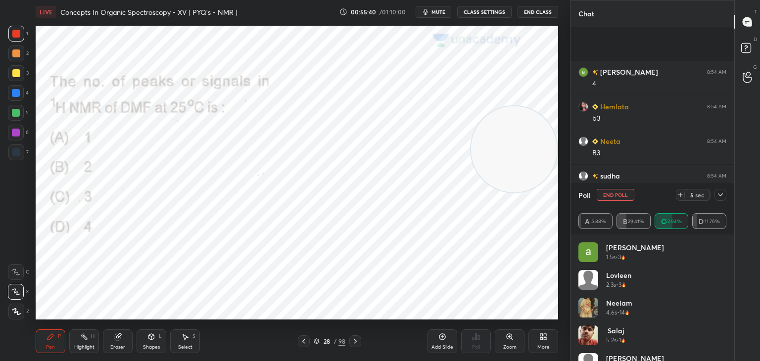
scroll to position [1875, 0]
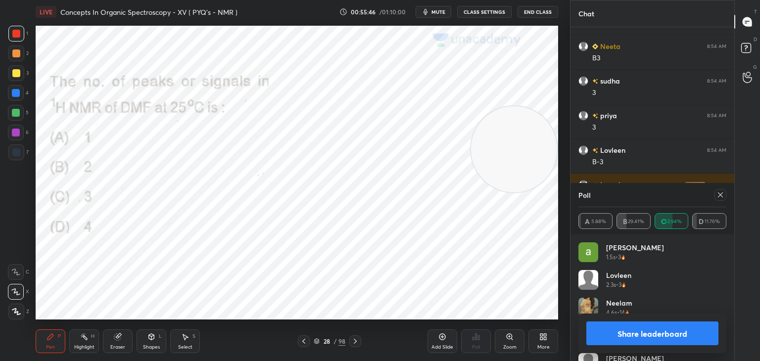
click at [721, 195] on icon at bounding box center [720, 195] width 8 height 8
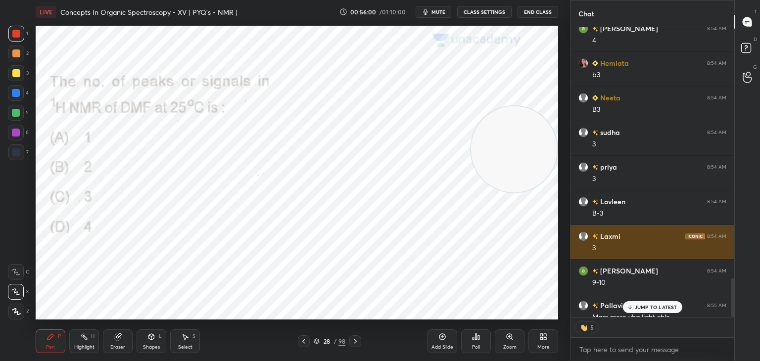
scroll to position [1878, 0]
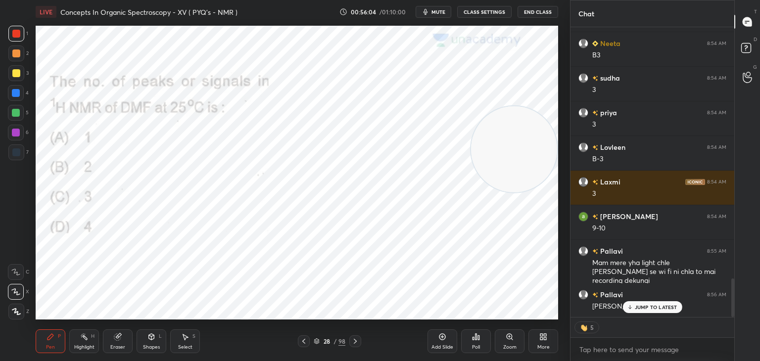
click at [354, 341] on icon at bounding box center [355, 341] width 8 height 8
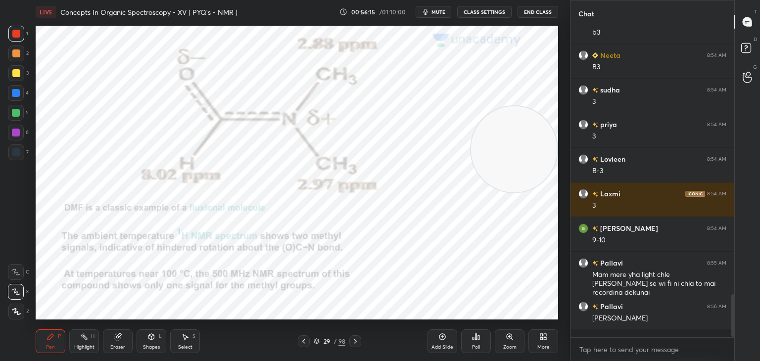
scroll to position [307, 161]
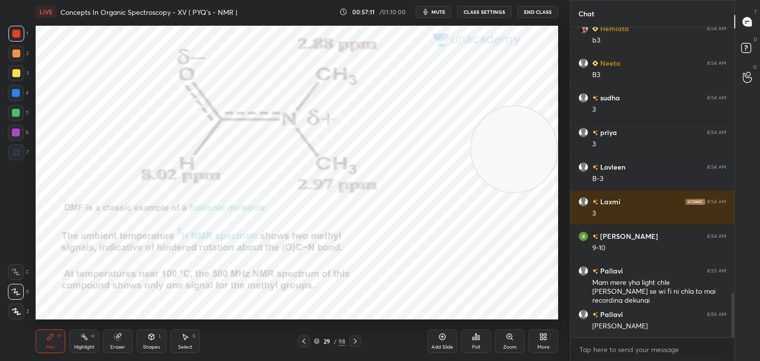
click at [357, 339] on icon at bounding box center [355, 341] width 8 height 8
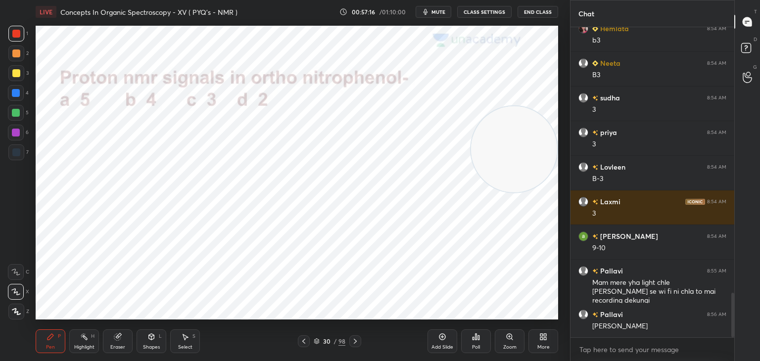
click at [478, 337] on icon at bounding box center [478, 337] width 1 height 4
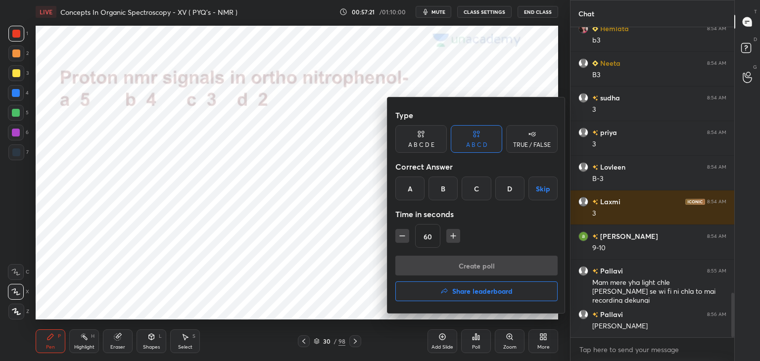
click at [409, 185] on div "A" at bounding box center [409, 189] width 29 height 24
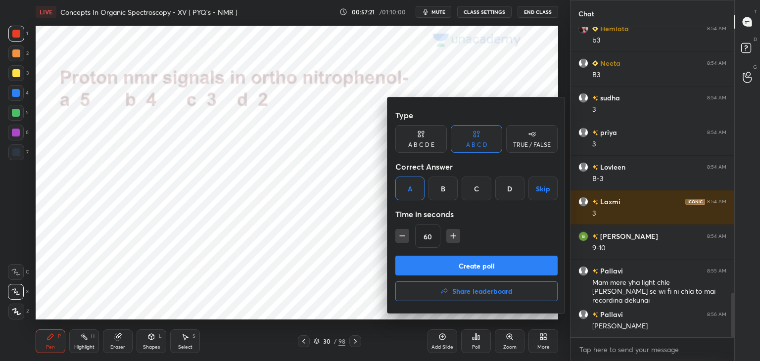
click at [427, 266] on button "Create poll" at bounding box center [476, 266] width 162 height 20
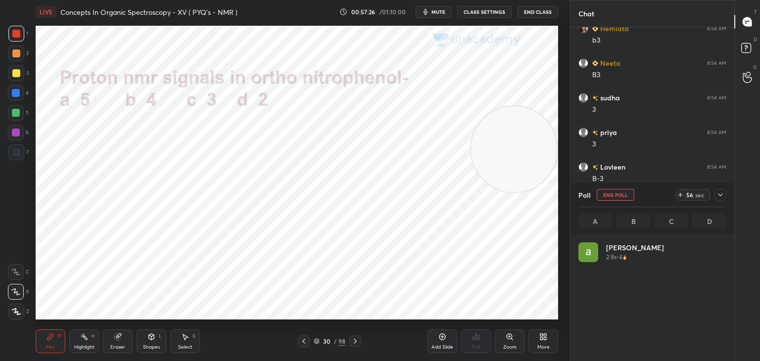
scroll to position [3, 3]
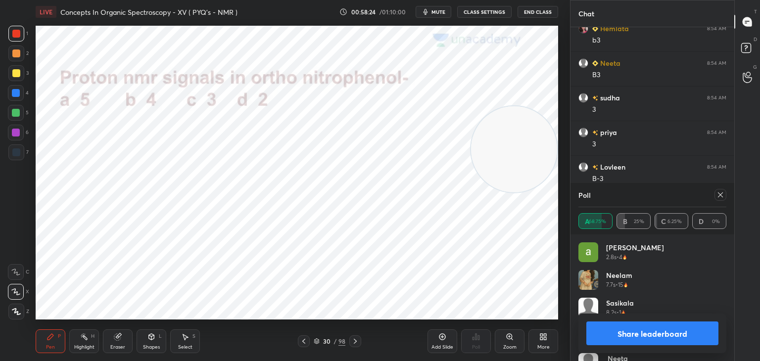
click at [726, 191] on div at bounding box center [720, 195] width 12 height 12
type textarea "x"
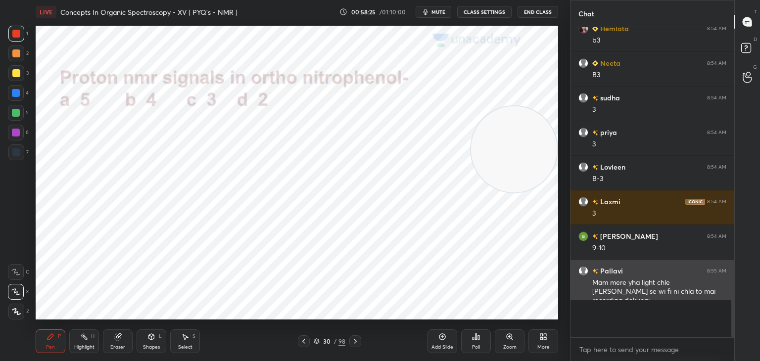
scroll to position [209, 161]
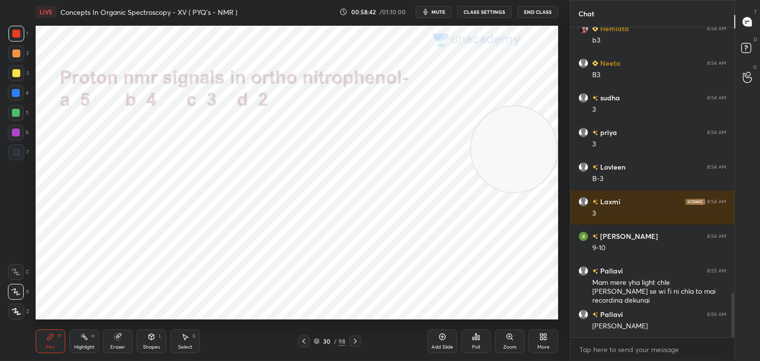
click at [19, 151] on div at bounding box center [16, 152] width 8 height 8
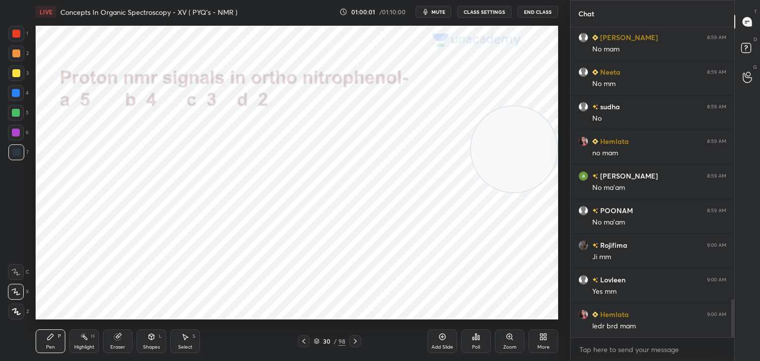
scroll to position [2204, 0]
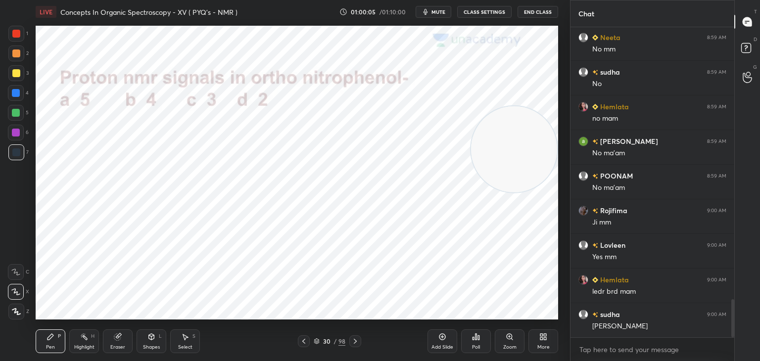
click at [476, 333] on icon at bounding box center [476, 337] width 8 height 8
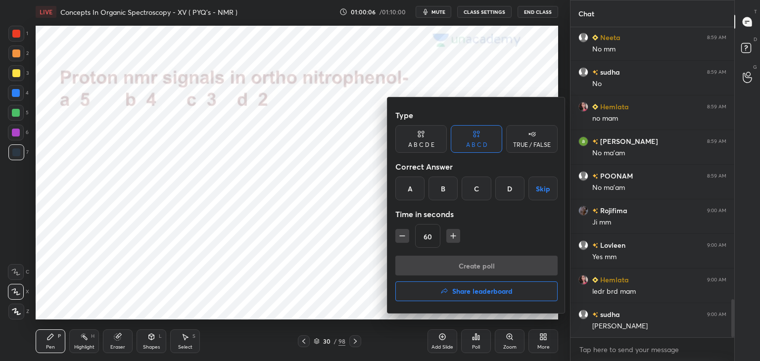
click at [399, 233] on icon "button" at bounding box center [402, 236] width 10 height 10
click at [400, 232] on icon "button" at bounding box center [402, 236] width 10 height 10
click at [401, 232] on icon "button" at bounding box center [402, 236] width 10 height 10
type input "15"
click at [401, 231] on div "15" at bounding box center [476, 236] width 162 height 24
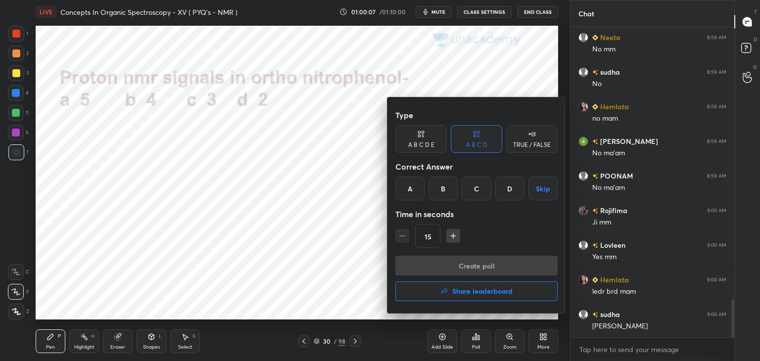
click at [402, 232] on div "15" at bounding box center [476, 236] width 162 height 24
click at [404, 185] on div "A" at bounding box center [409, 189] width 29 height 24
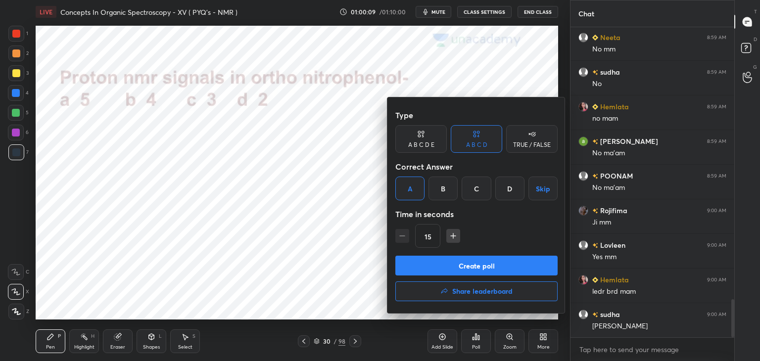
click at [440, 264] on button "Create poll" at bounding box center [476, 266] width 162 height 20
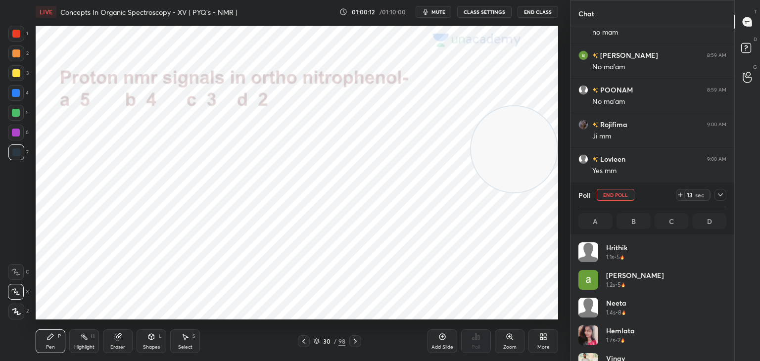
scroll to position [116, 145]
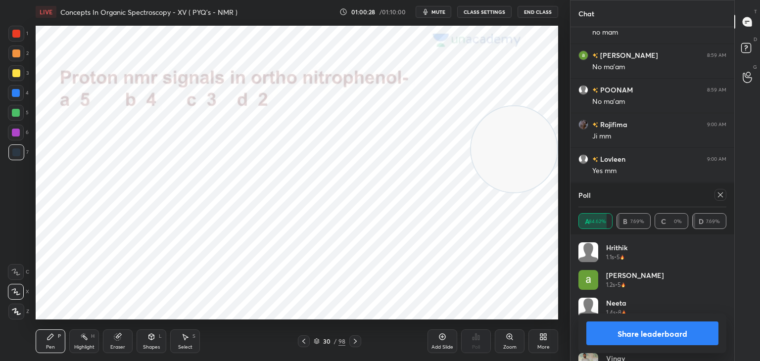
drag, startPoint x: 632, startPoint y: 335, endPoint x: 617, endPoint y: 330, distance: 15.6
click at [632, 335] on button "Share leaderboard" at bounding box center [652, 334] width 132 height 24
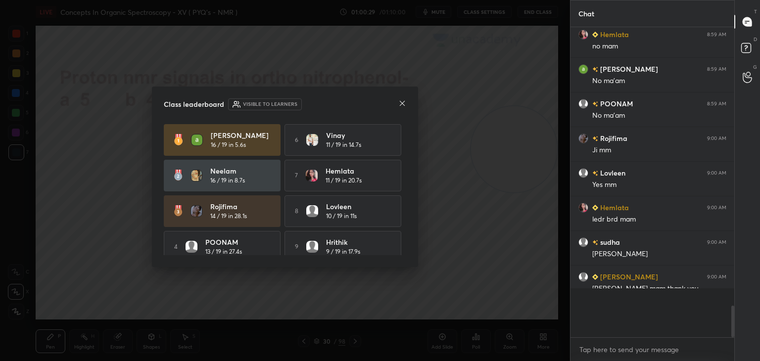
scroll to position [213, 161]
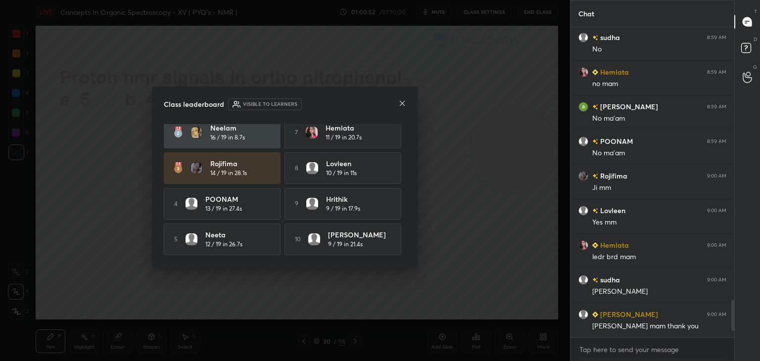
click at [403, 105] on icon at bounding box center [402, 103] width 8 height 8
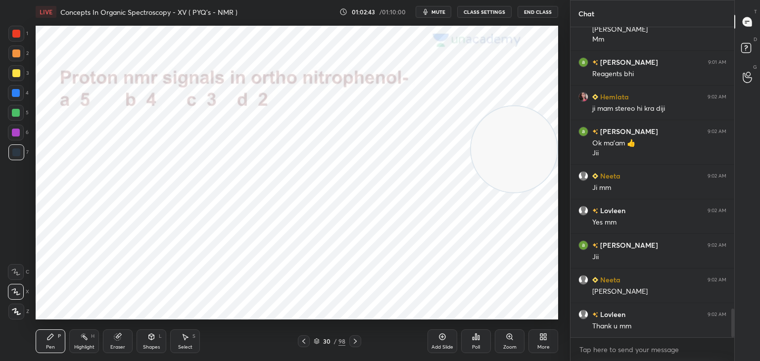
scroll to position [3055, 0]
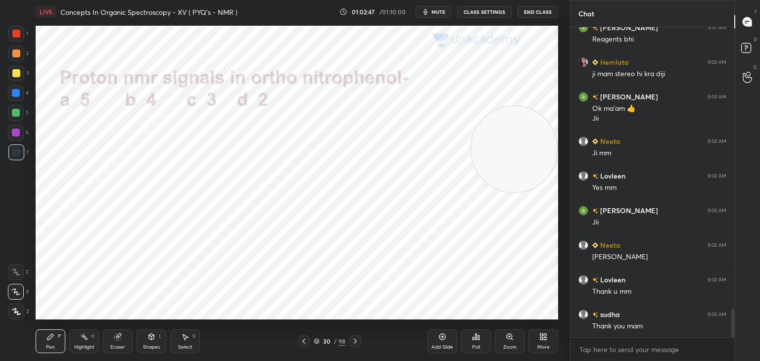
click at [540, 14] on button "End Class" at bounding box center [537, 12] width 41 height 12
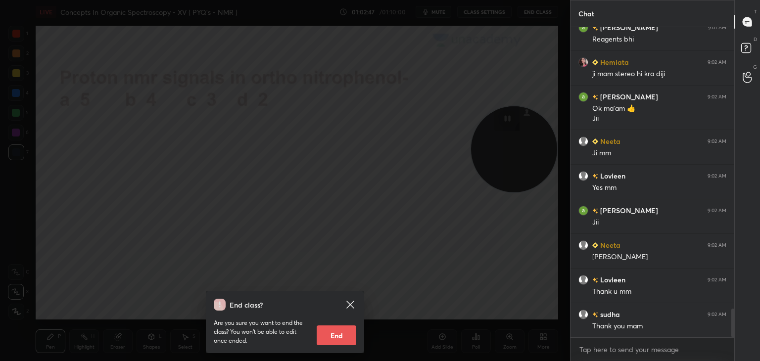
scroll to position [3090, 0]
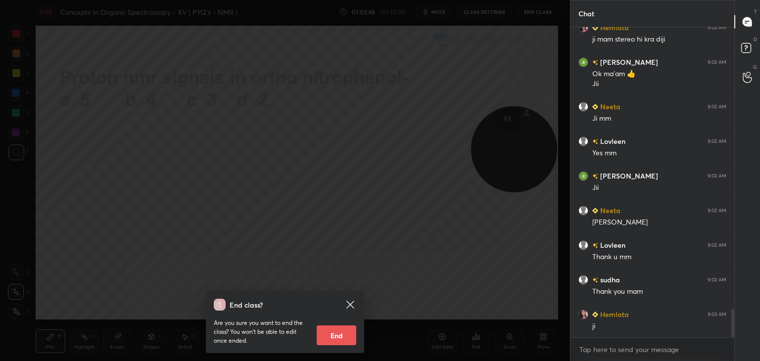
click at [329, 335] on button "End" at bounding box center [337, 335] width 40 height 20
type textarea "x"
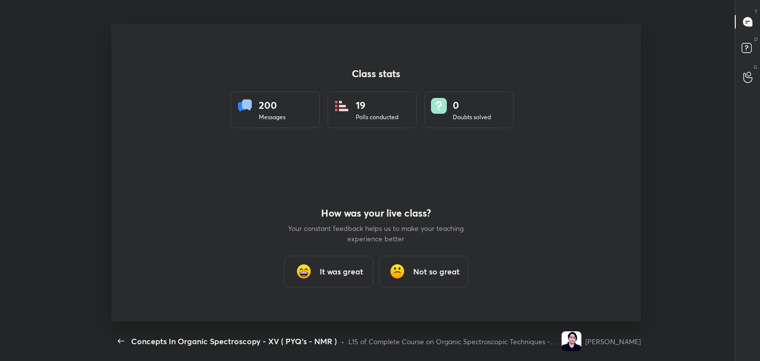
scroll to position [0, 0]
click at [345, 276] on h3 "It was great" at bounding box center [342, 272] width 44 height 12
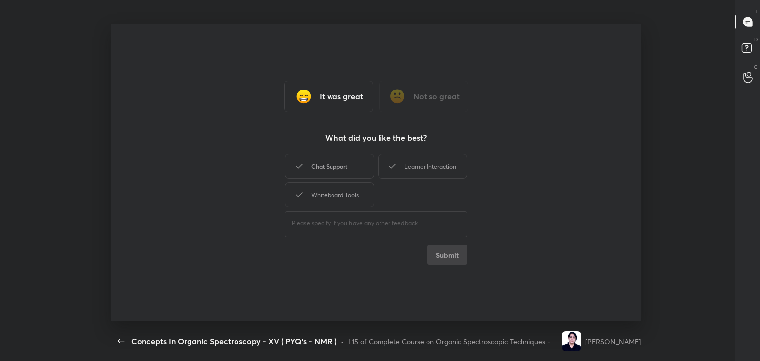
drag, startPoint x: 353, startPoint y: 162, endPoint x: 348, endPoint y: 175, distance: 13.3
click at [352, 163] on div "Chat Support" at bounding box center [329, 166] width 89 height 25
drag, startPoint x: 343, startPoint y: 203, endPoint x: 449, endPoint y: 152, distance: 117.3
click at [351, 198] on div "Whiteboard Tools" at bounding box center [329, 195] width 89 height 25
click at [424, 175] on div "Learner Interaction" at bounding box center [422, 166] width 89 height 25
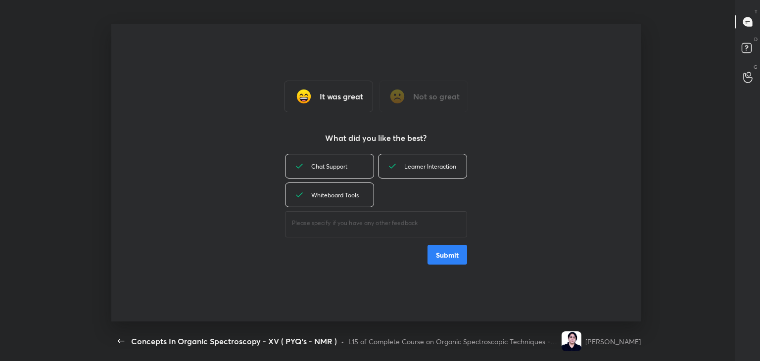
click at [445, 258] on button "Submit" at bounding box center [447, 255] width 40 height 20
